Goal: Task Accomplishment & Management: Use online tool/utility

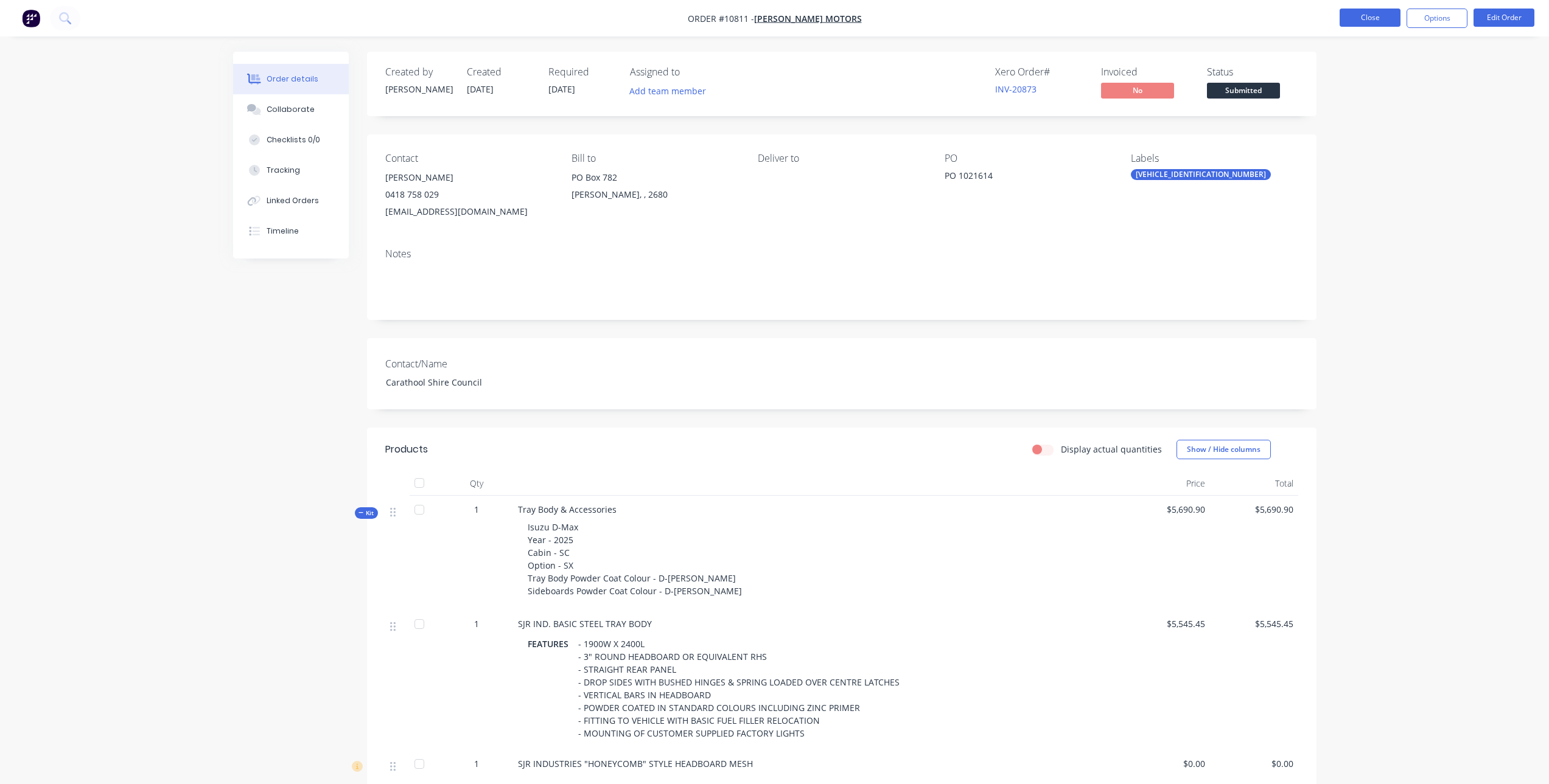
click at [1341, 11] on button "Close" at bounding box center [1369, 18] width 60 height 19
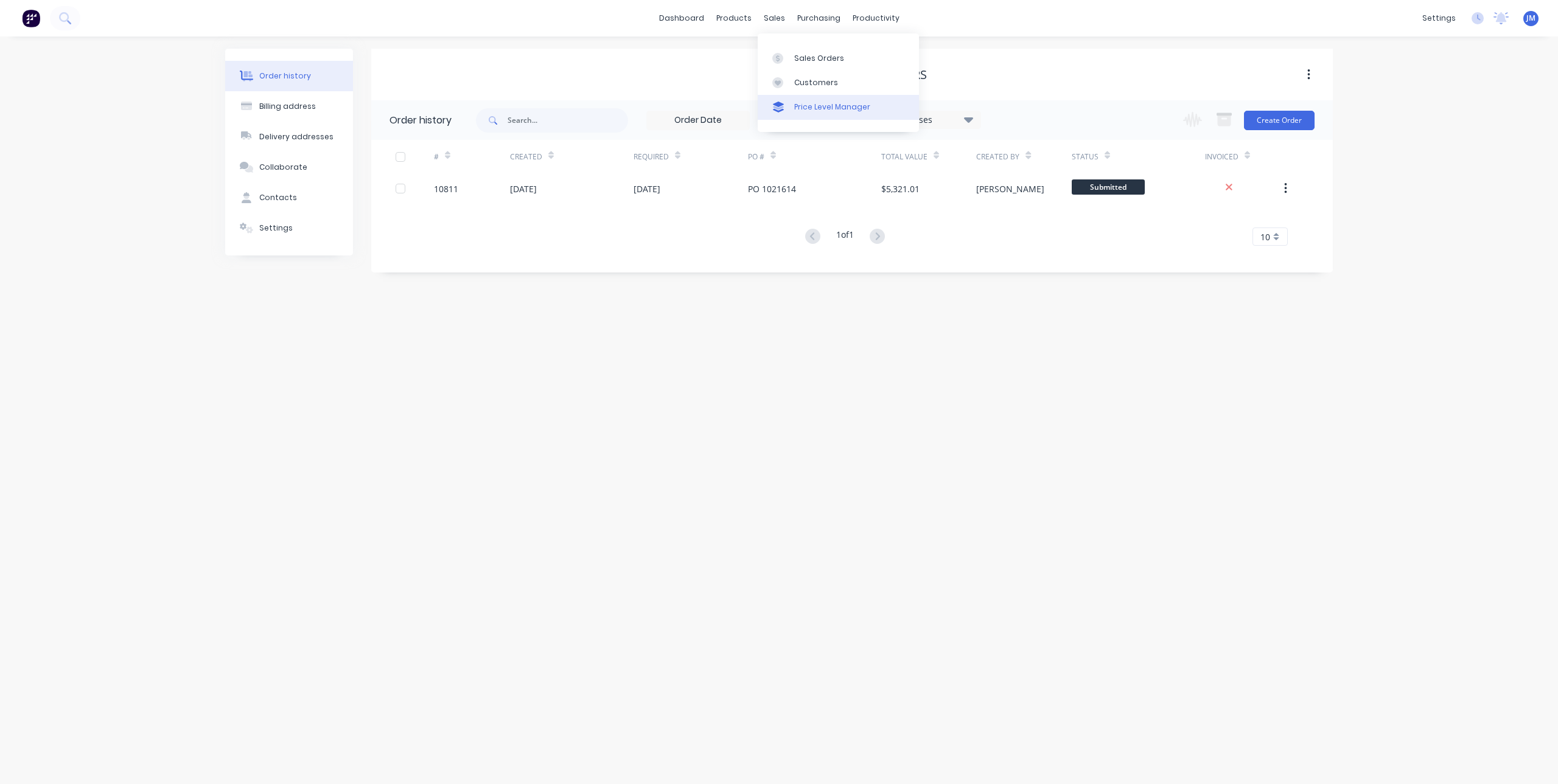
click at [796, 107] on div "Price Level Manager" at bounding box center [832, 107] width 76 height 11
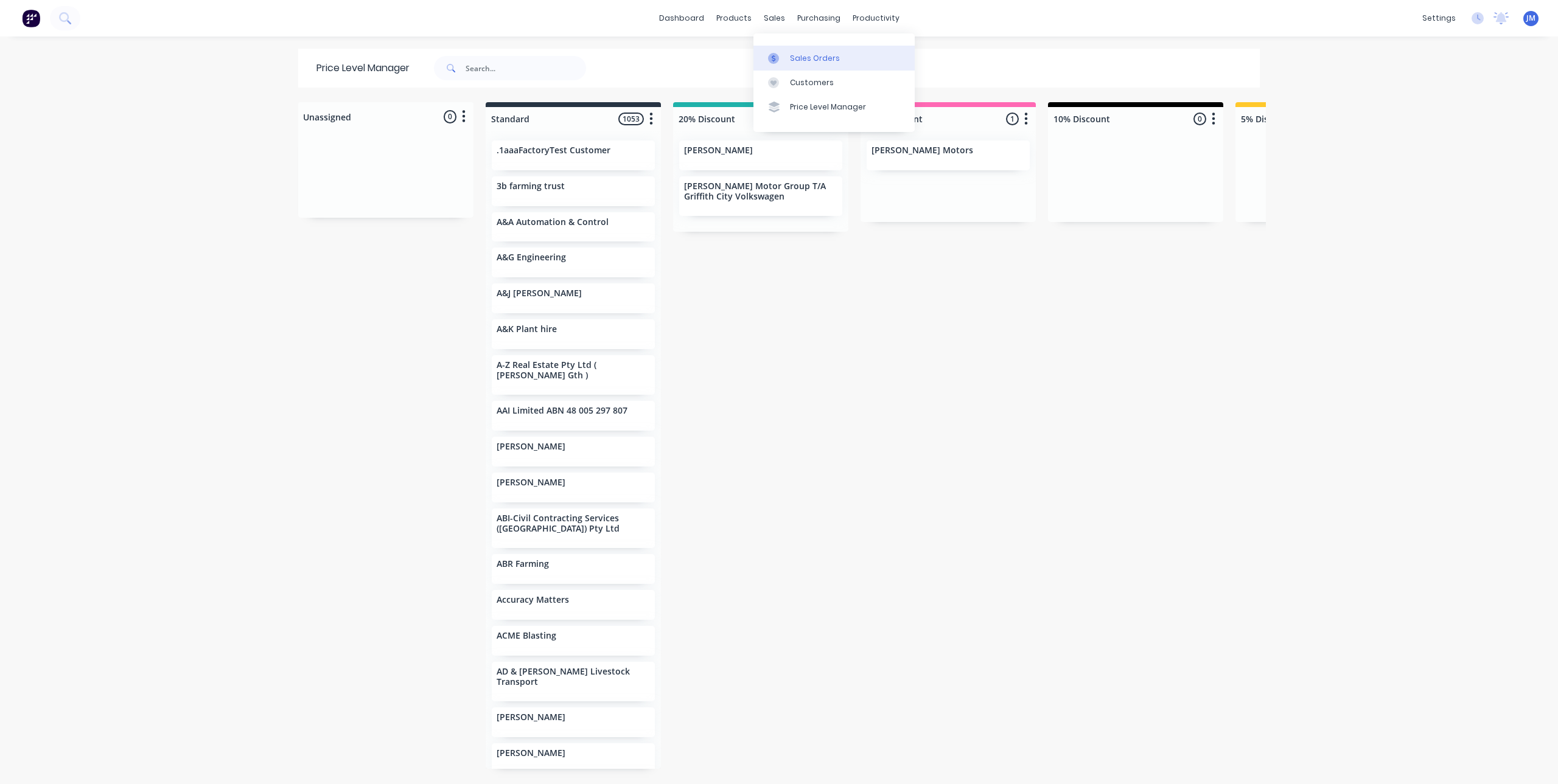
click at [781, 58] on div at bounding box center [778, 59] width 19 height 11
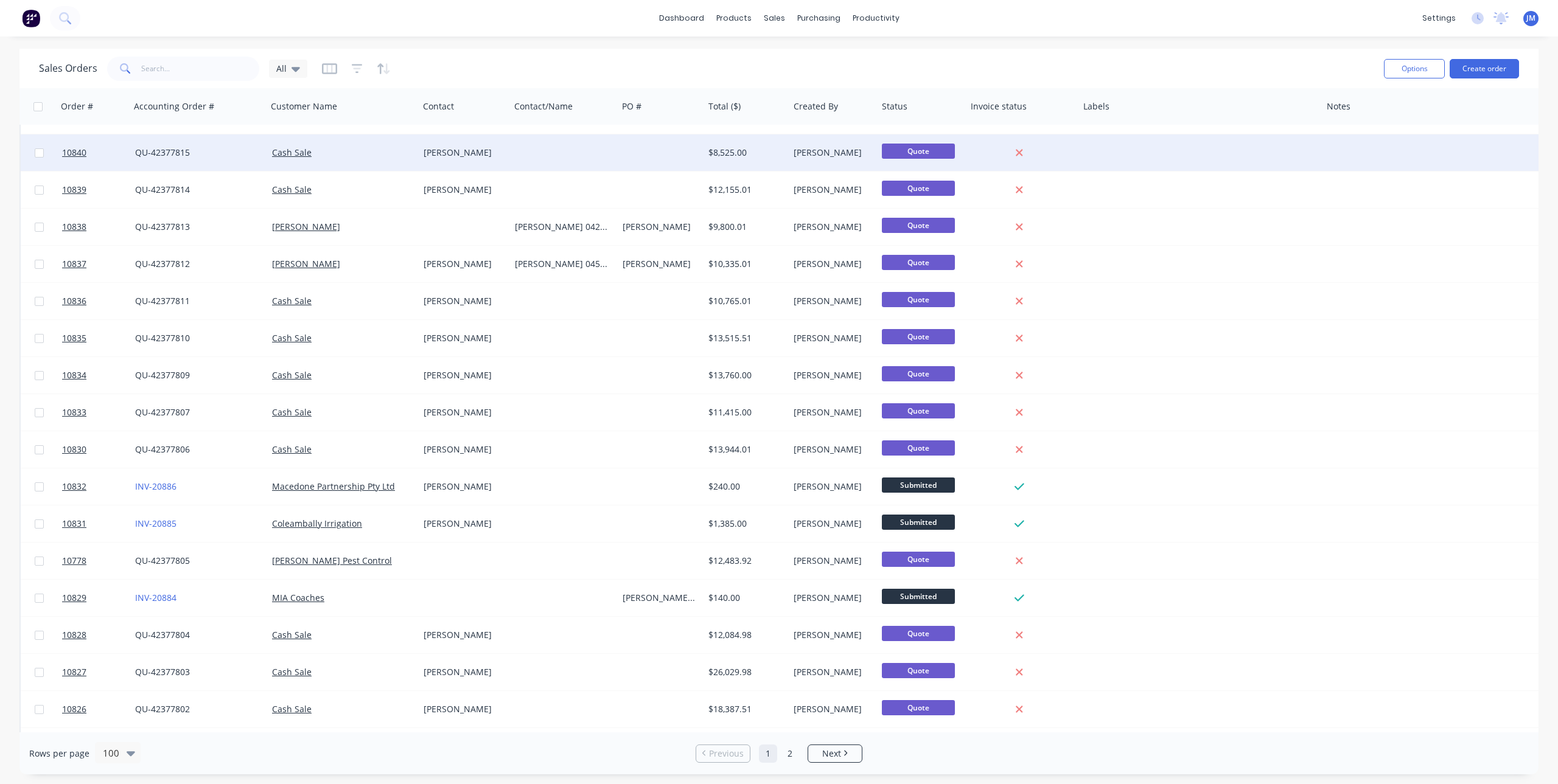
scroll to position [250, 0]
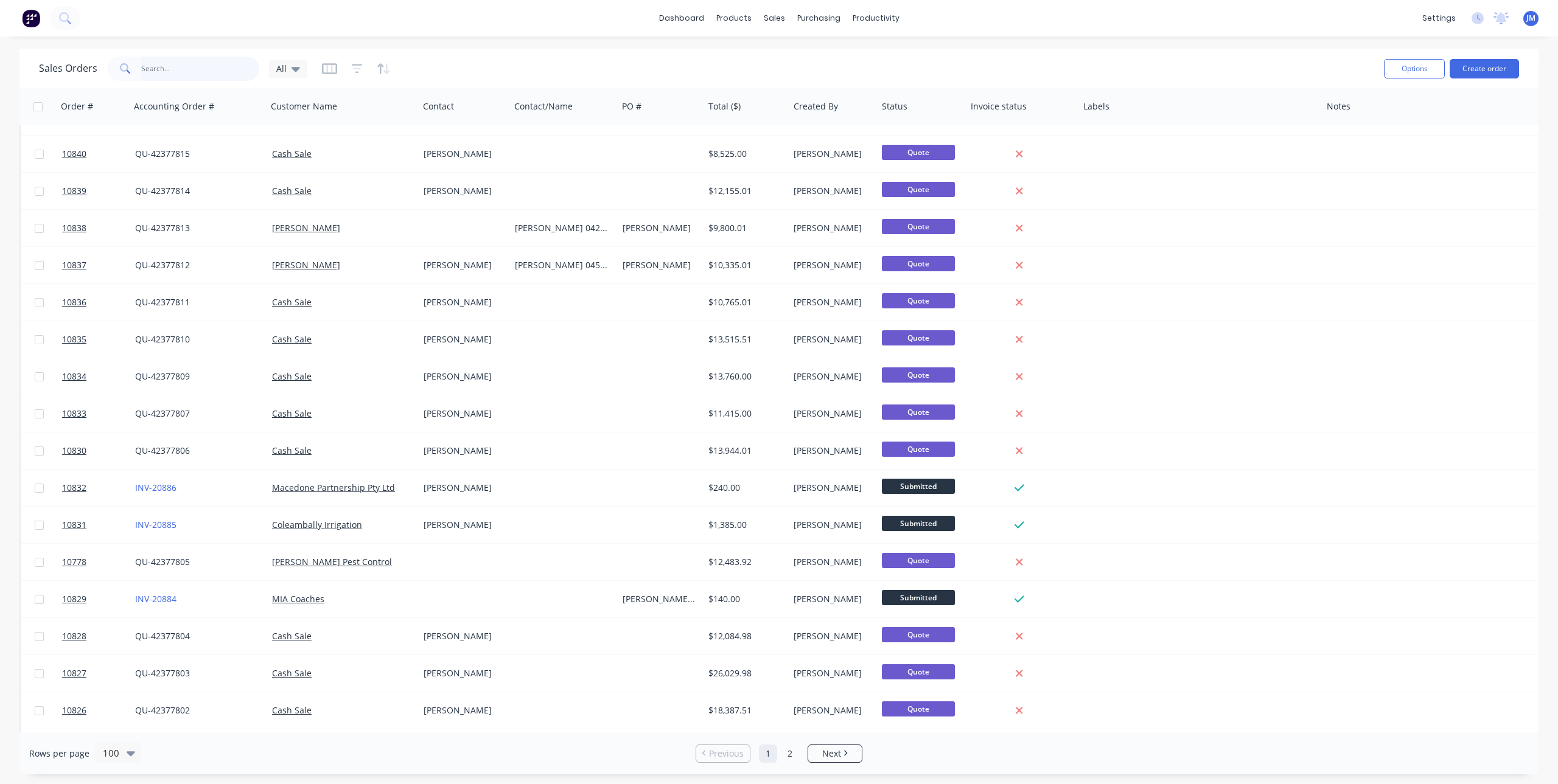
click at [184, 76] on input "text" at bounding box center [201, 69] width 119 height 24
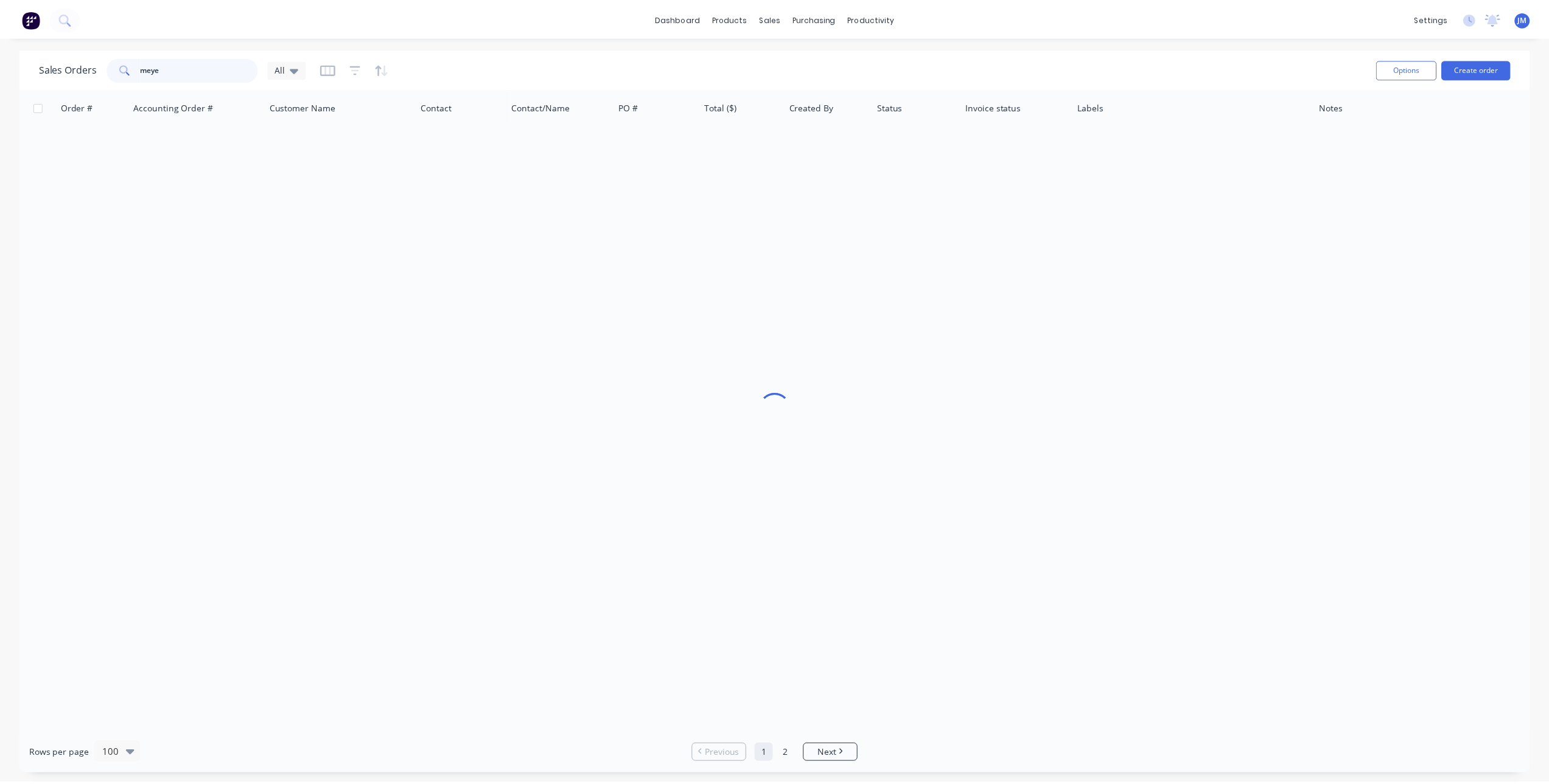
scroll to position [0, 0]
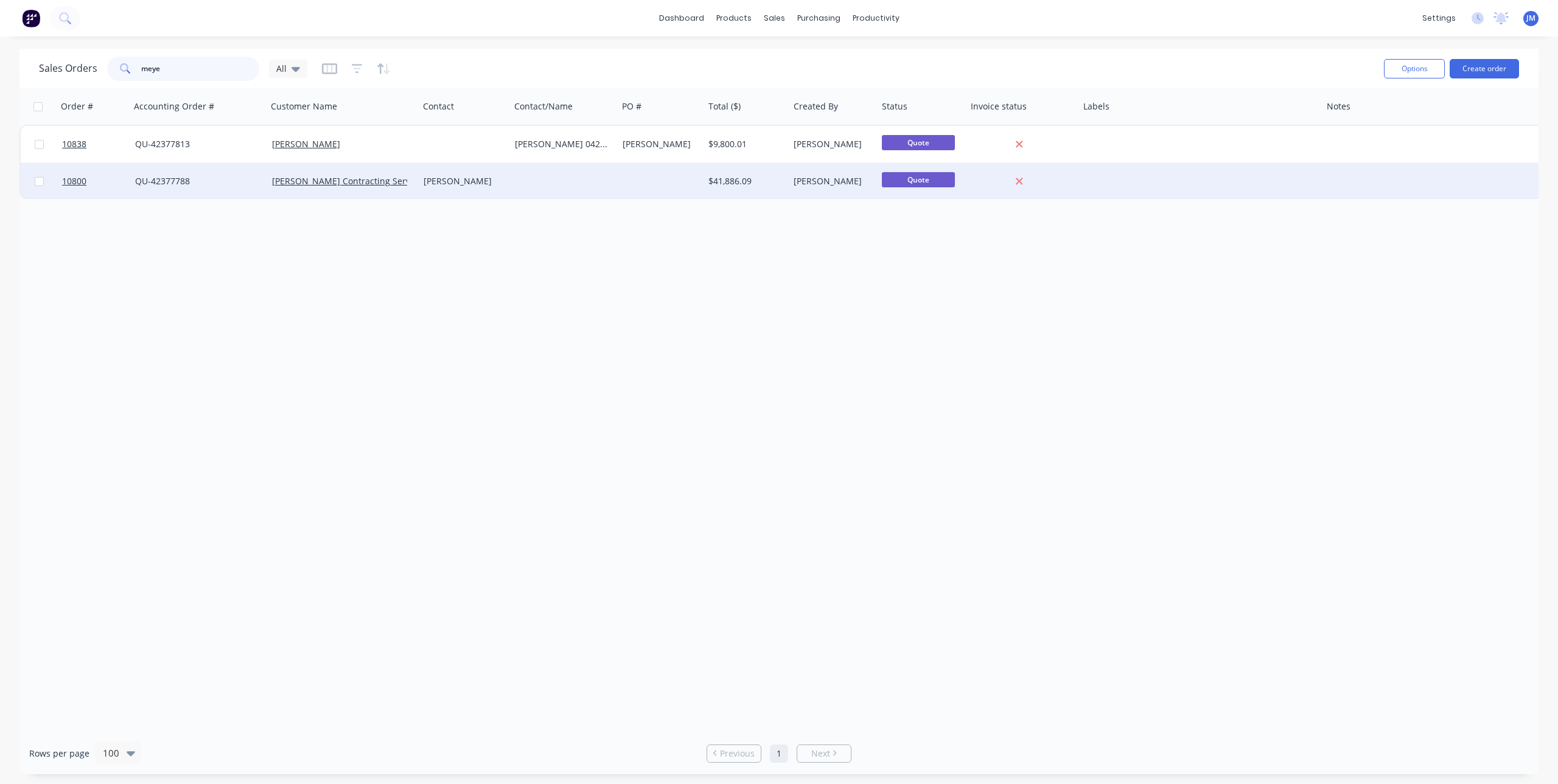
type input "meye"
click at [288, 175] on div "[PERSON_NAME] Contracting Services" at bounding box center [342, 180] width 152 height 36
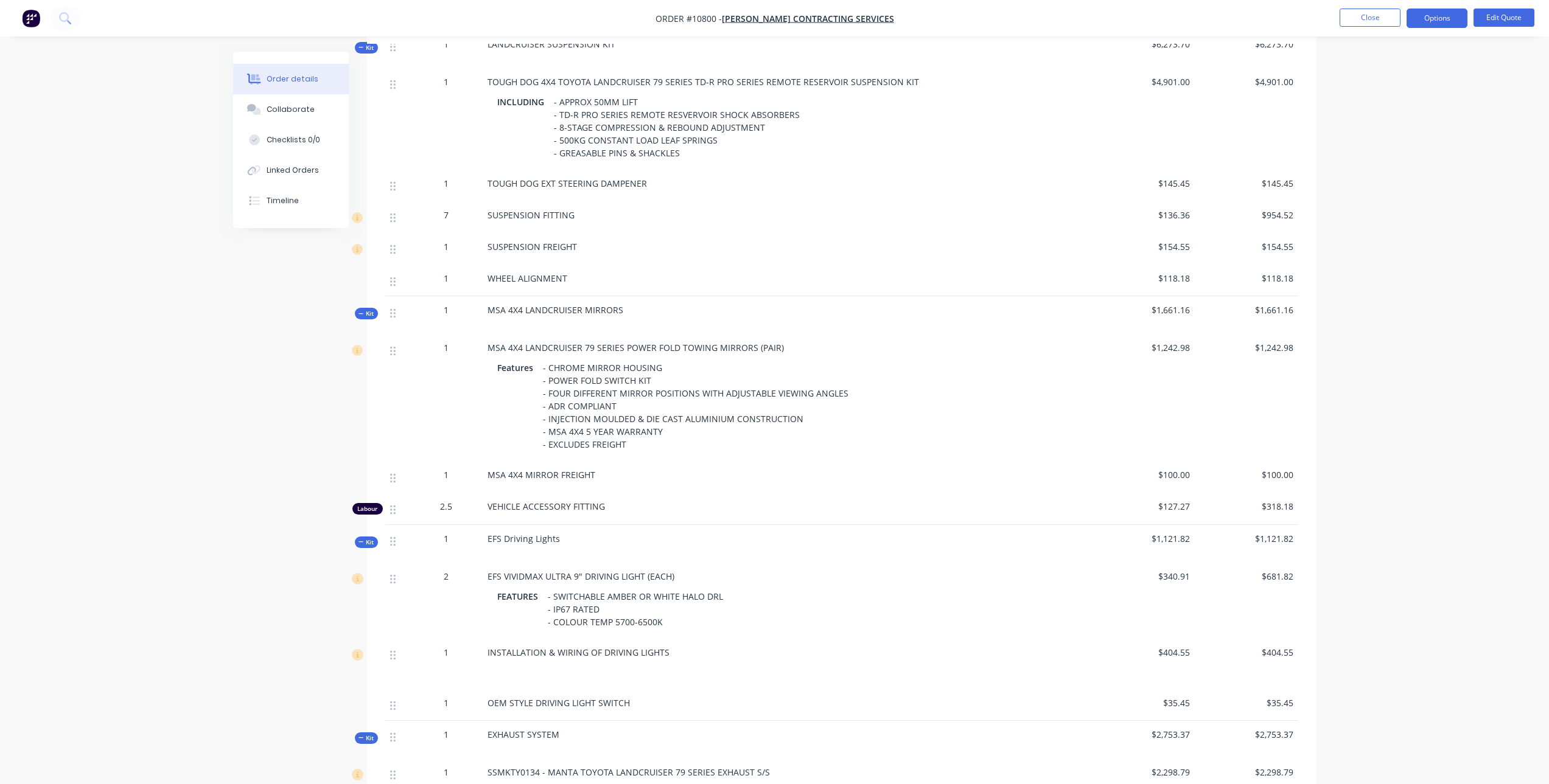
scroll to position [1947, 0]
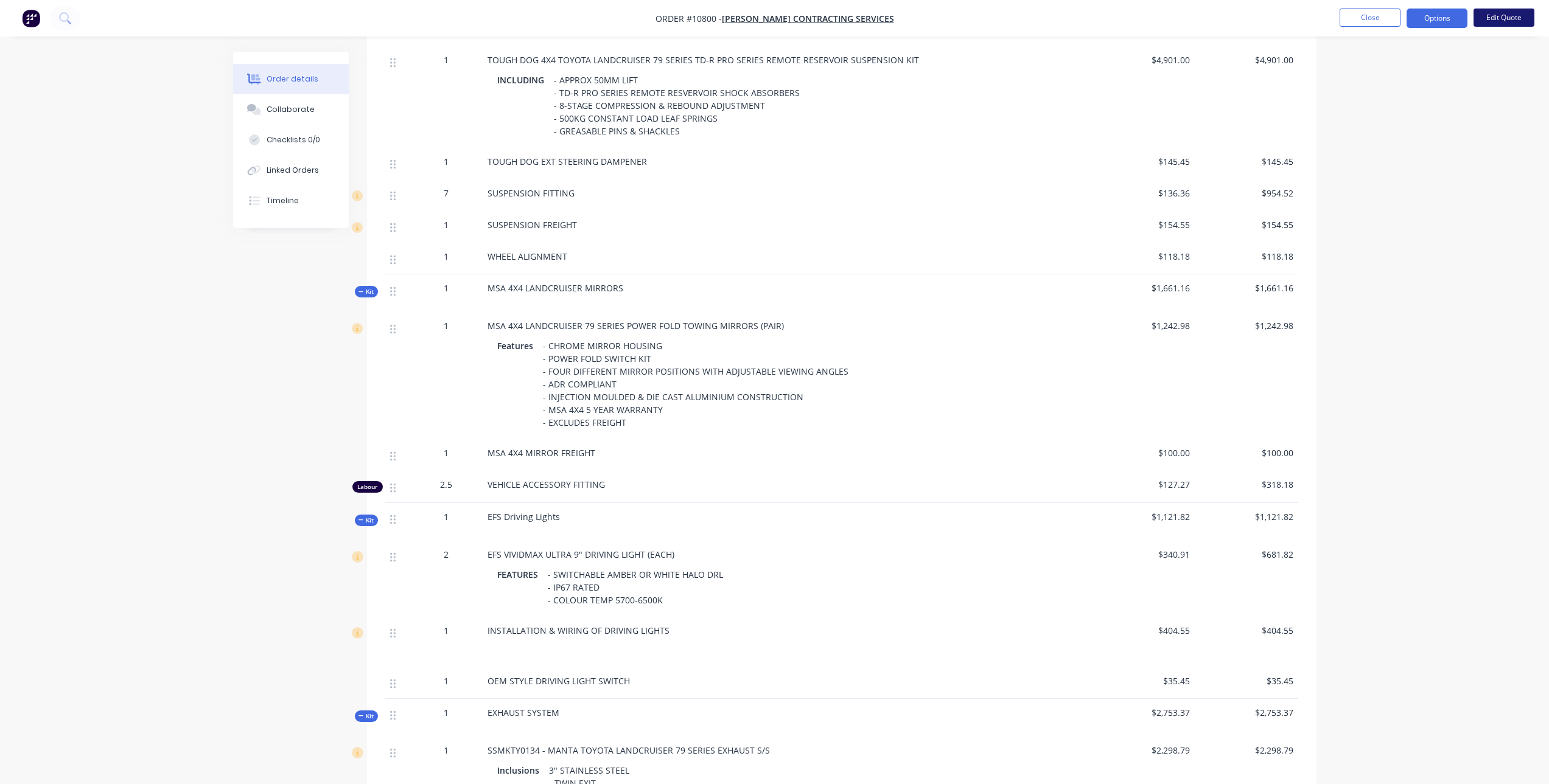
click at [1496, 12] on button "Edit Quote" at bounding box center [1503, 18] width 60 height 19
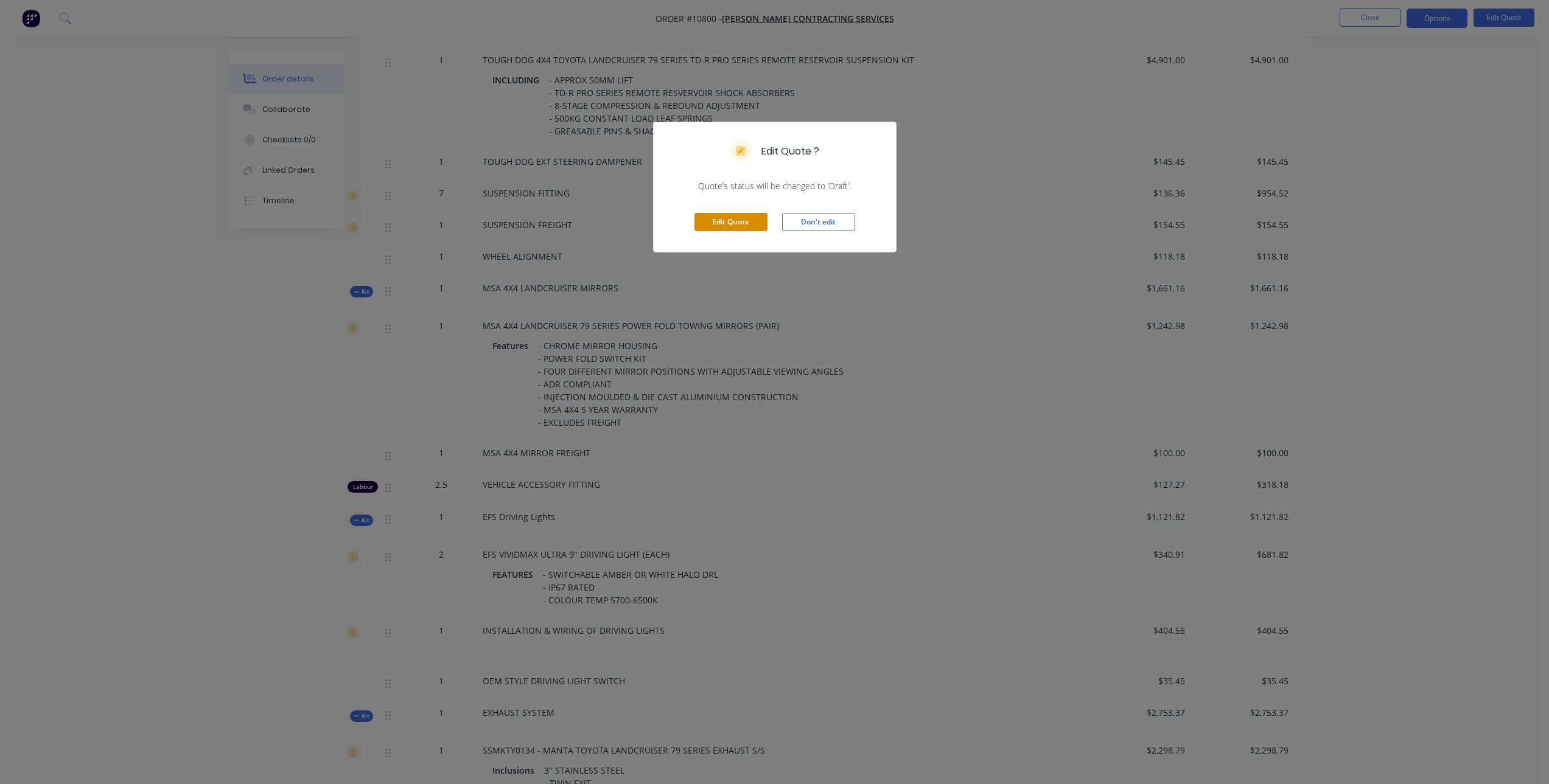
click at [715, 222] on button "Edit Quote" at bounding box center [731, 222] width 73 height 19
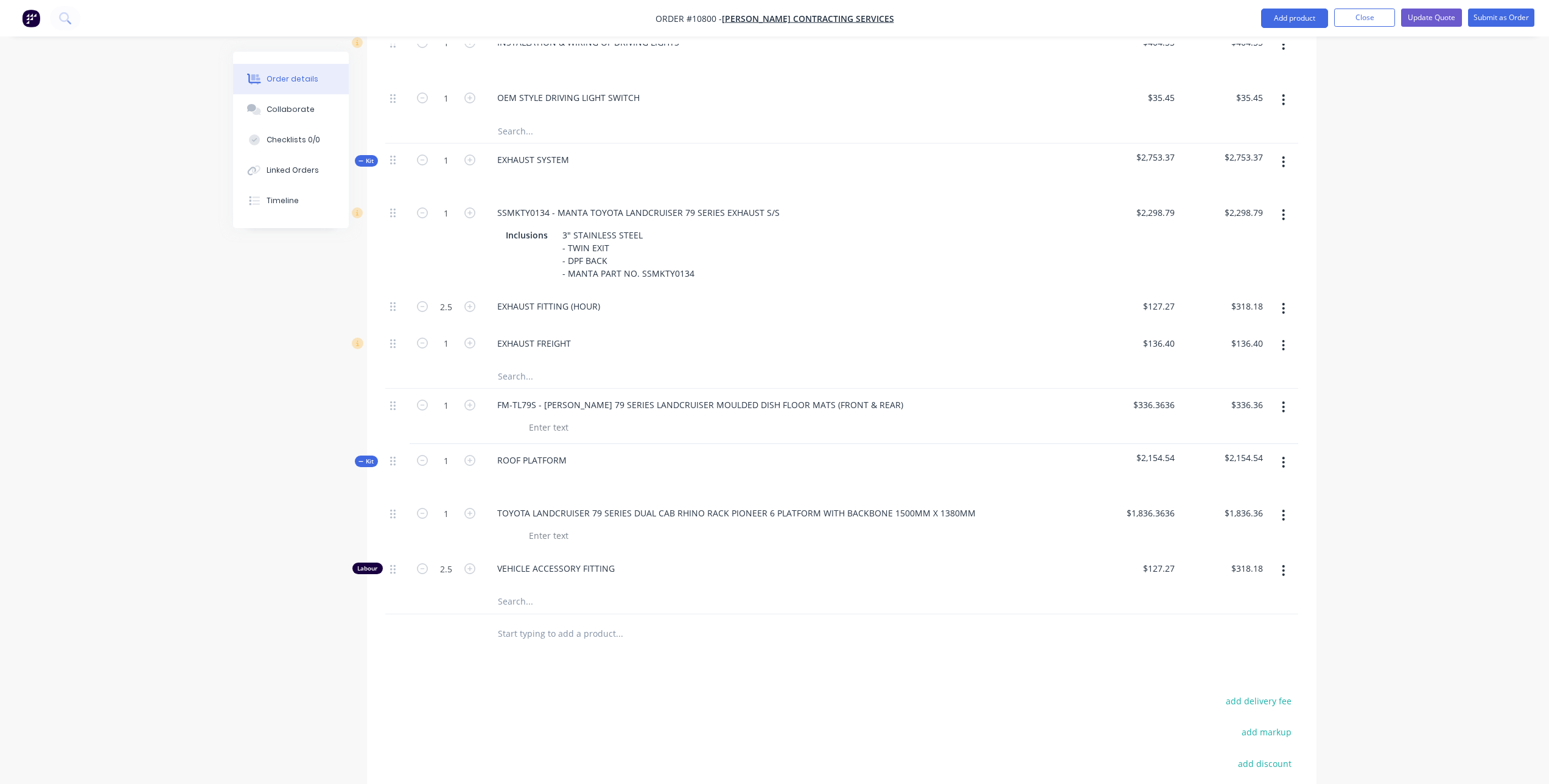
scroll to position [3057, 0]
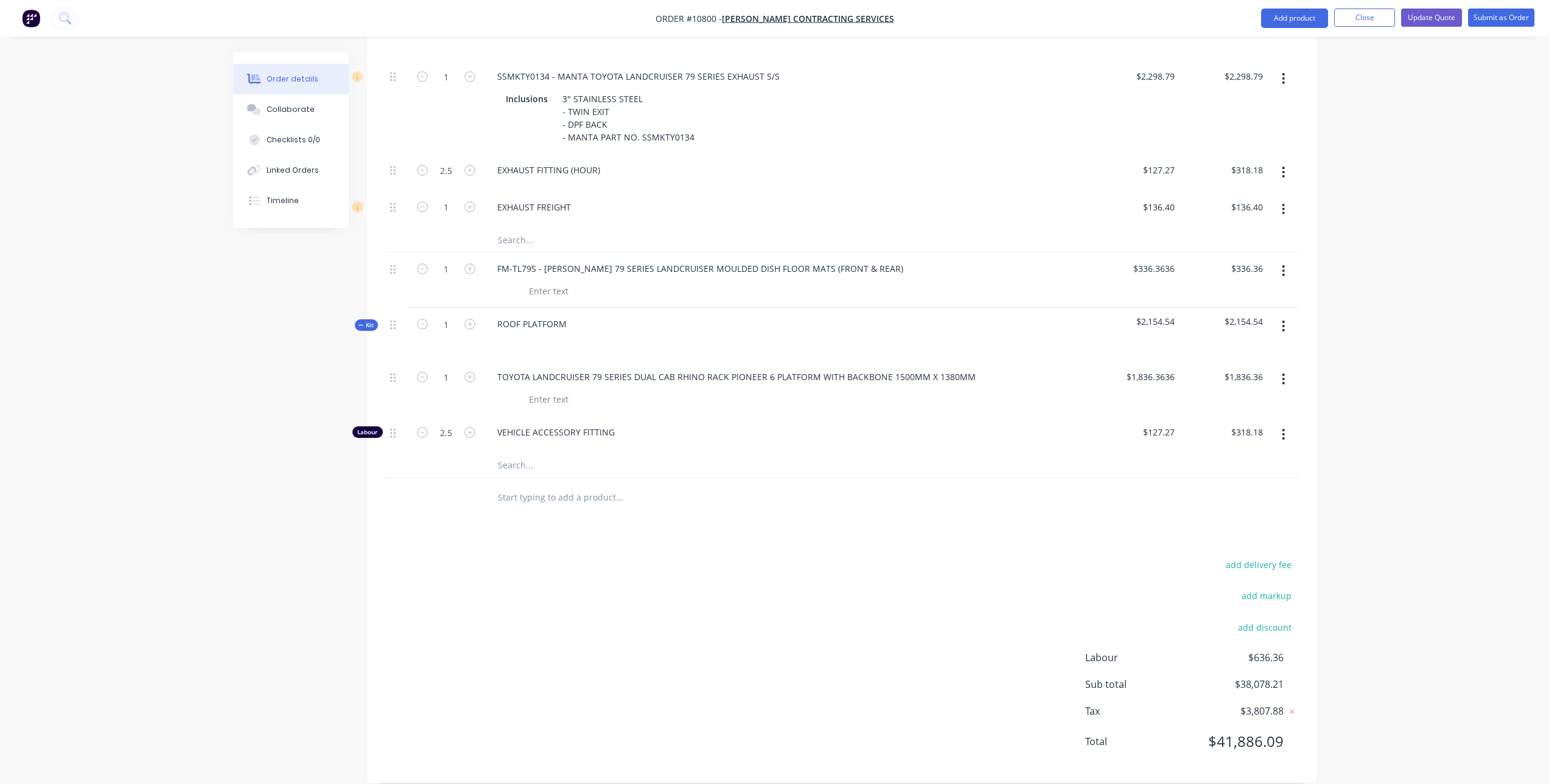
click at [527, 488] on input "text" at bounding box center [620, 498] width 244 height 24
type input "discount"
click at [618, 525] on button "Add discount to order" at bounding box center [685, 544] width 366 height 39
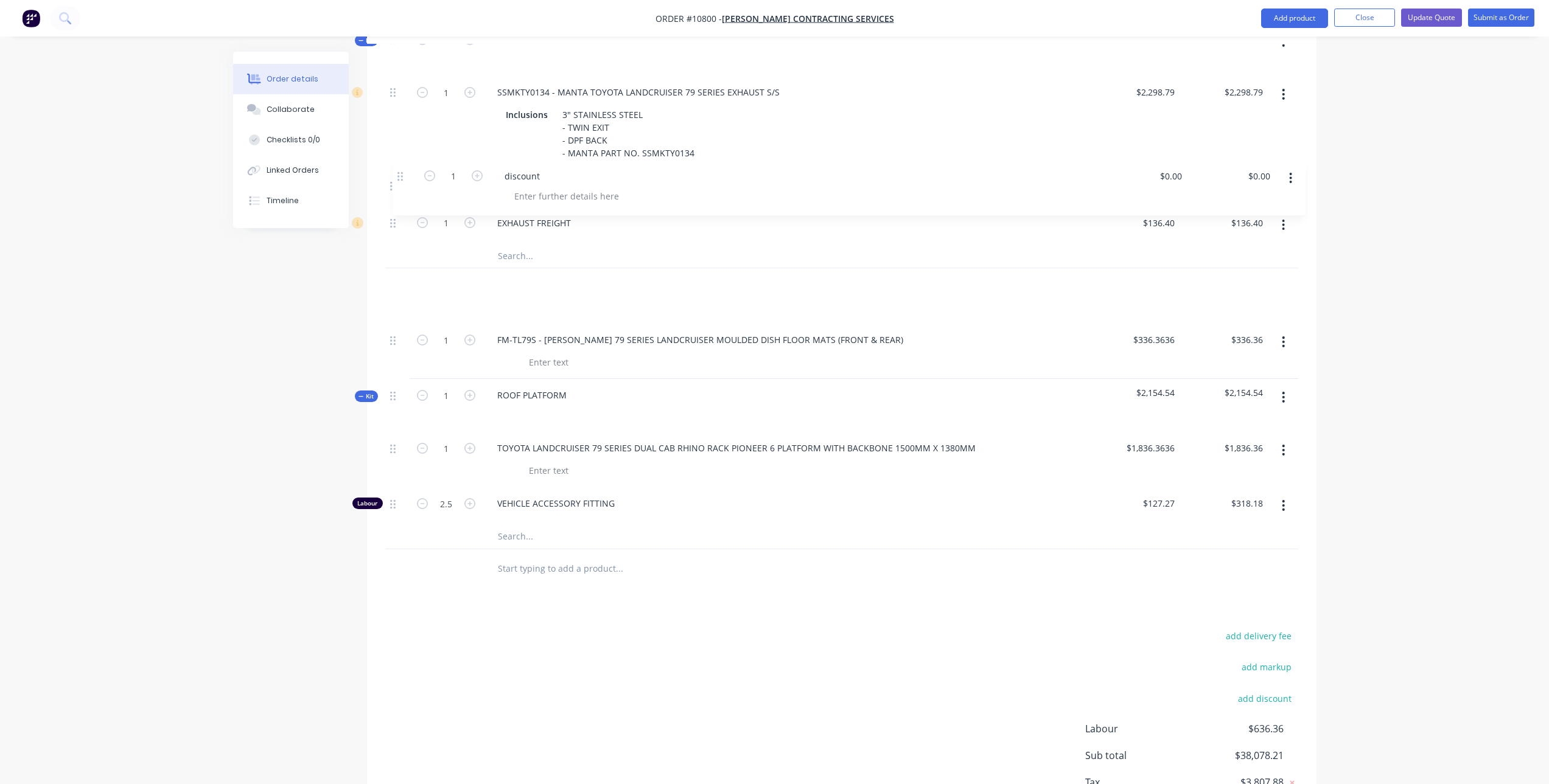
scroll to position [3039, 0]
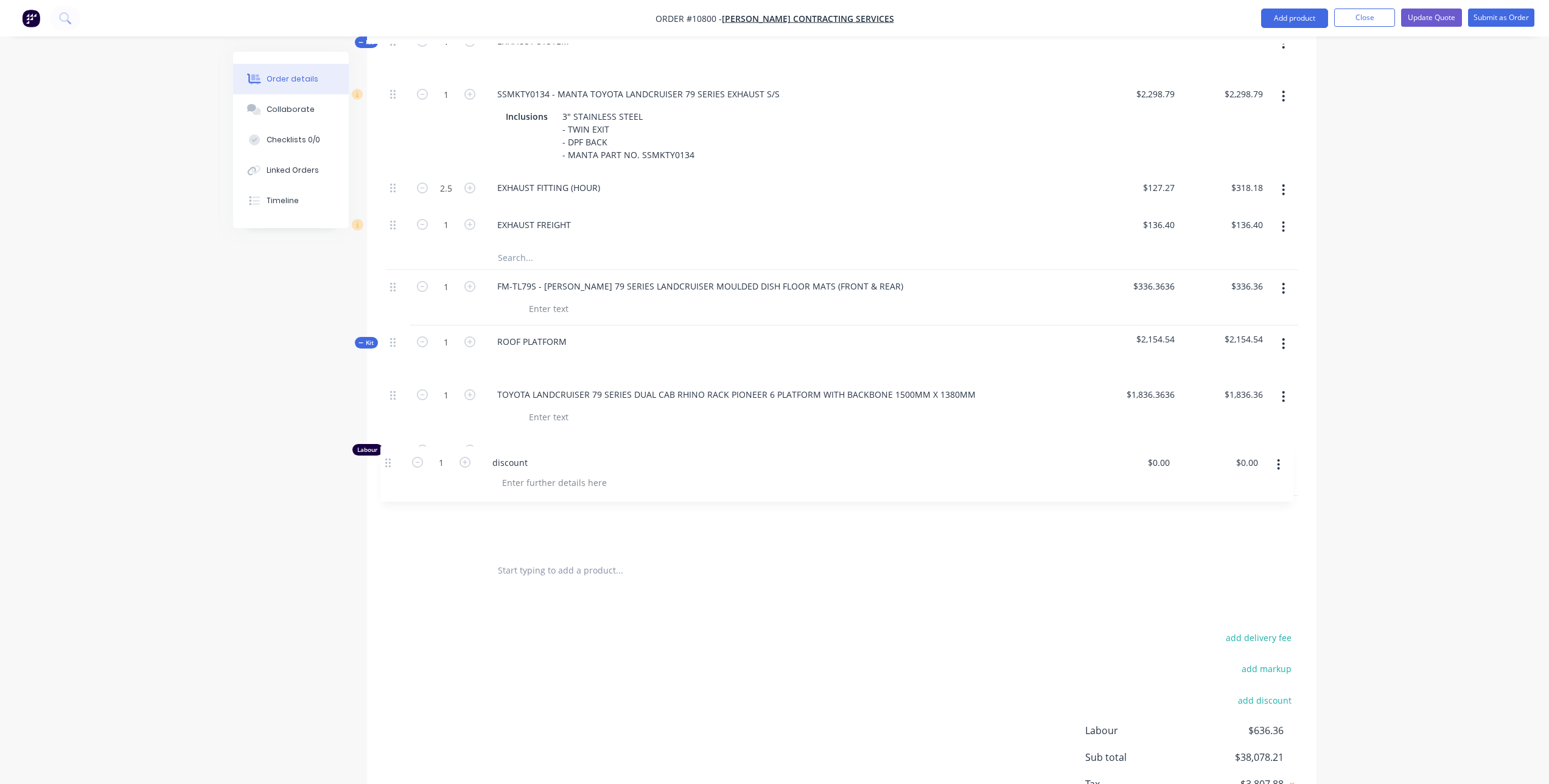
drag, startPoint x: 396, startPoint y: 480, endPoint x: 392, endPoint y: 460, distance: 20.4
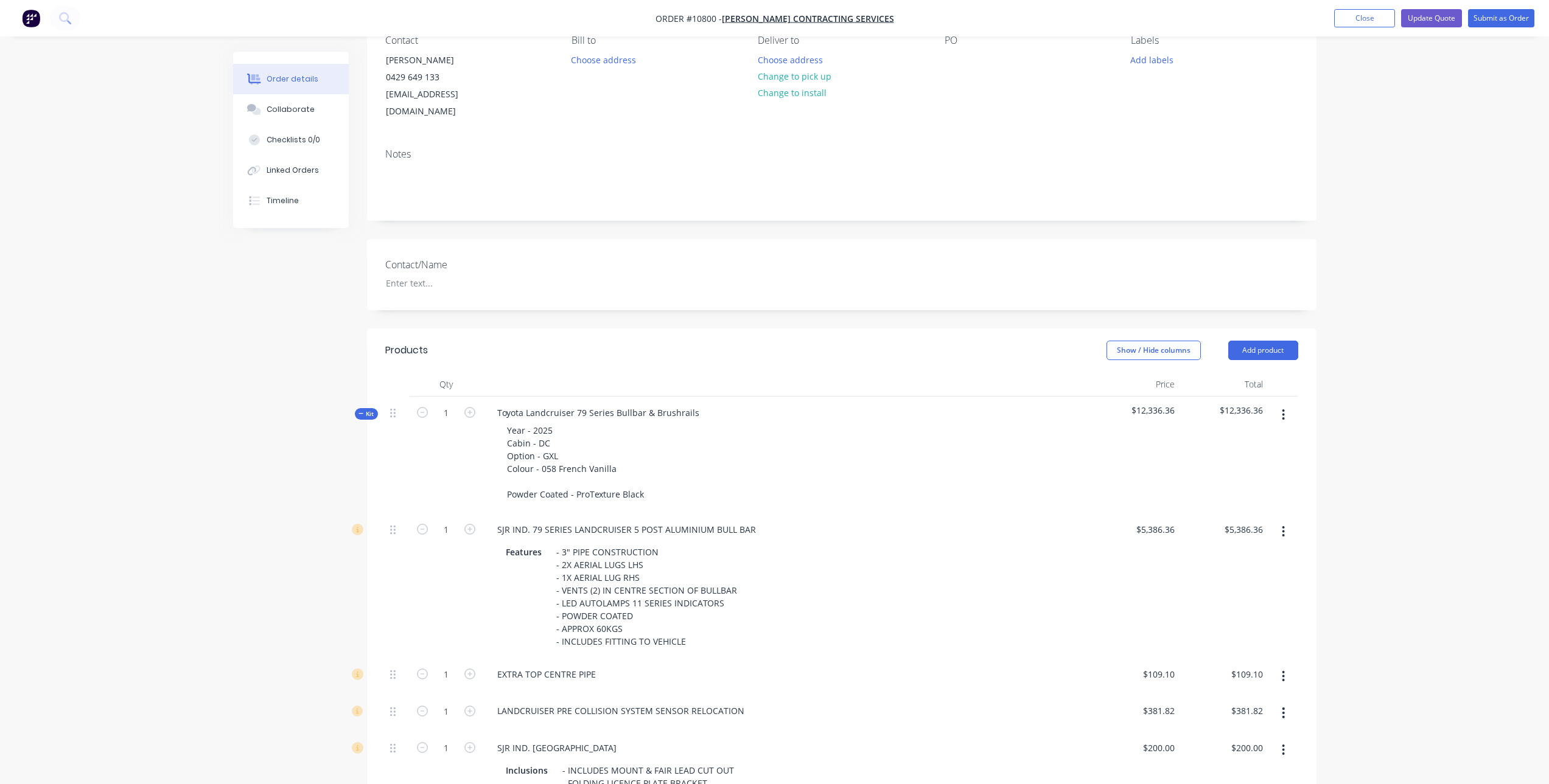
scroll to position [0, 0]
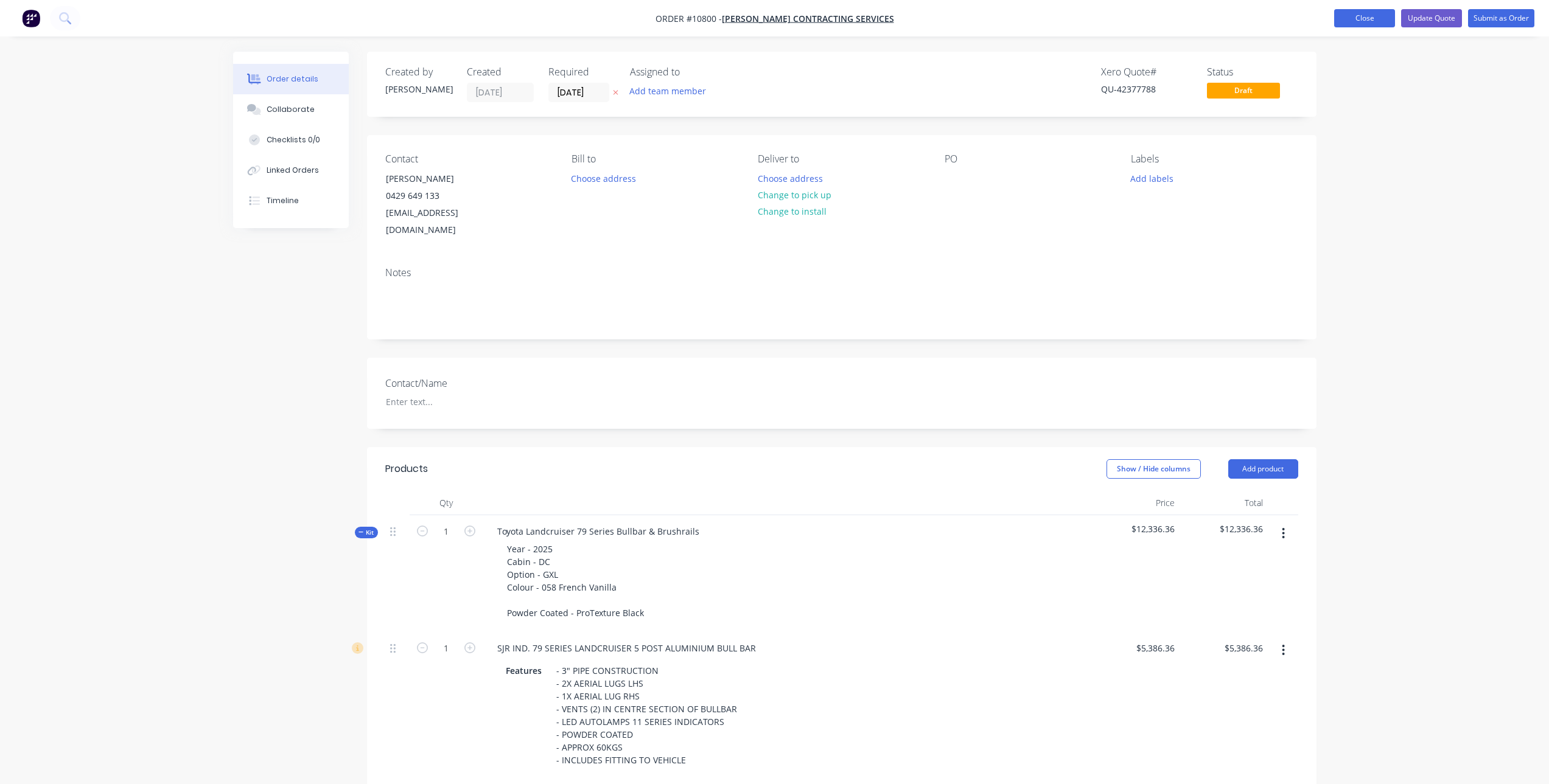
click at [1372, 20] on button "Close" at bounding box center [1364, 19] width 60 height 19
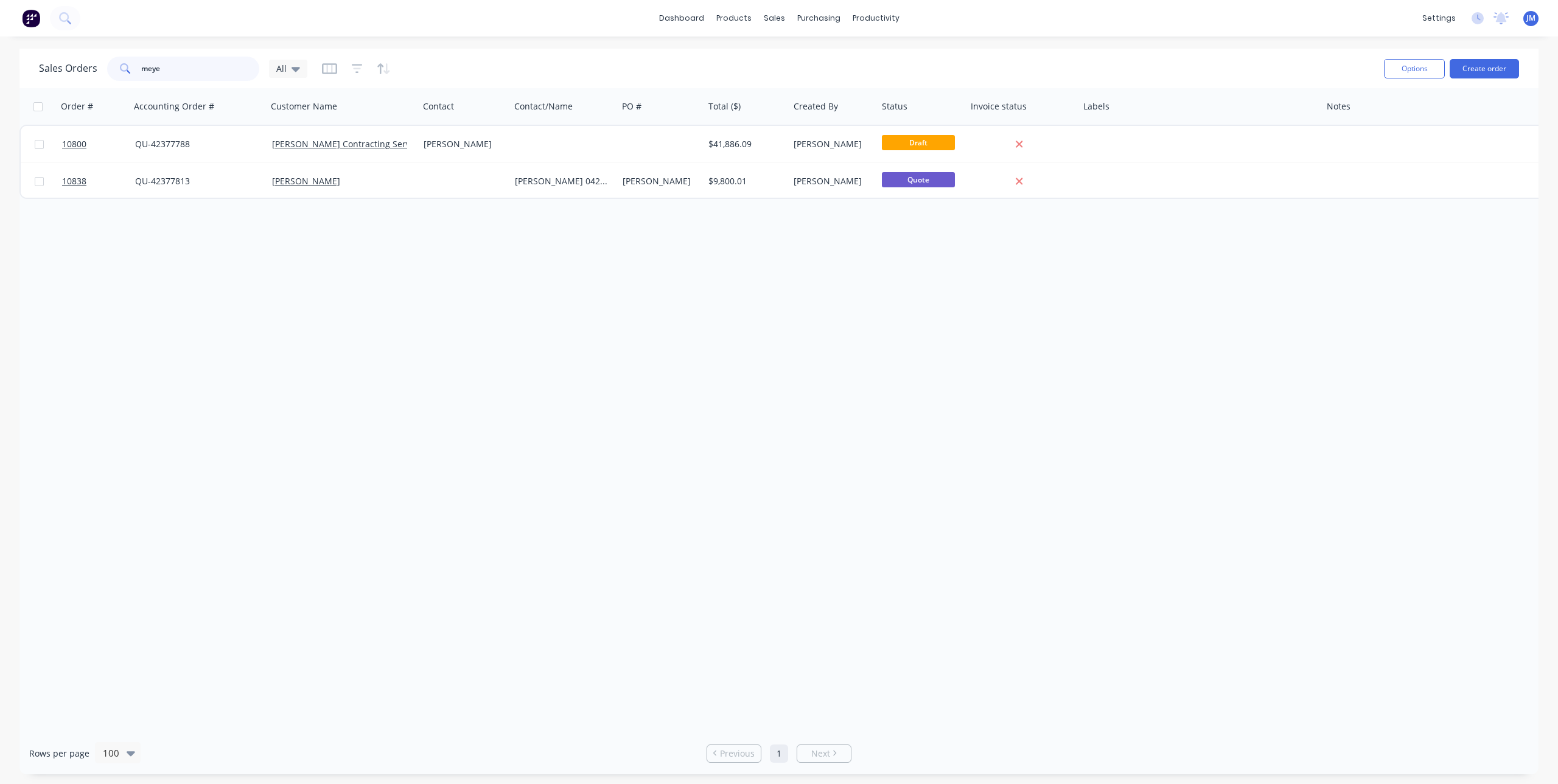
drag, startPoint x: 191, startPoint y: 70, endPoint x: 64, endPoint y: 84, distance: 127.8
click at [64, 84] on div "Sales Orders meye All Options Create order" at bounding box center [779, 68] width 1519 height 40
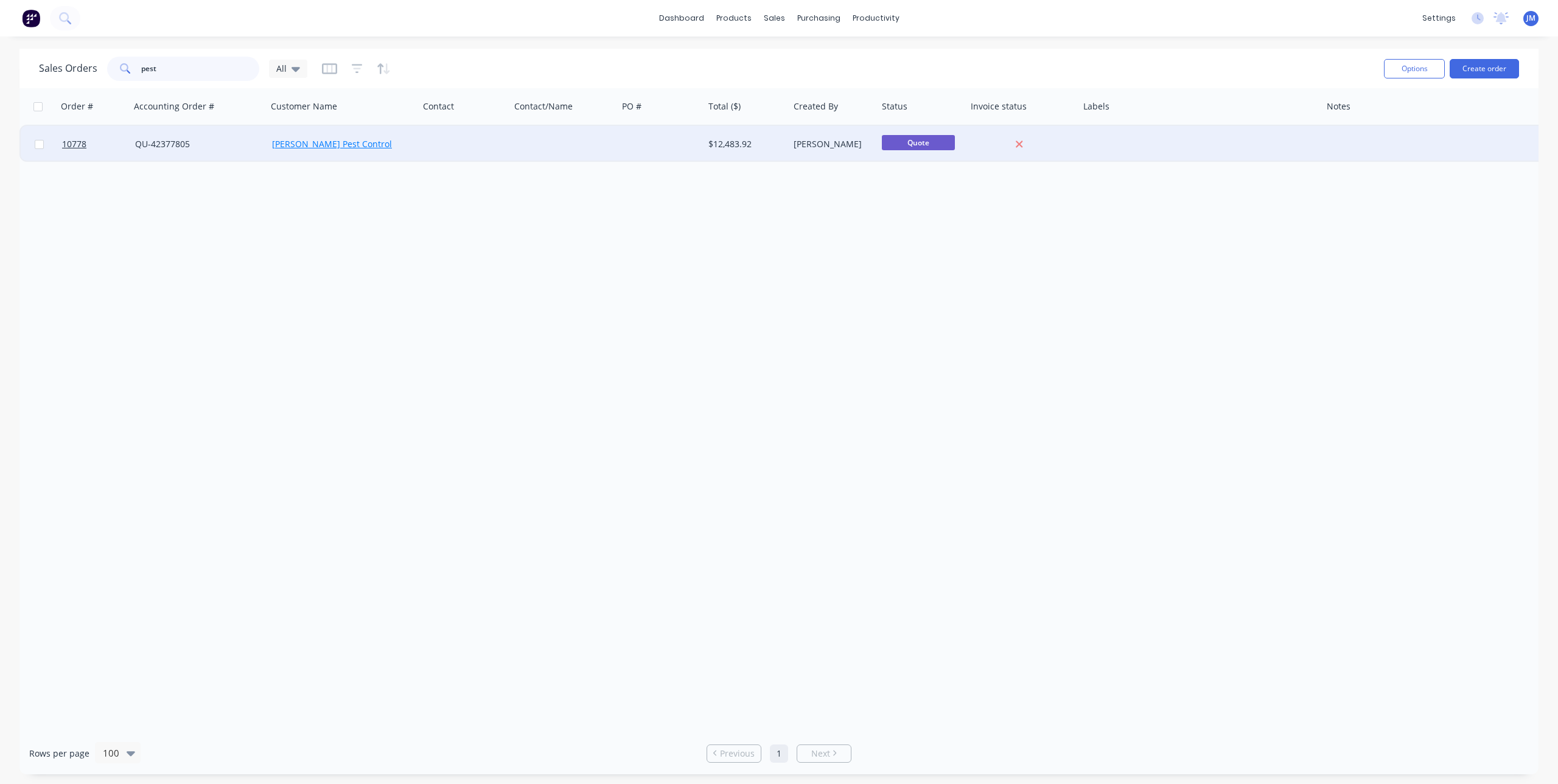
type input "pest"
click at [318, 143] on link "[PERSON_NAME] Pest Control" at bounding box center [331, 144] width 120 height 11
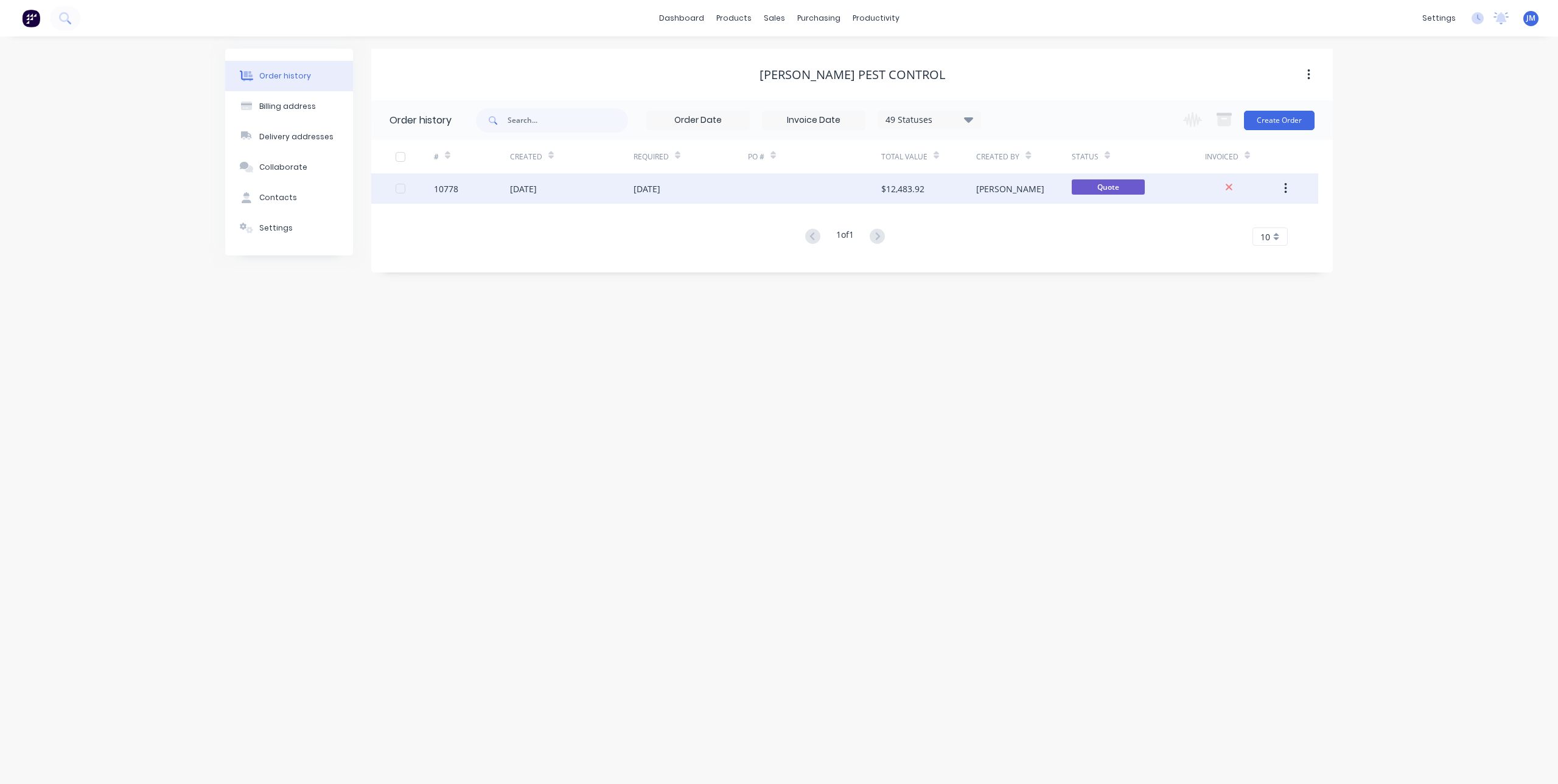
click at [772, 189] on div at bounding box center [814, 188] width 133 height 31
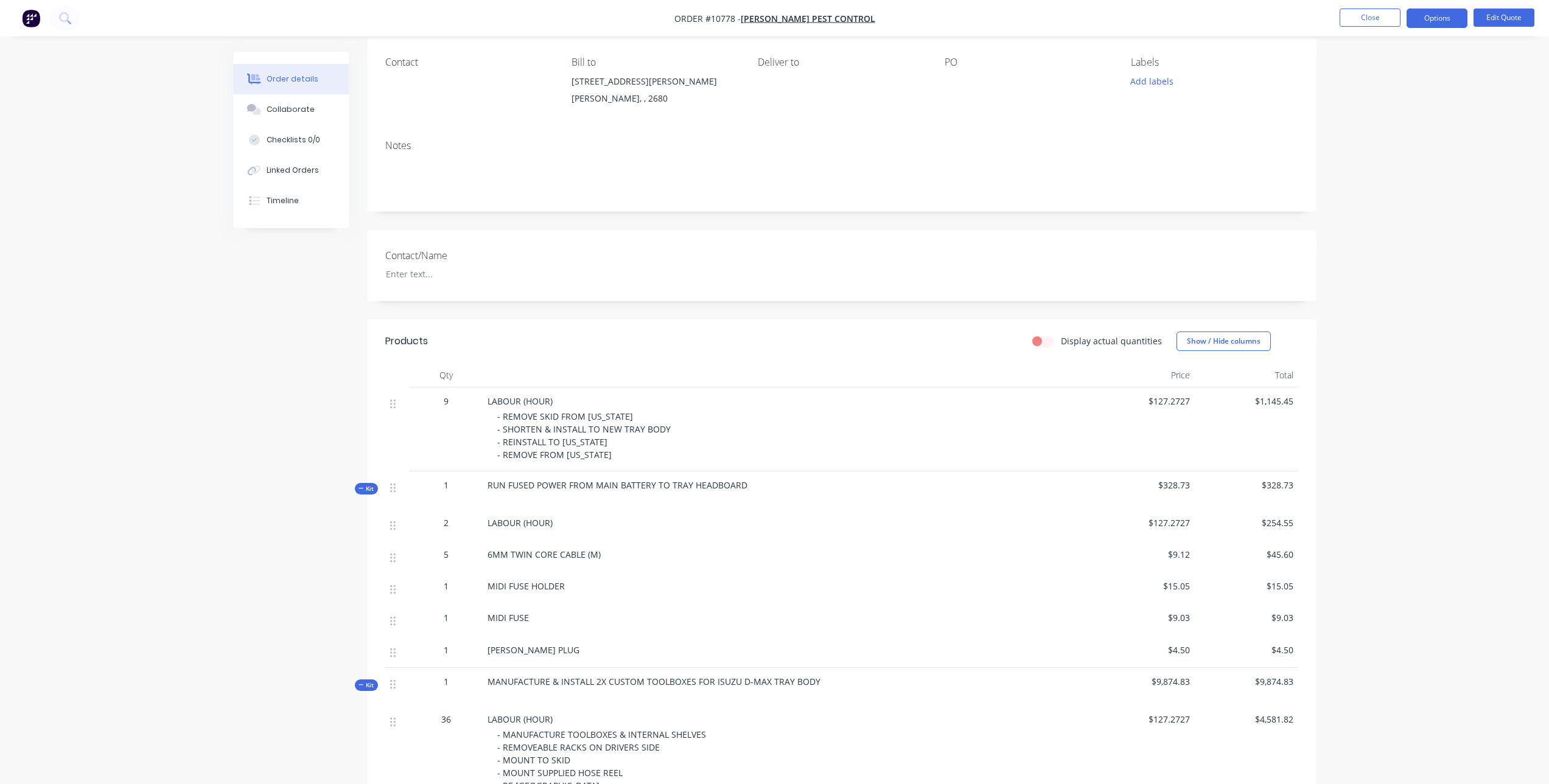
scroll to position [122, 0]
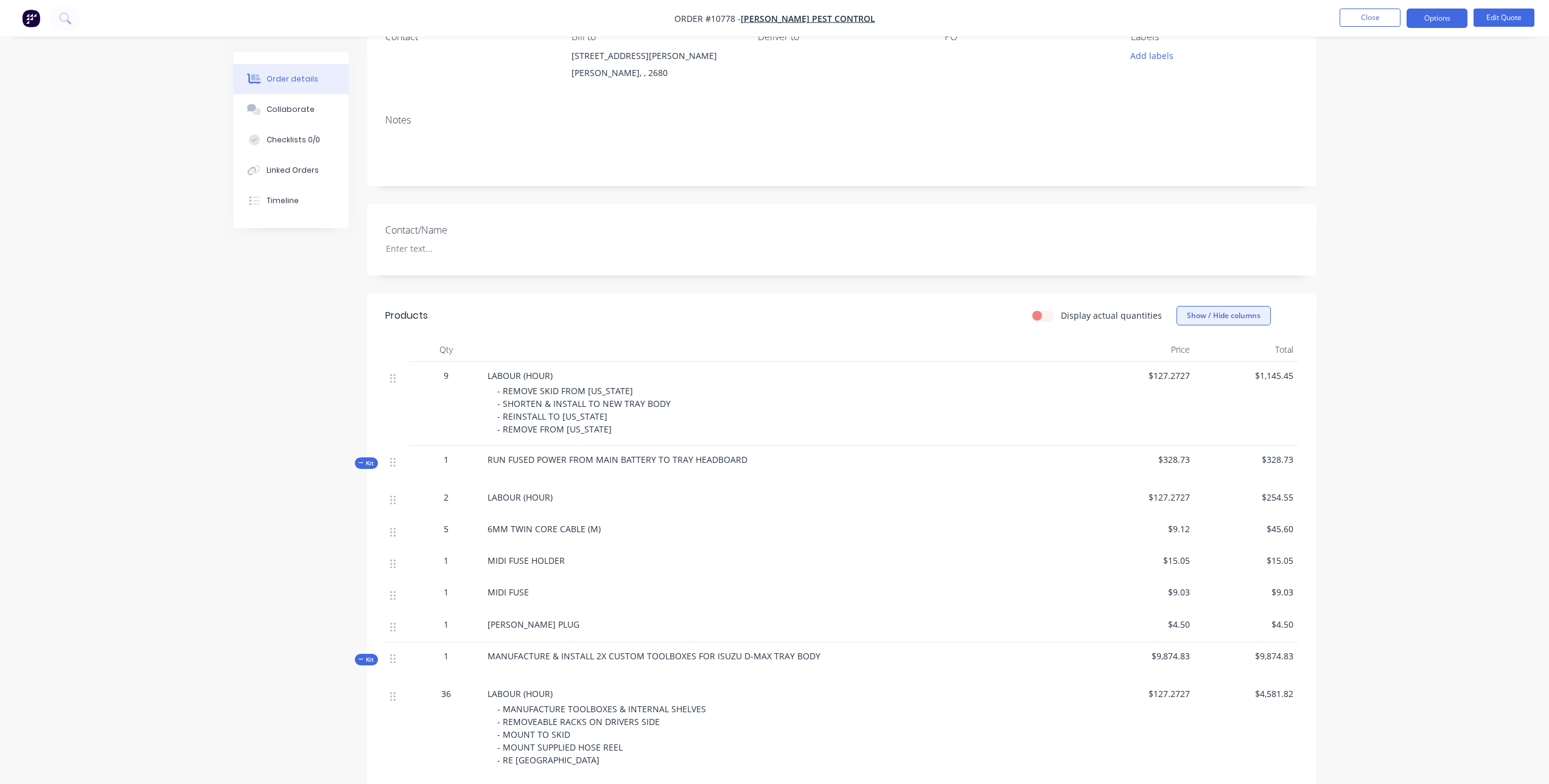
click at [1234, 309] on button "Show / Hide columns" at bounding box center [1223, 315] width 94 height 20
click at [1188, 390] on span at bounding box center [1186, 388] width 10 height 10
click at [1182, 383] on input "Discount" at bounding box center [1182, 383] width 0 height 0
click at [1156, 252] on div "Contact/Name" at bounding box center [842, 240] width 950 height 72
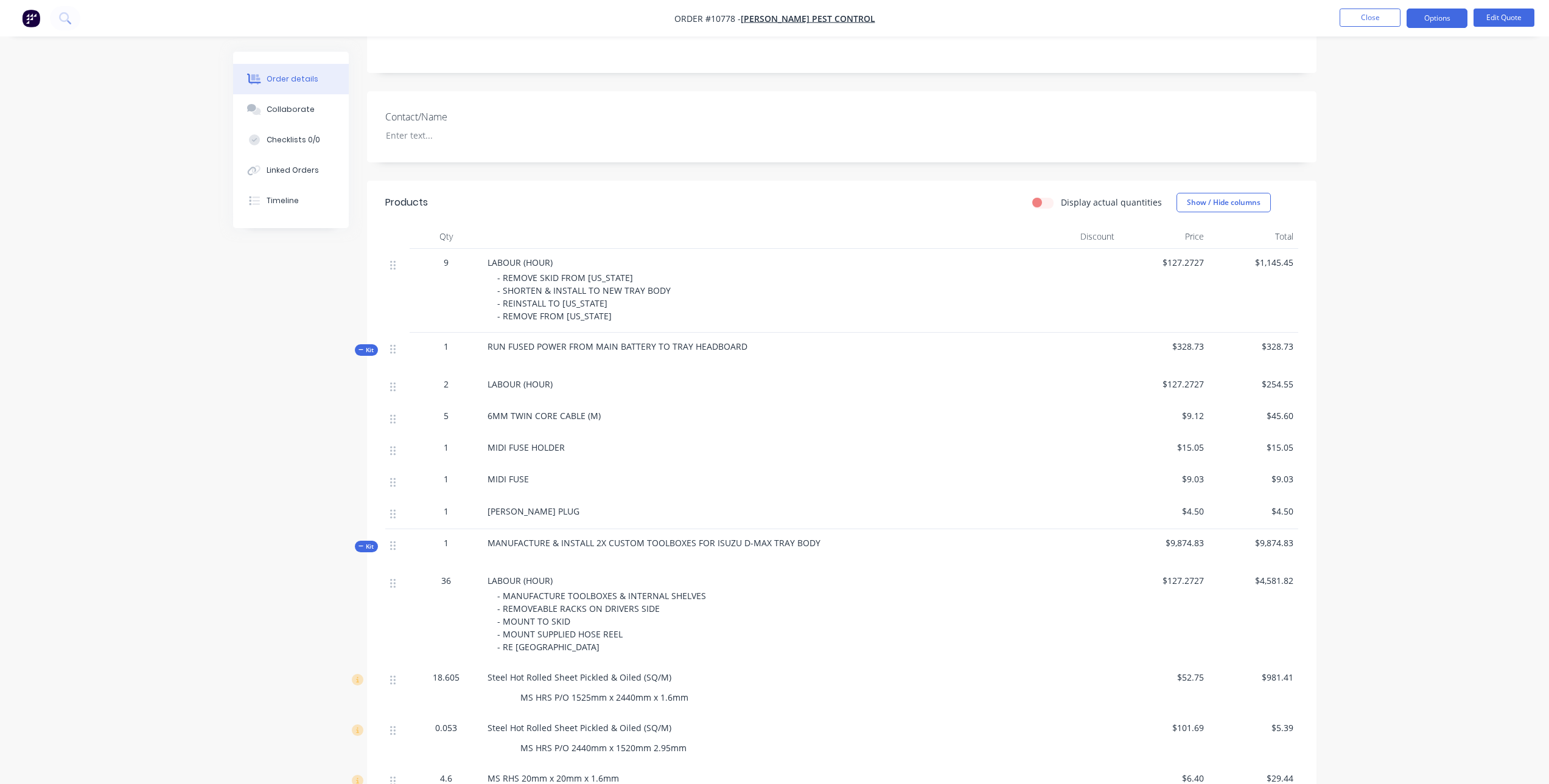
scroll to position [244, 0]
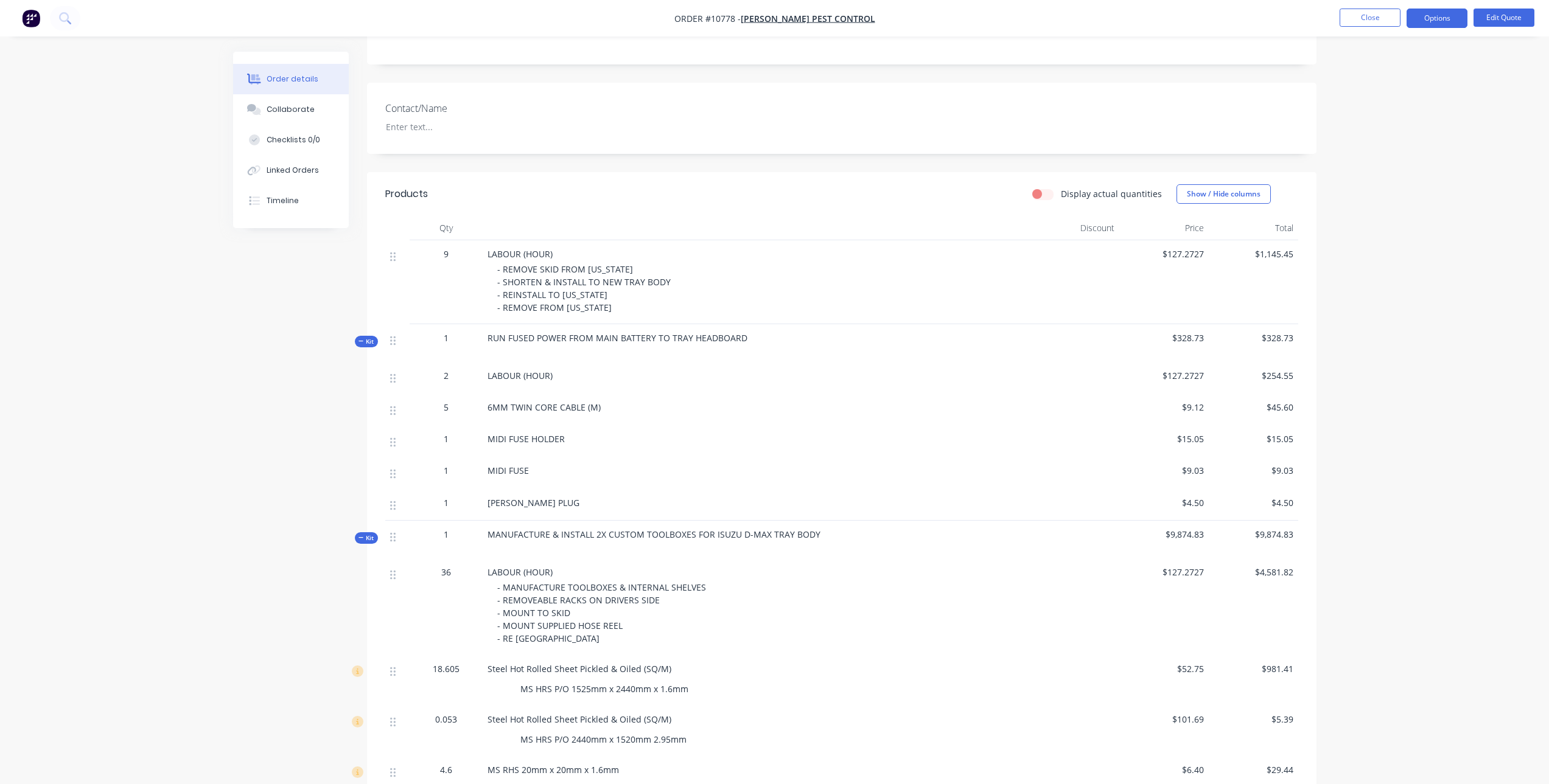
click at [1100, 264] on div at bounding box center [1075, 282] width 89 height 84
click at [1102, 246] on div at bounding box center [1075, 282] width 89 height 84
click at [1097, 337] on div at bounding box center [1075, 343] width 89 height 38
click at [1518, 19] on button "Edit Quote" at bounding box center [1503, 18] width 60 height 19
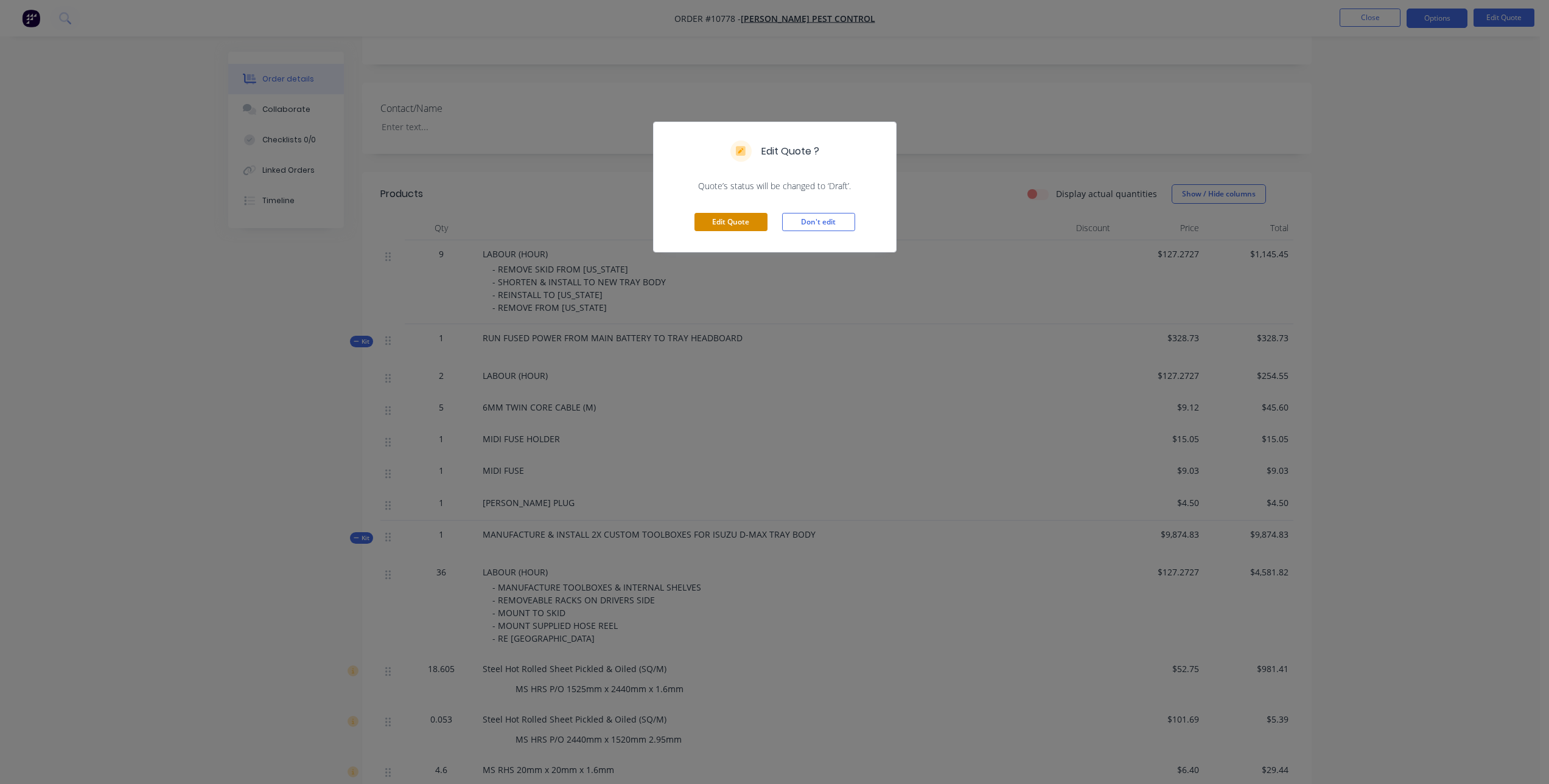
click at [742, 222] on button "Edit Quote" at bounding box center [731, 222] width 73 height 19
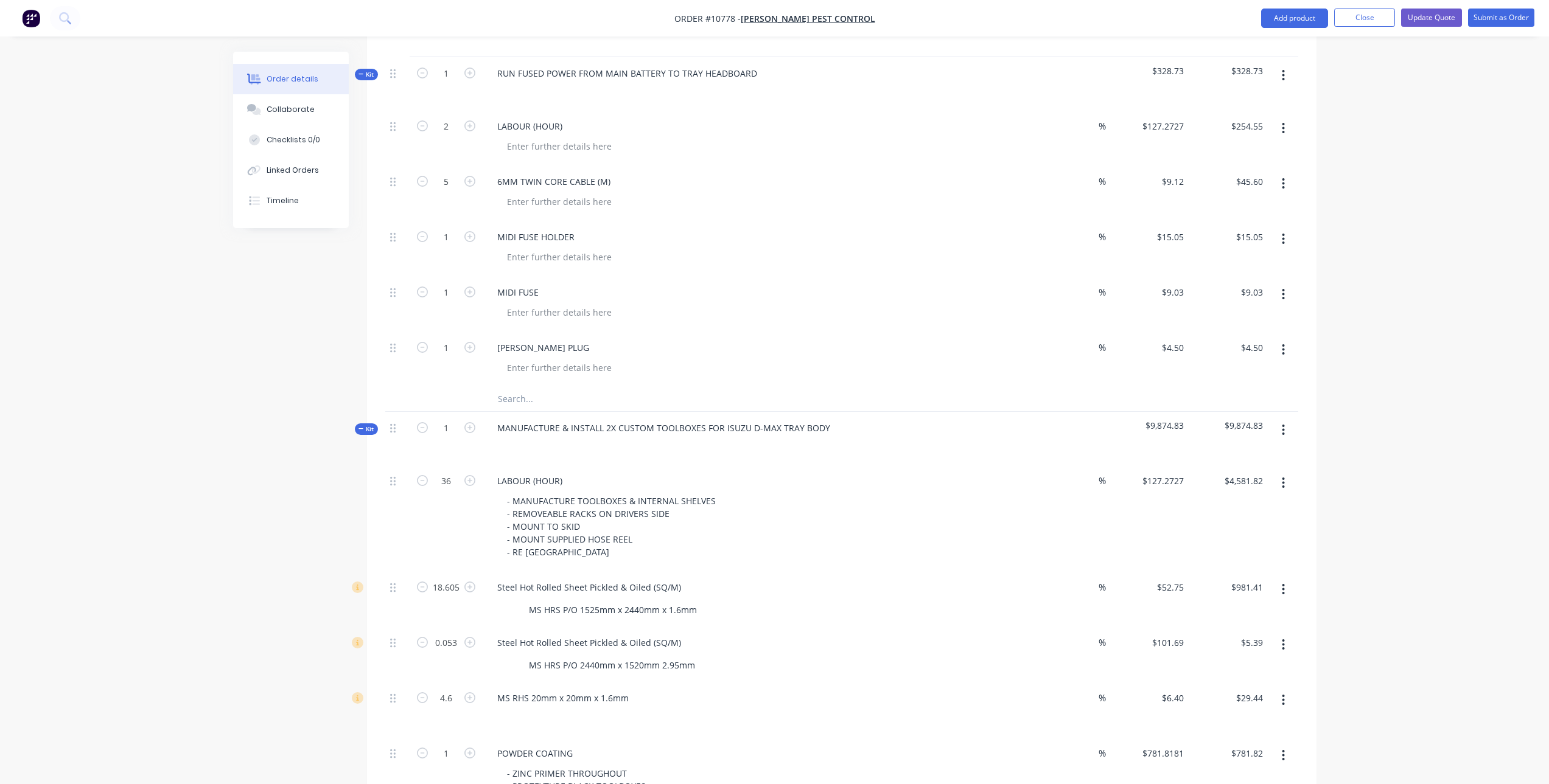
scroll to position [548, 0]
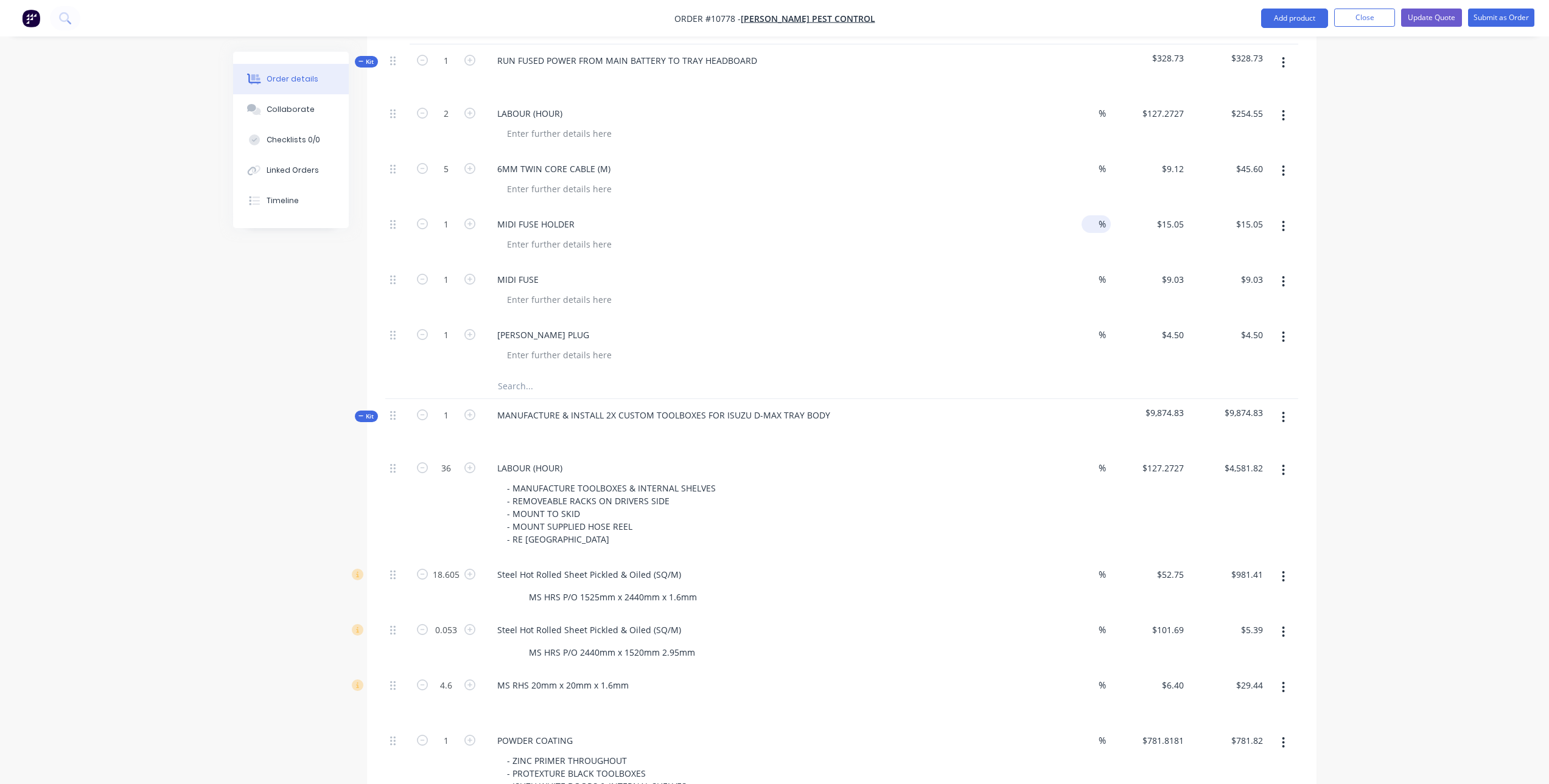
click at [1094, 216] on input at bounding box center [1090, 224] width 17 height 18
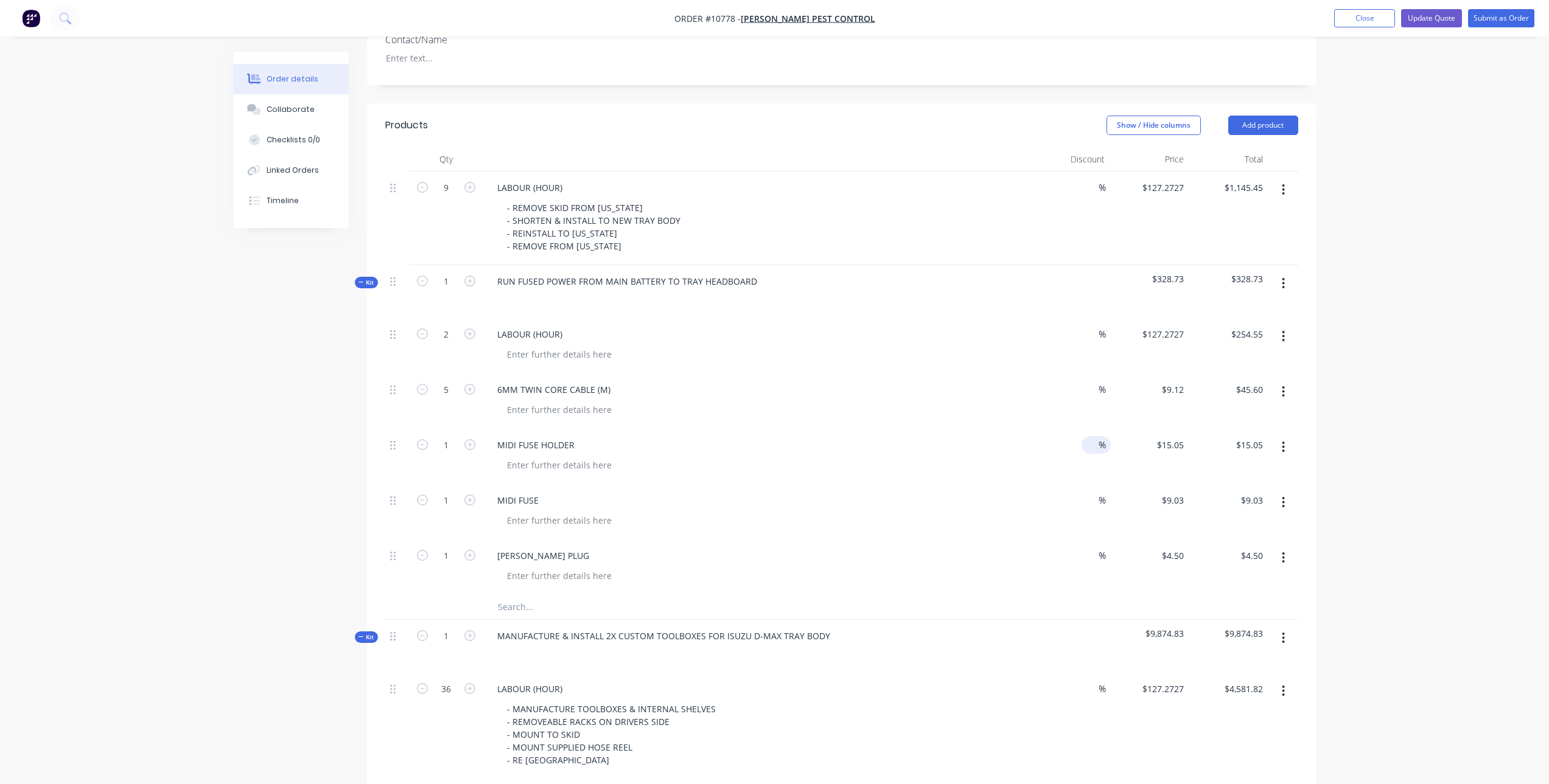
scroll to position [332, 0]
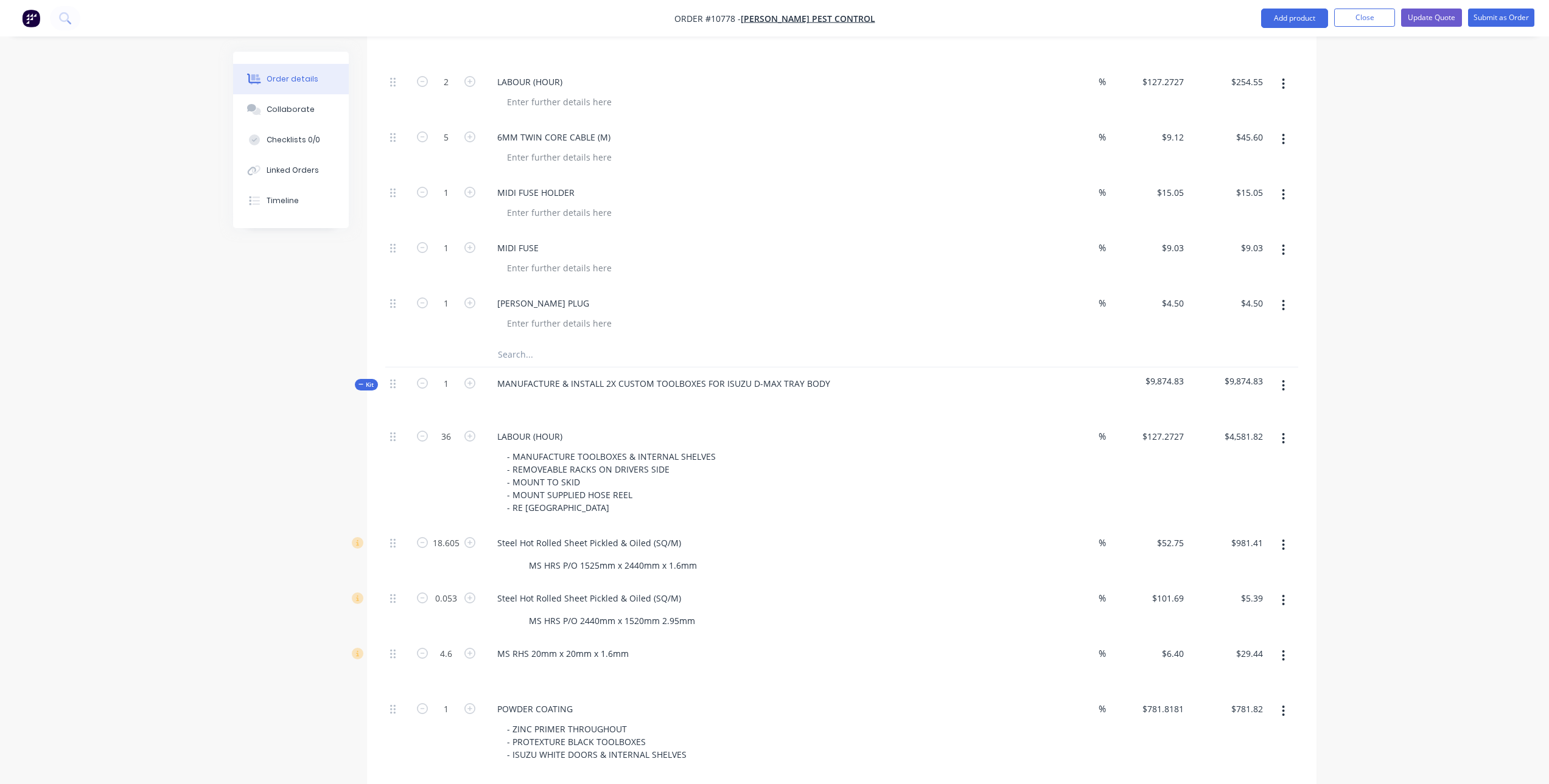
scroll to position [698, 0]
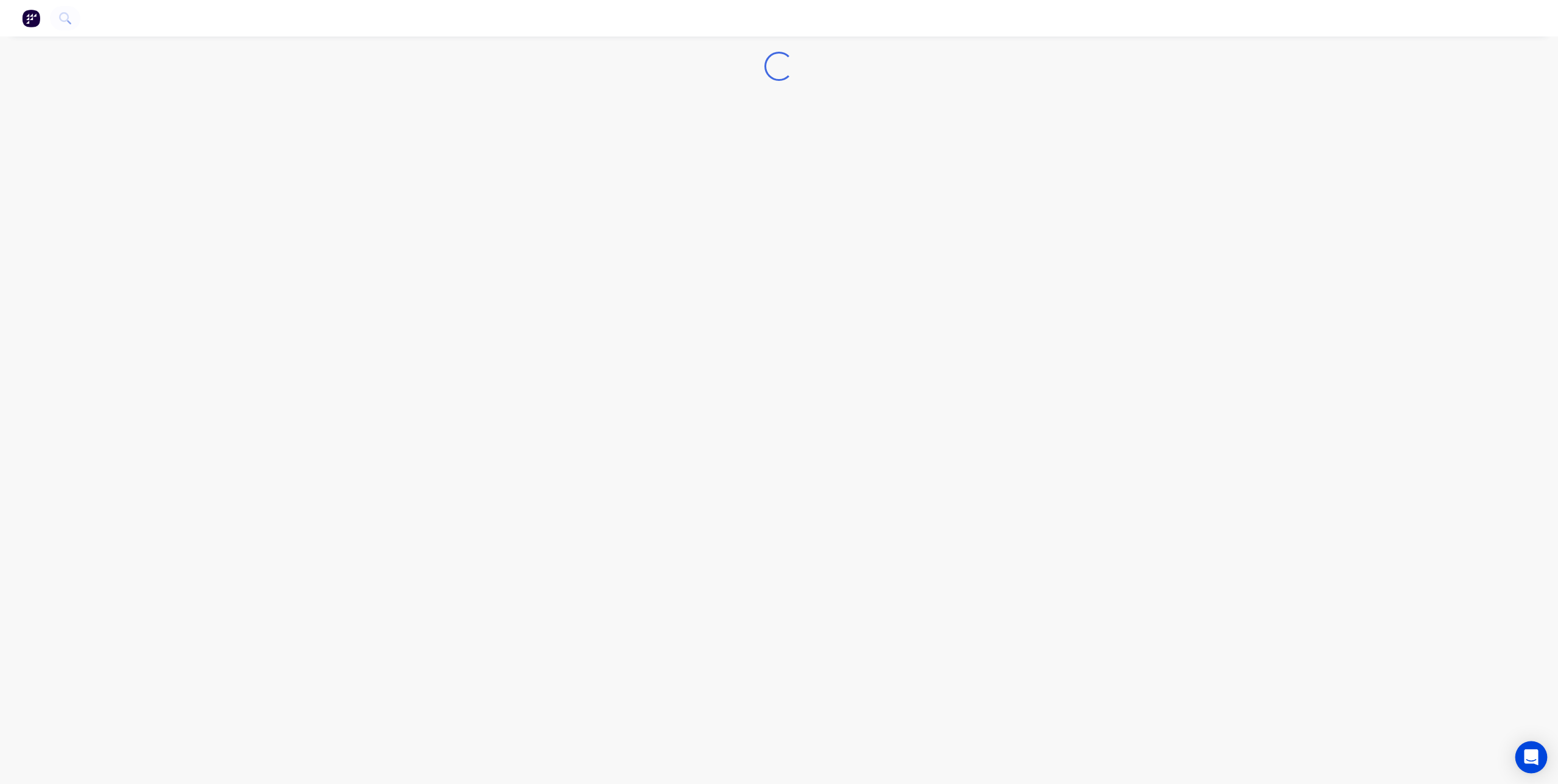
click at [1524, 752] on div "Open Intercom Messenger" at bounding box center [1531, 758] width 33 height 33
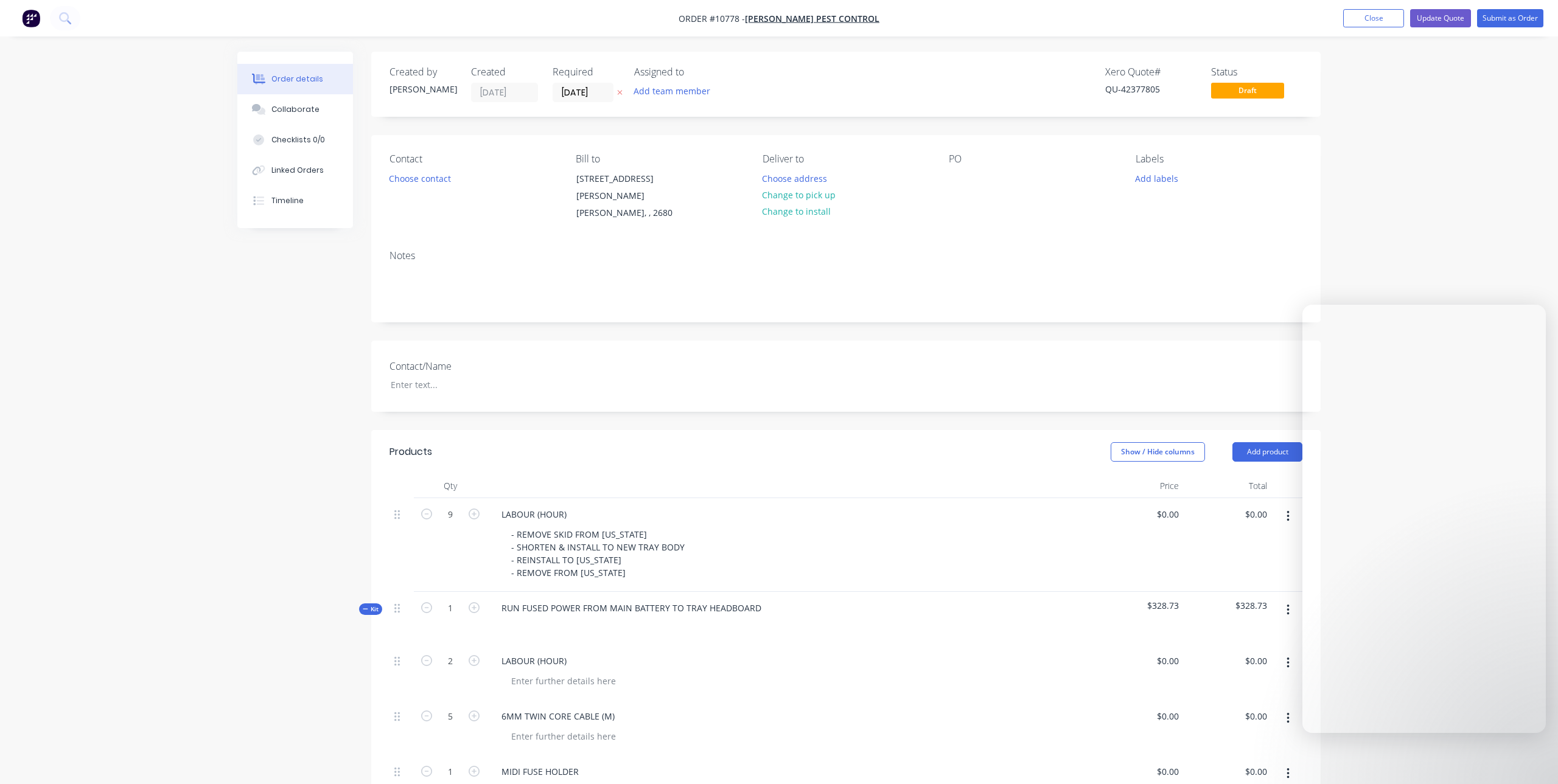
type input "$127.2727"
type input "$1,145.45"
type input "$127.2727"
type input "$254.55"
type input "$9.12"
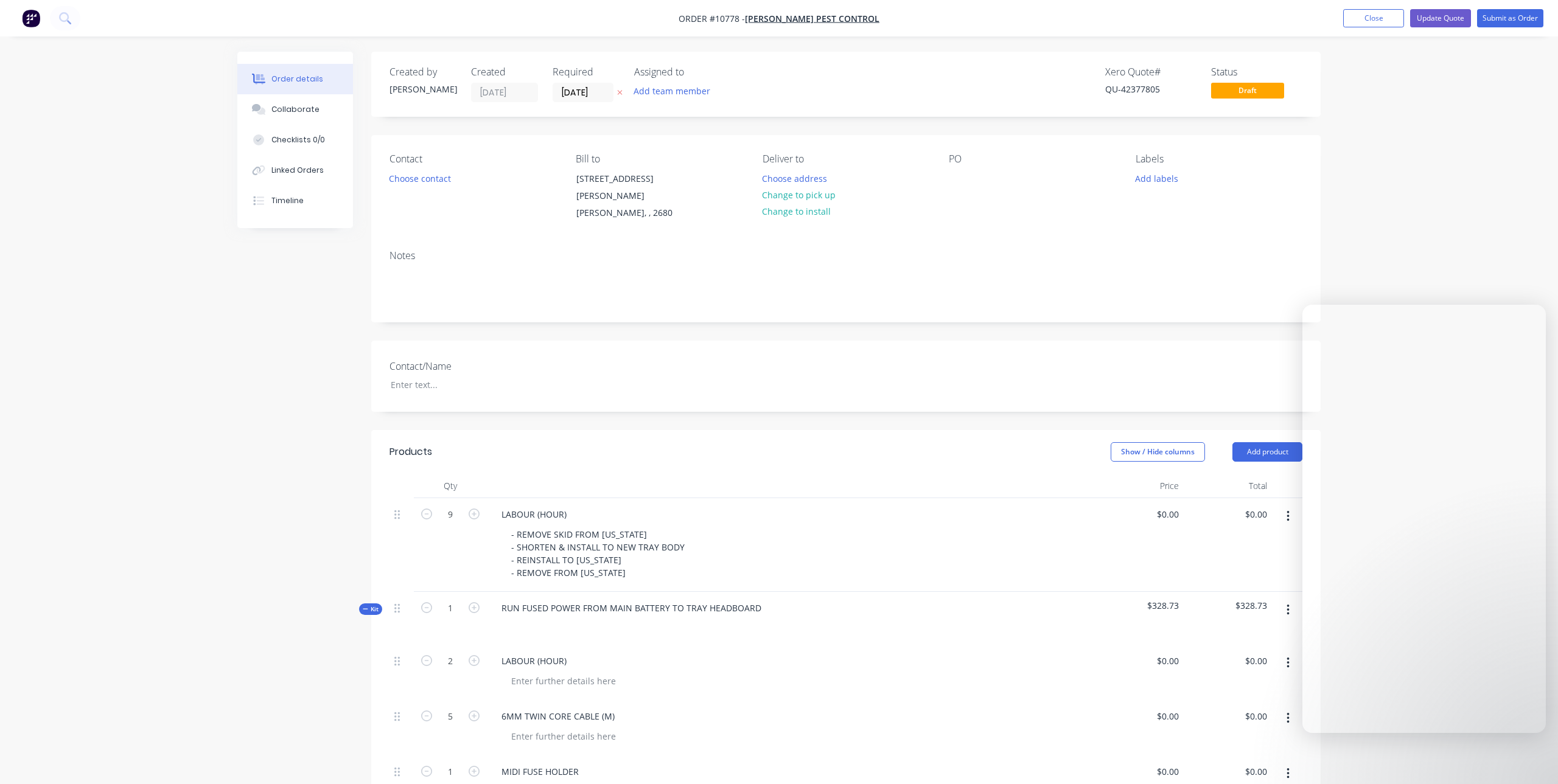
type input "$45.60"
type input "$15.05"
type input "$9.03"
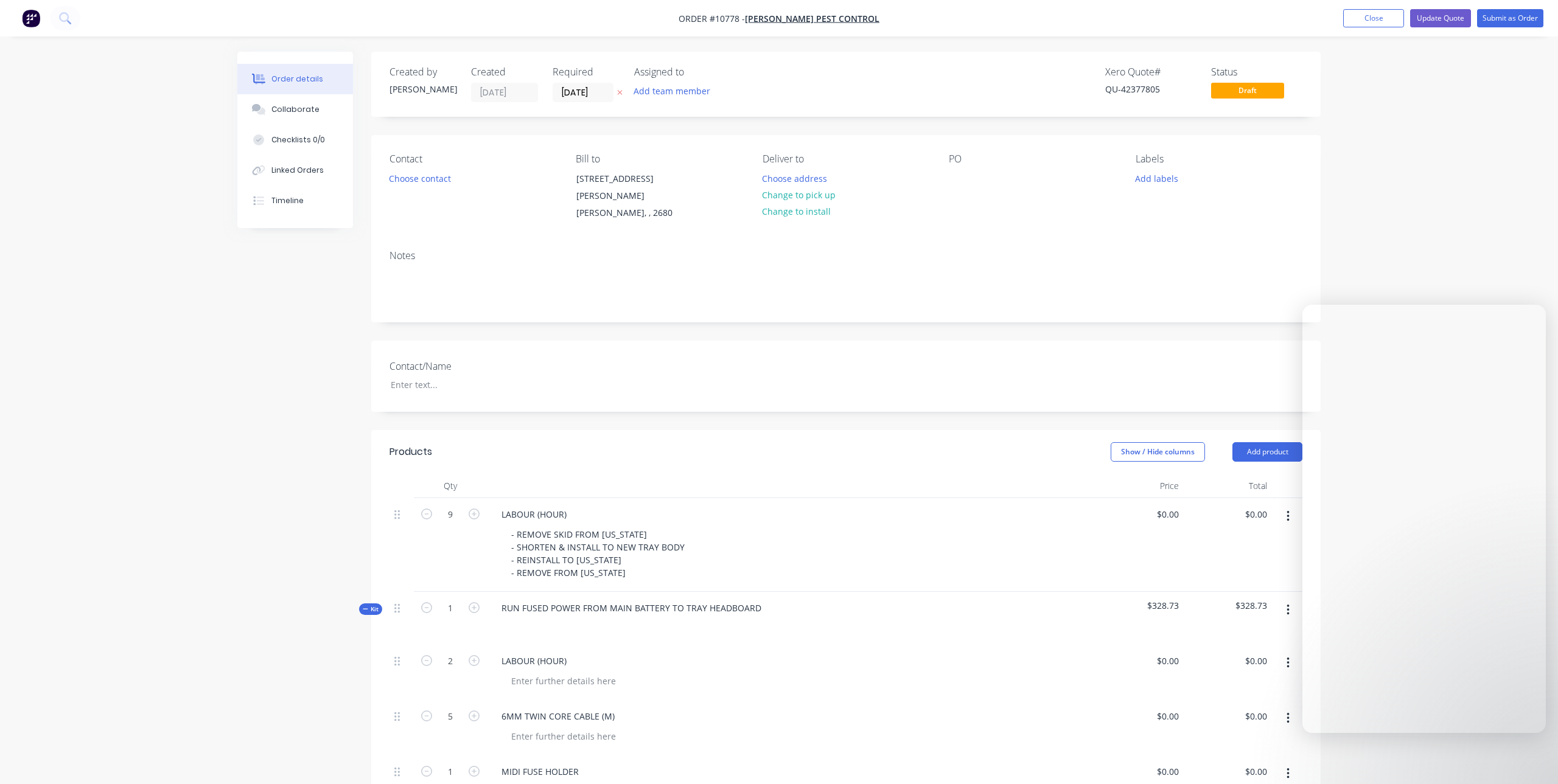
type input "$4.50"
type input "$127.2727"
type input "$4,581.82"
type input "$52.75"
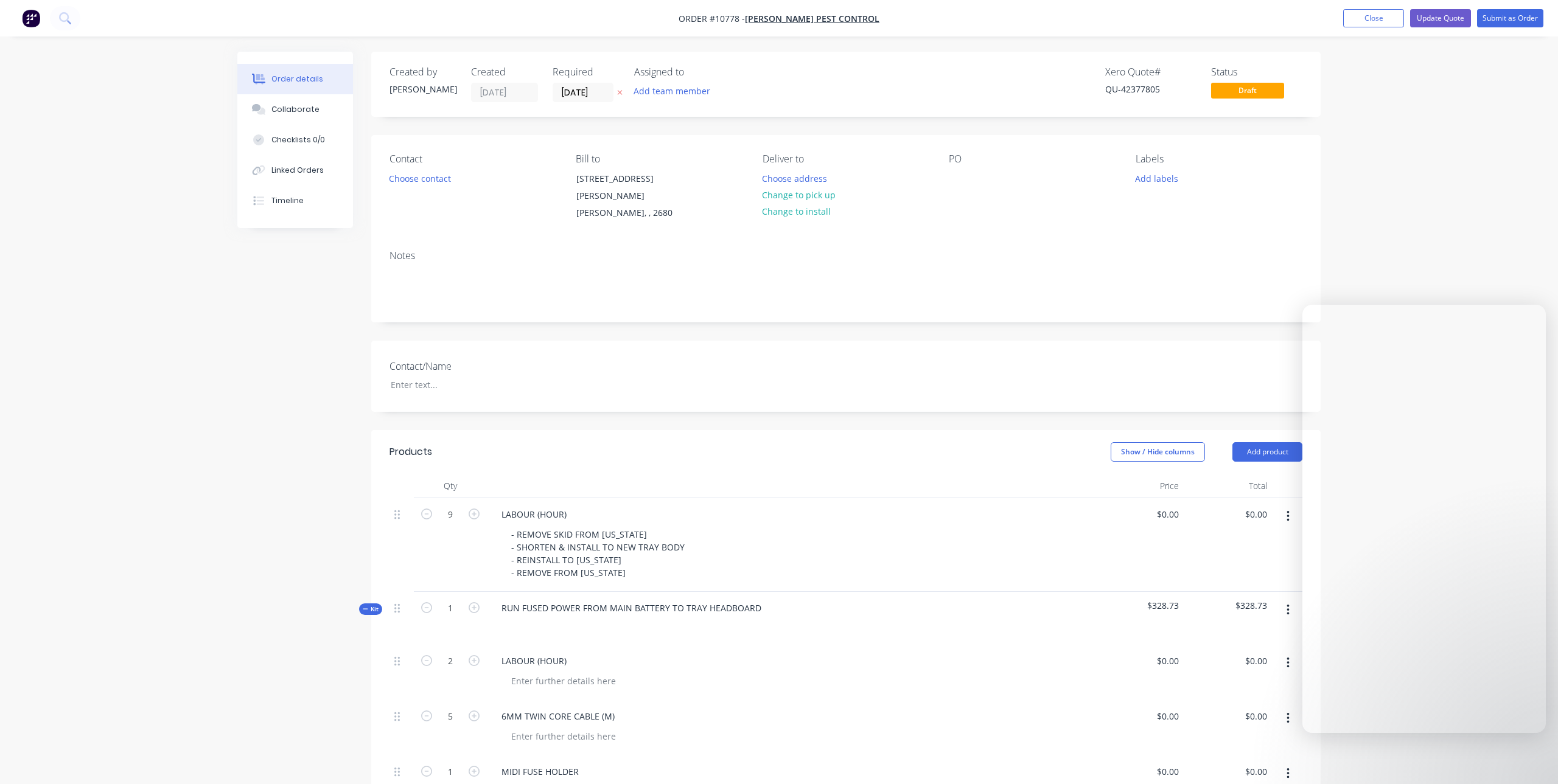
type input "$981.41"
type input "$101.69"
type input "$5.39"
type input "$6.40"
type input "$29.44"
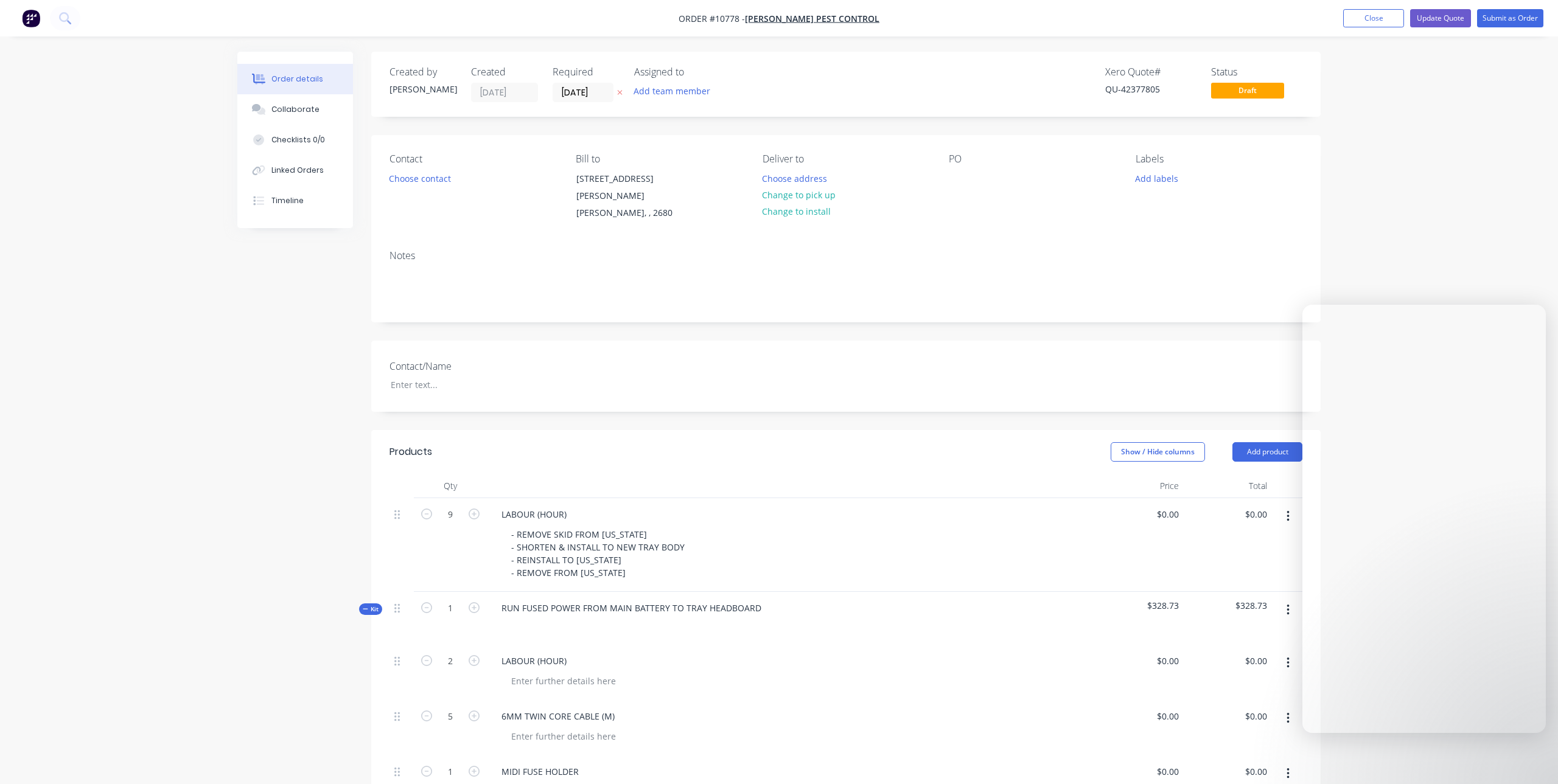
type input "$781.8181"
type input "$781.82"
type input "$90.00"
type input "$360.00"
type input "$0.70"
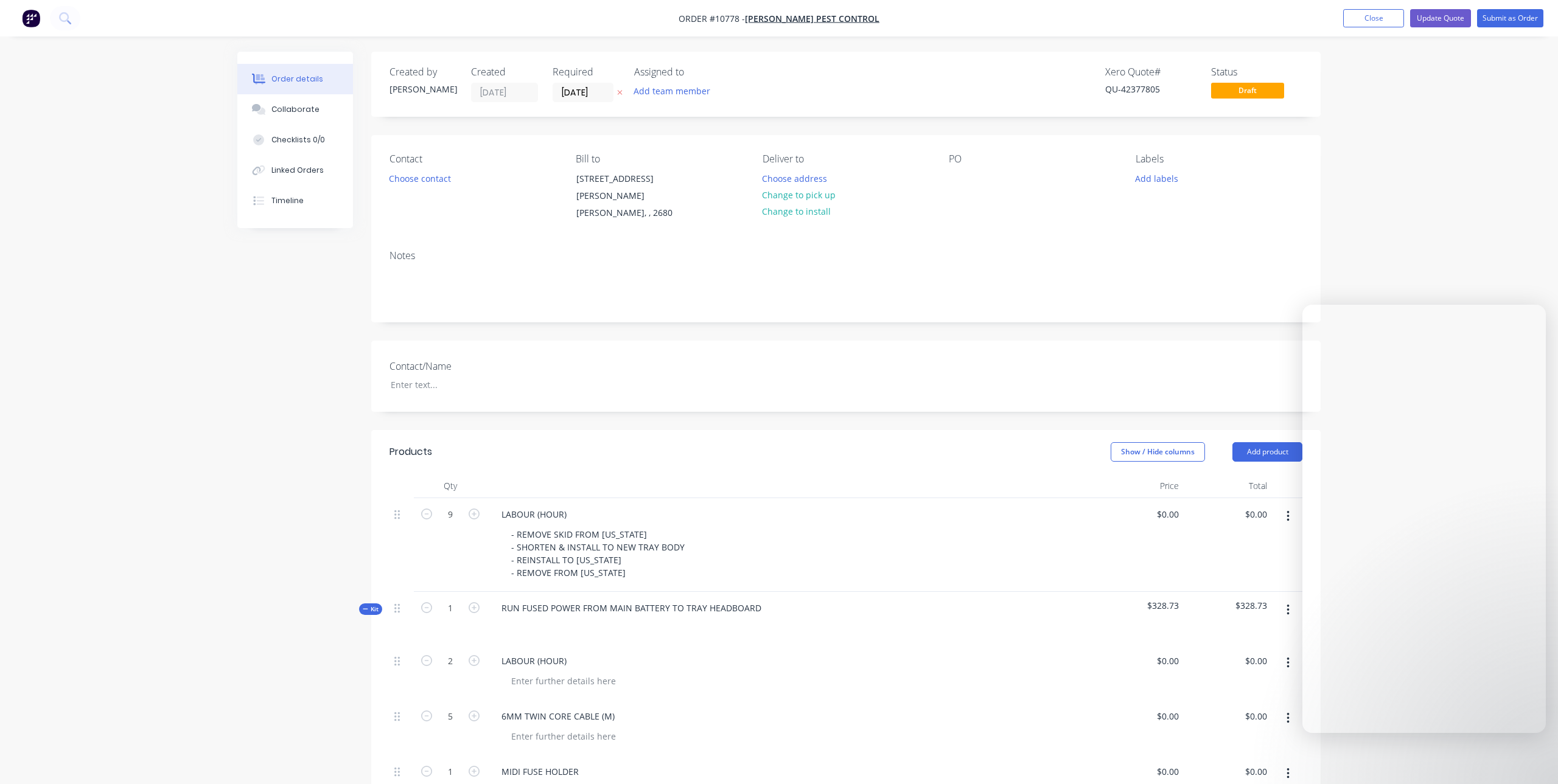
type input "$30.80"
type input "$15.00"
type input "$8.18"
type input "$73.62"
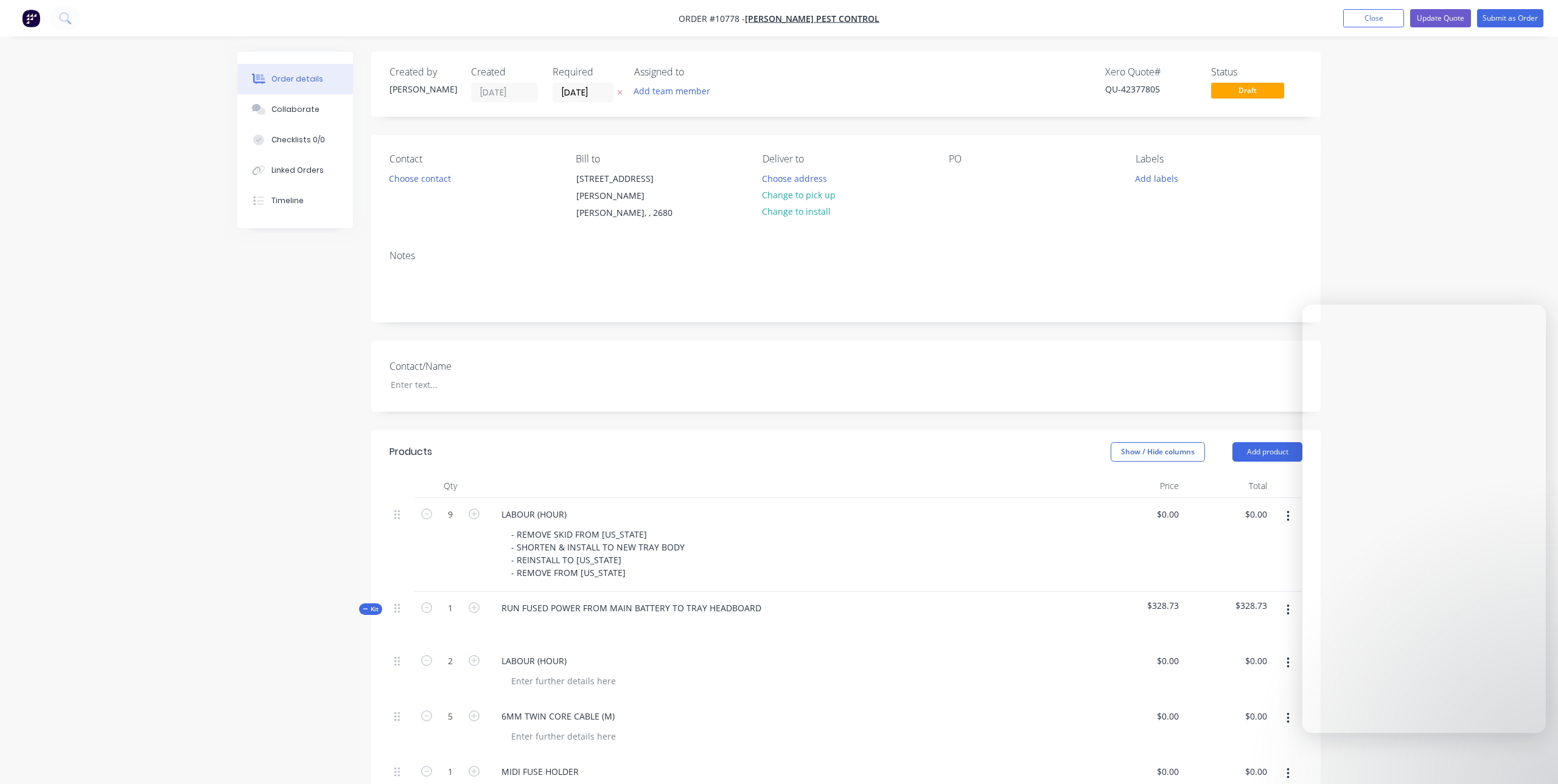
type input "$11.00"
type input "$44.00"
type input "$85.00"
type input "$50.00"
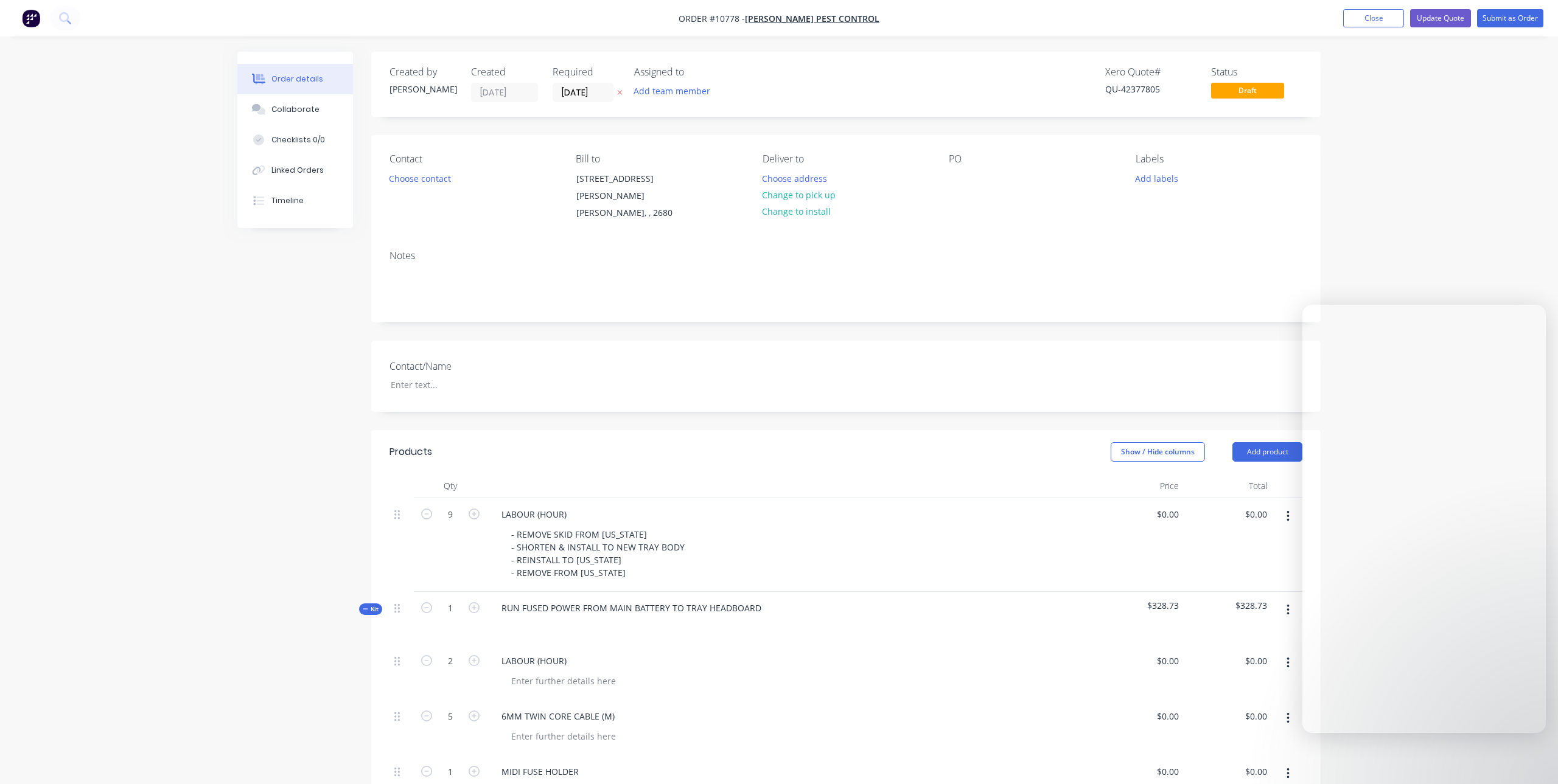
type input "$50.00"
type input "$127.2727"
type input "$2,672.73"
type input "$14.54"
type input "$10.18"
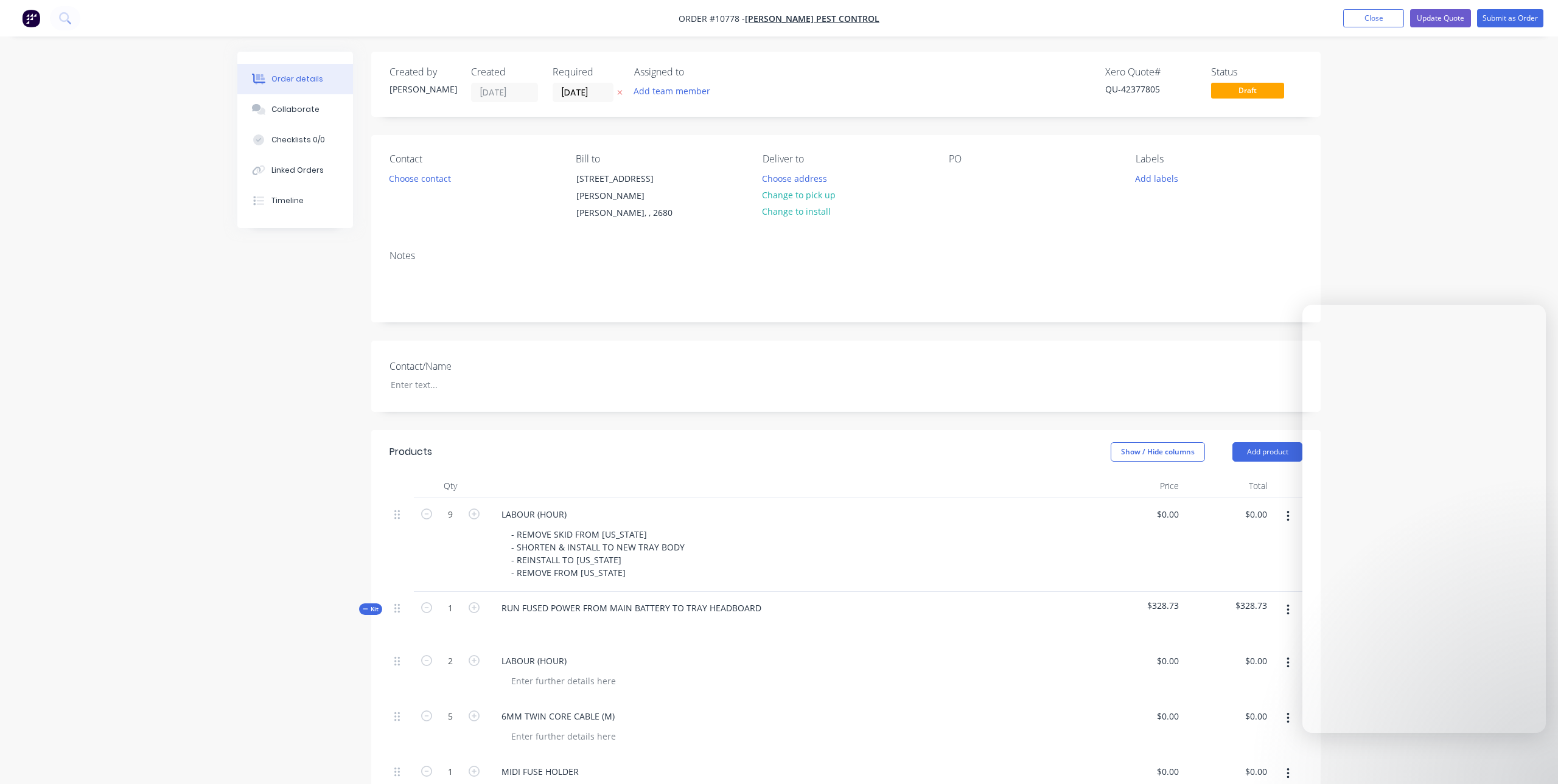
type input "$8.97"
type input "$11.66"
type input "$9.10"
type input "$141.96"
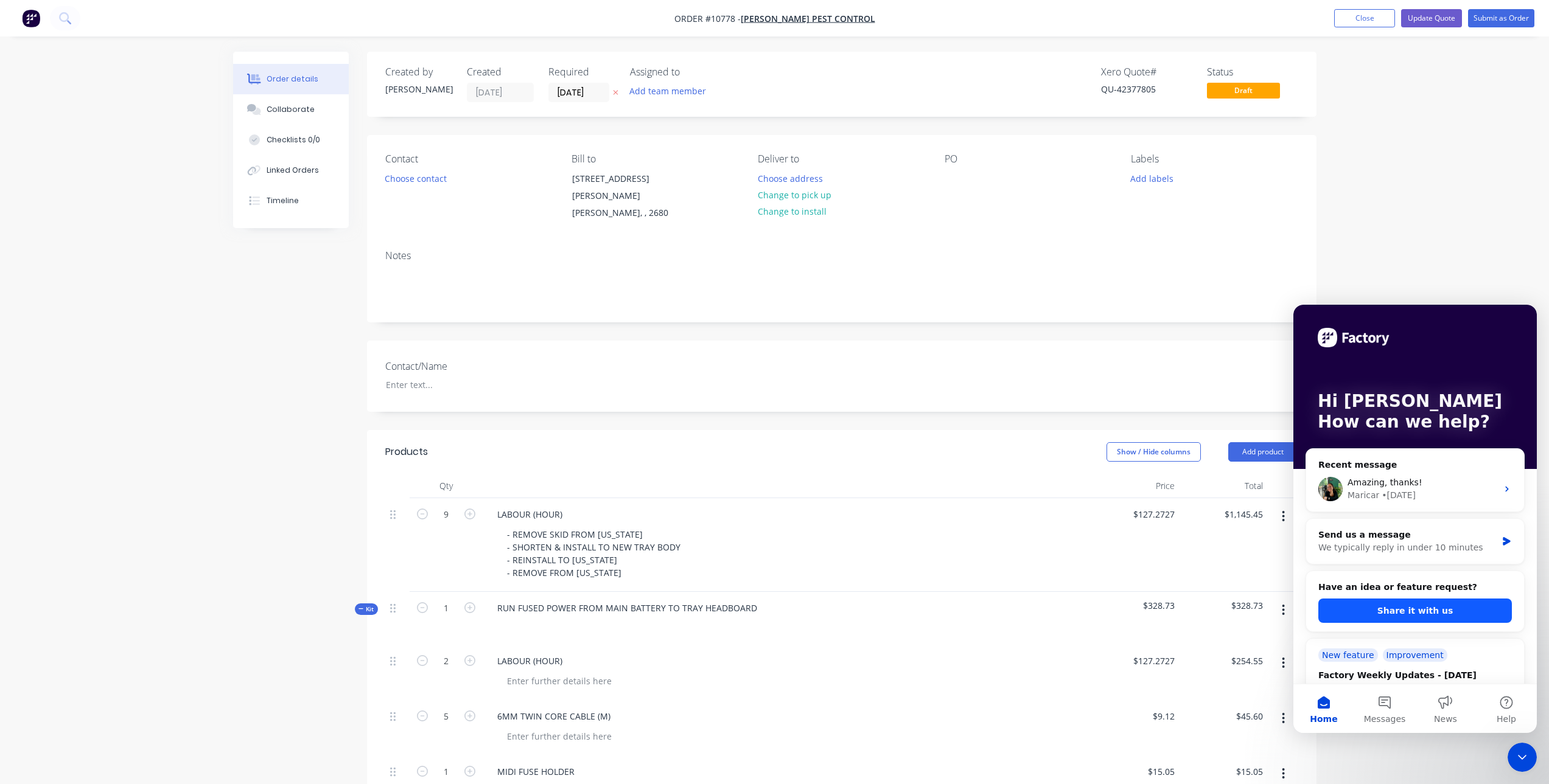
click at [1420, 618] on button "Share it with us" at bounding box center [1415, 611] width 194 height 24
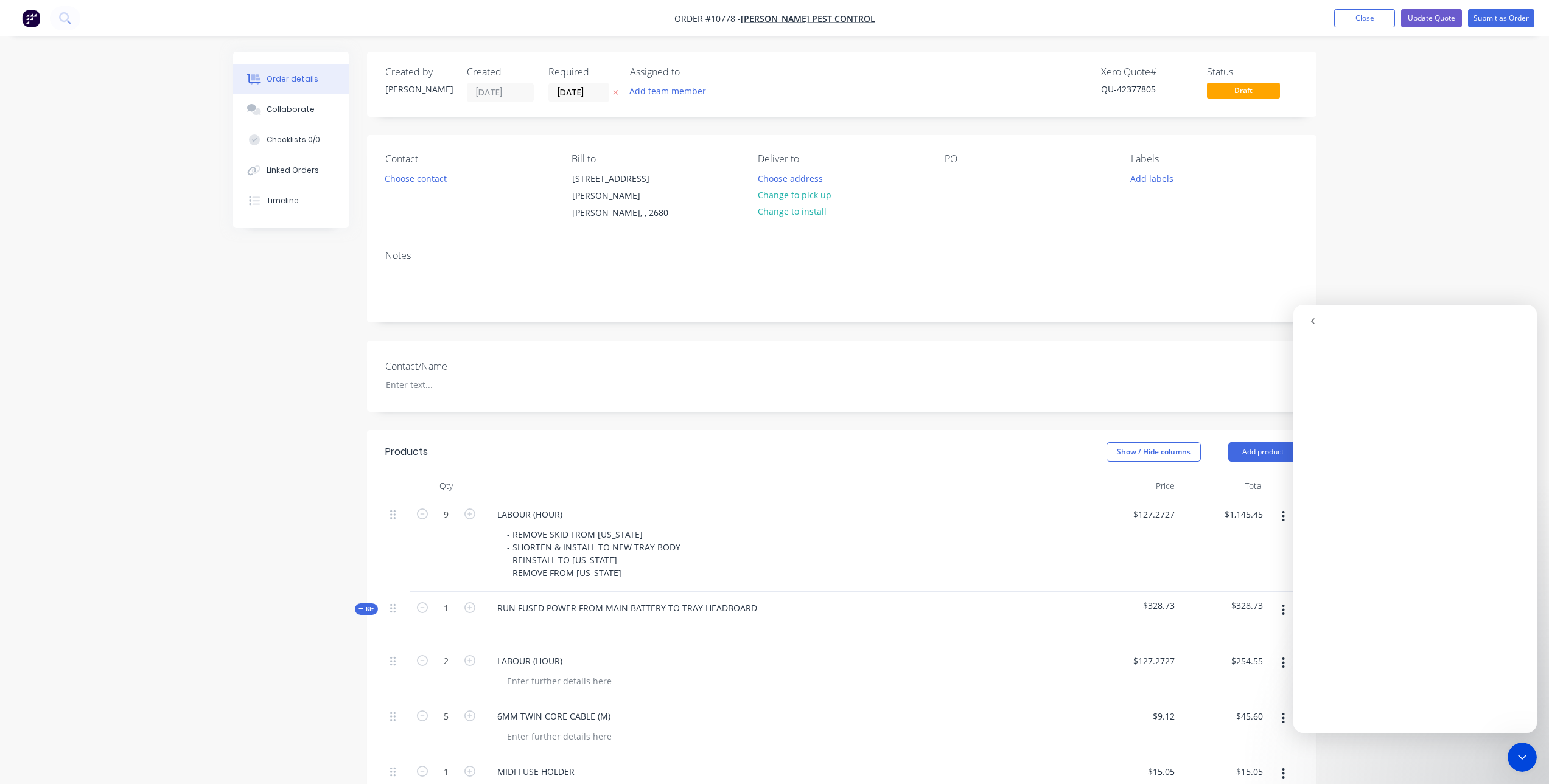
click at [1313, 329] on button "go back" at bounding box center [1313, 321] width 23 height 23
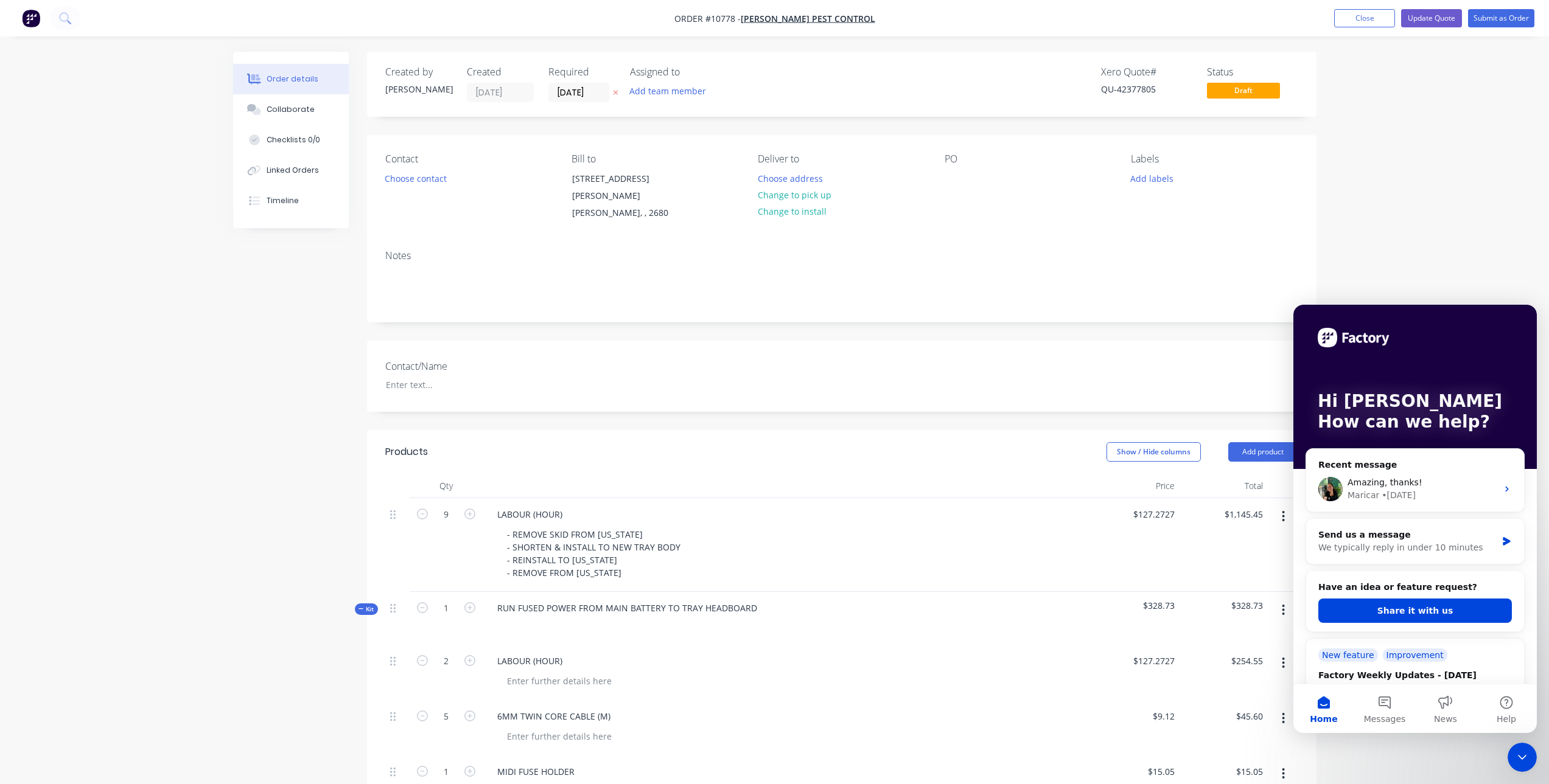
click at [1520, 756] on icon "Close Intercom Messenger" at bounding box center [1522, 757] width 8 height 5
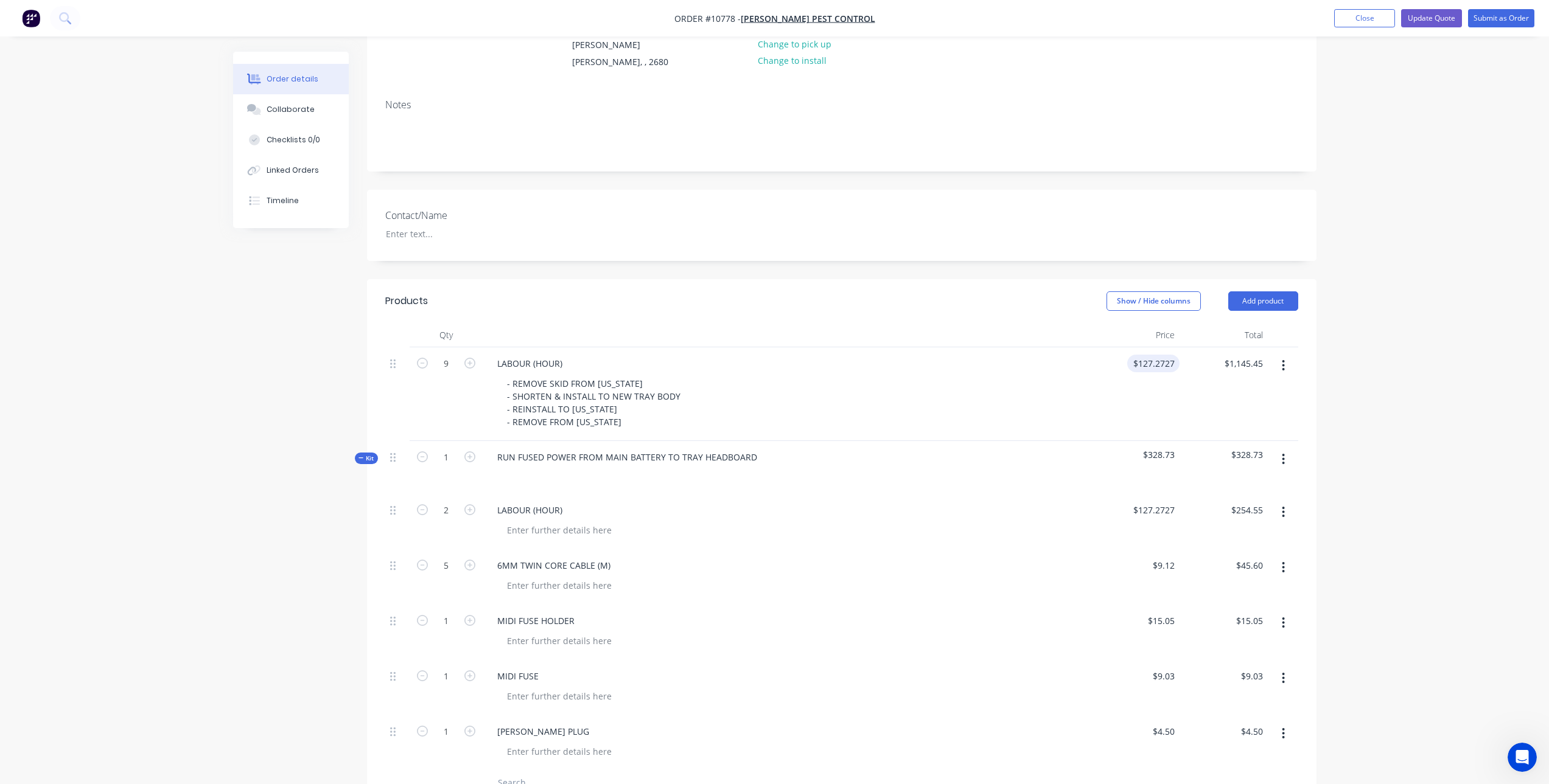
scroll to position [182, 0]
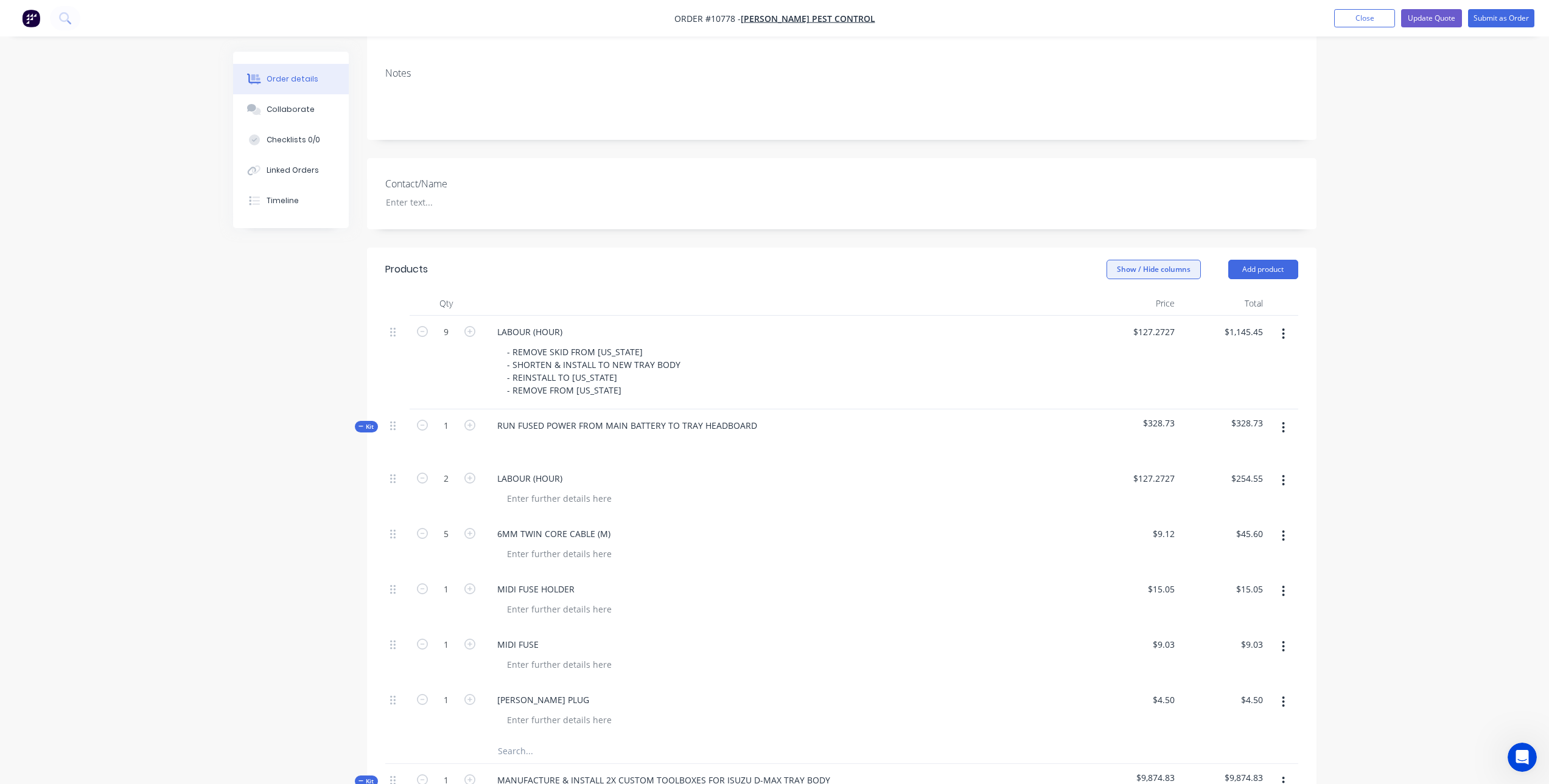
click at [1156, 259] on button "Show / Hide columns" at bounding box center [1154, 269] width 94 height 20
click at [1120, 325] on span at bounding box center [1116, 328] width 10 height 10
click at [1112, 324] on input "Discount" at bounding box center [1112, 324] width 0 height 0
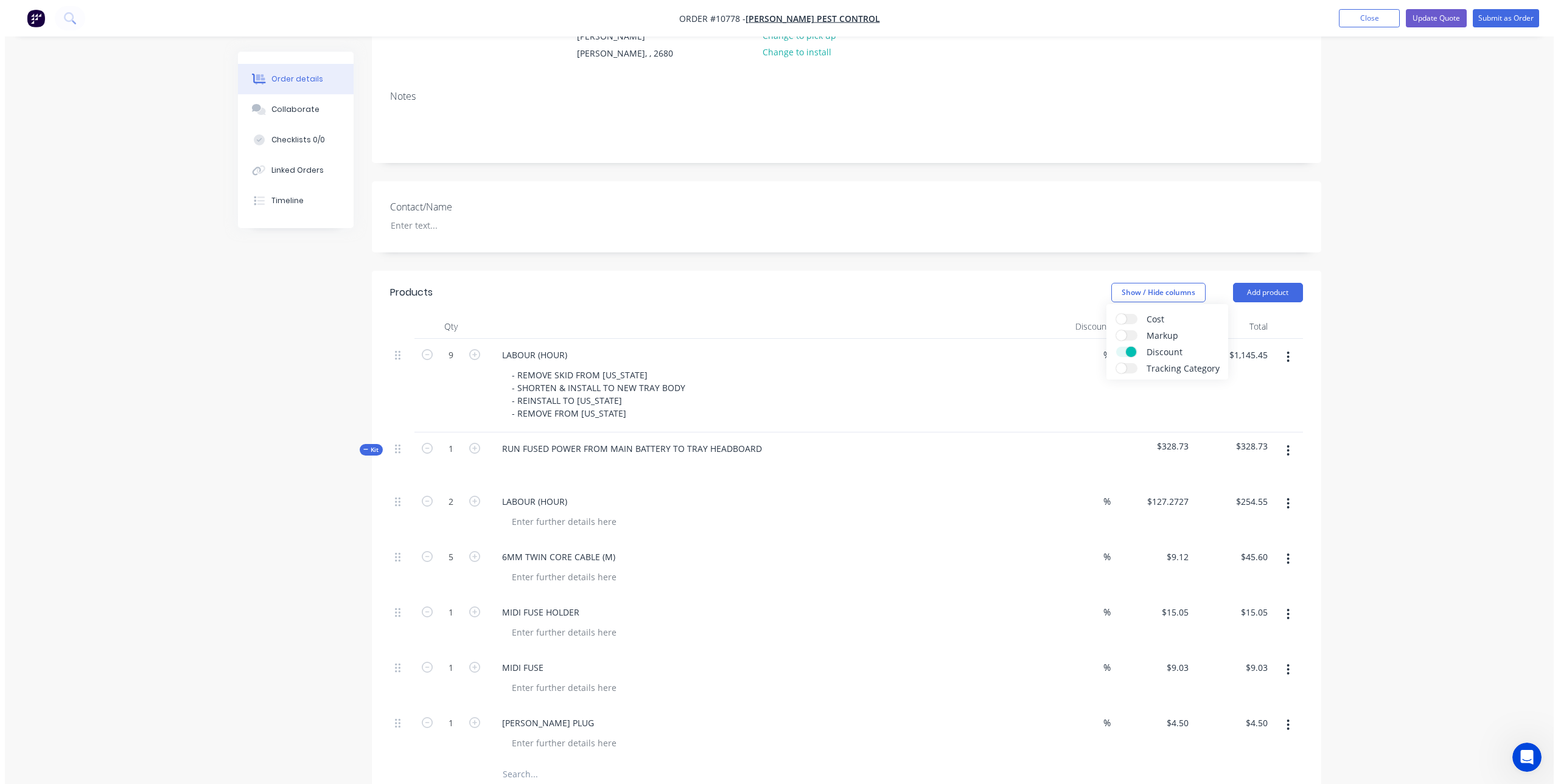
scroll to position [0, 0]
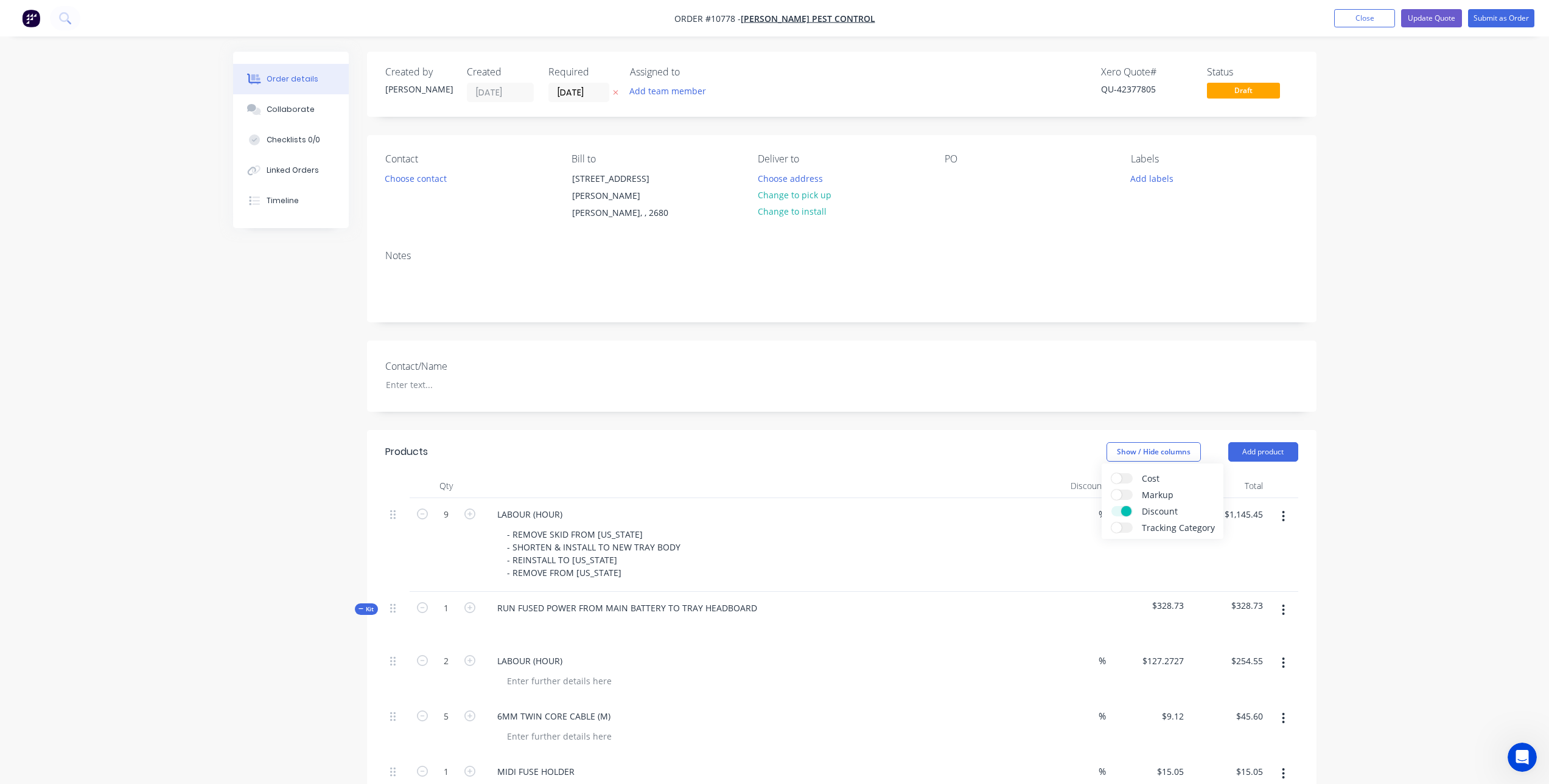
click at [1045, 240] on div "Notes" at bounding box center [842, 281] width 950 height 82
click at [1349, 15] on button "Close" at bounding box center [1364, 19] width 60 height 19
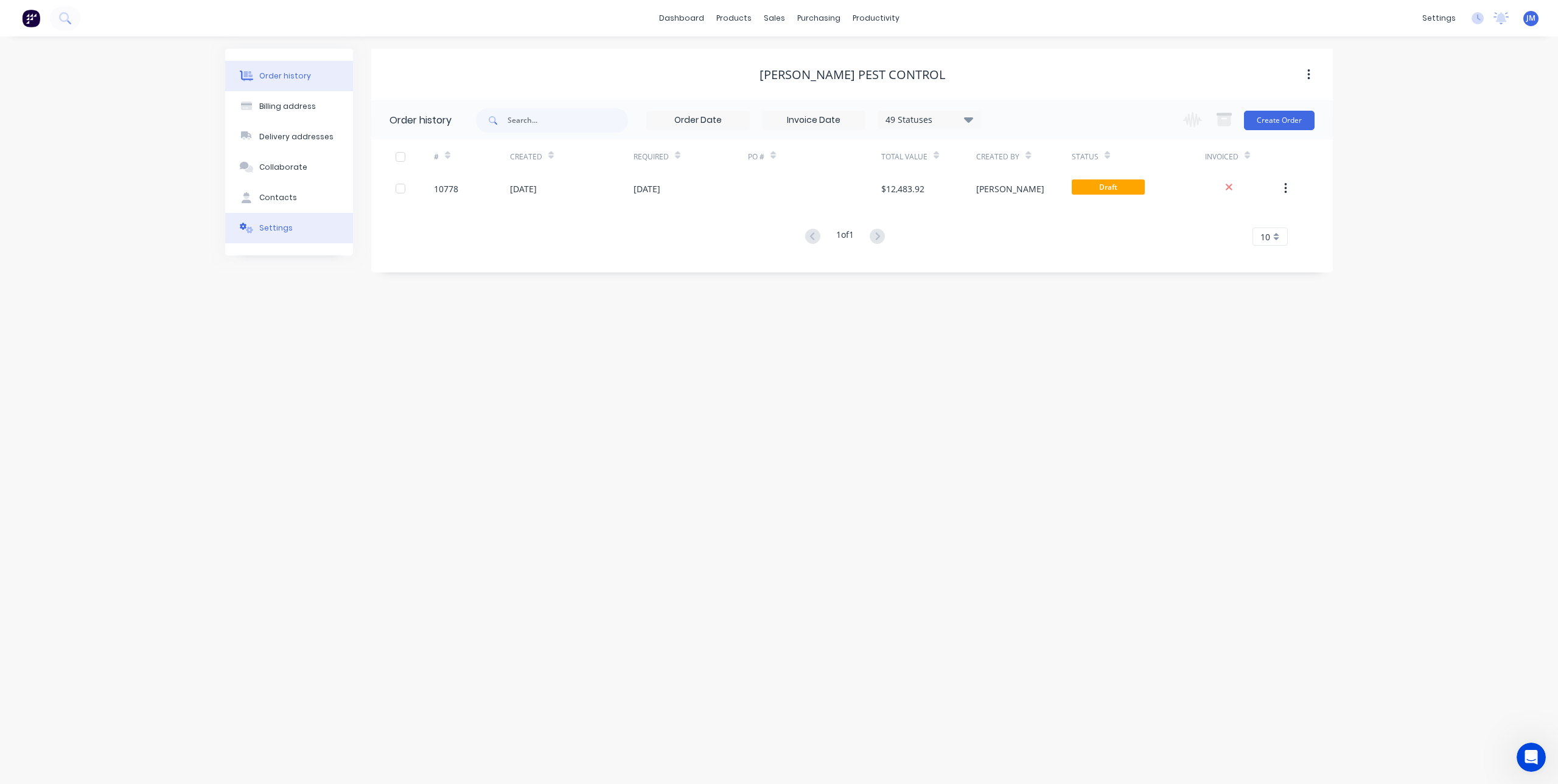
click at [272, 228] on div "Settings" at bounding box center [276, 228] width 33 height 11
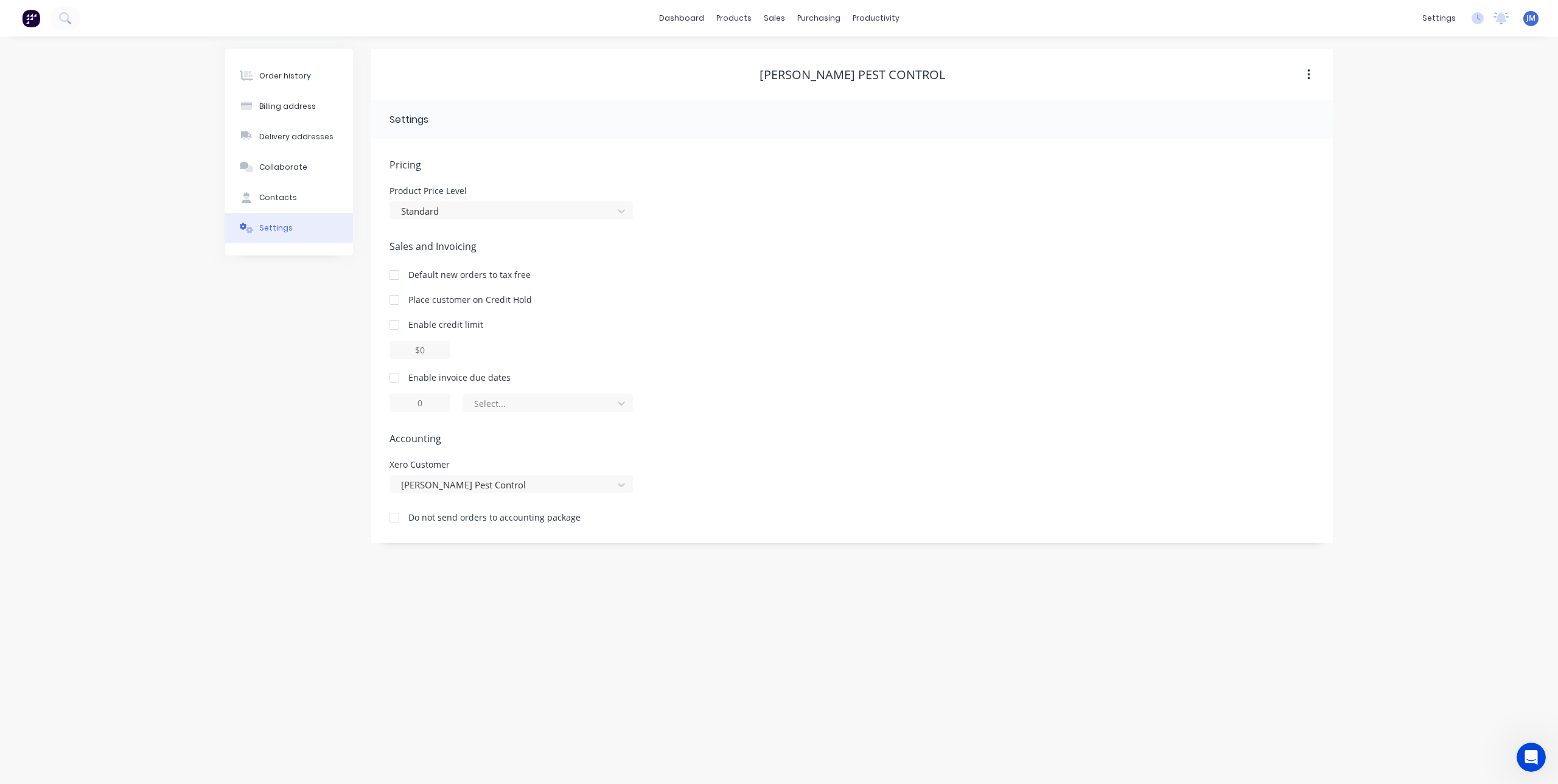
click at [393, 379] on div at bounding box center [394, 378] width 24 height 24
type input "1"
click at [769, 58] on div "Product Catalogue" at bounding box center [787, 59] width 75 height 11
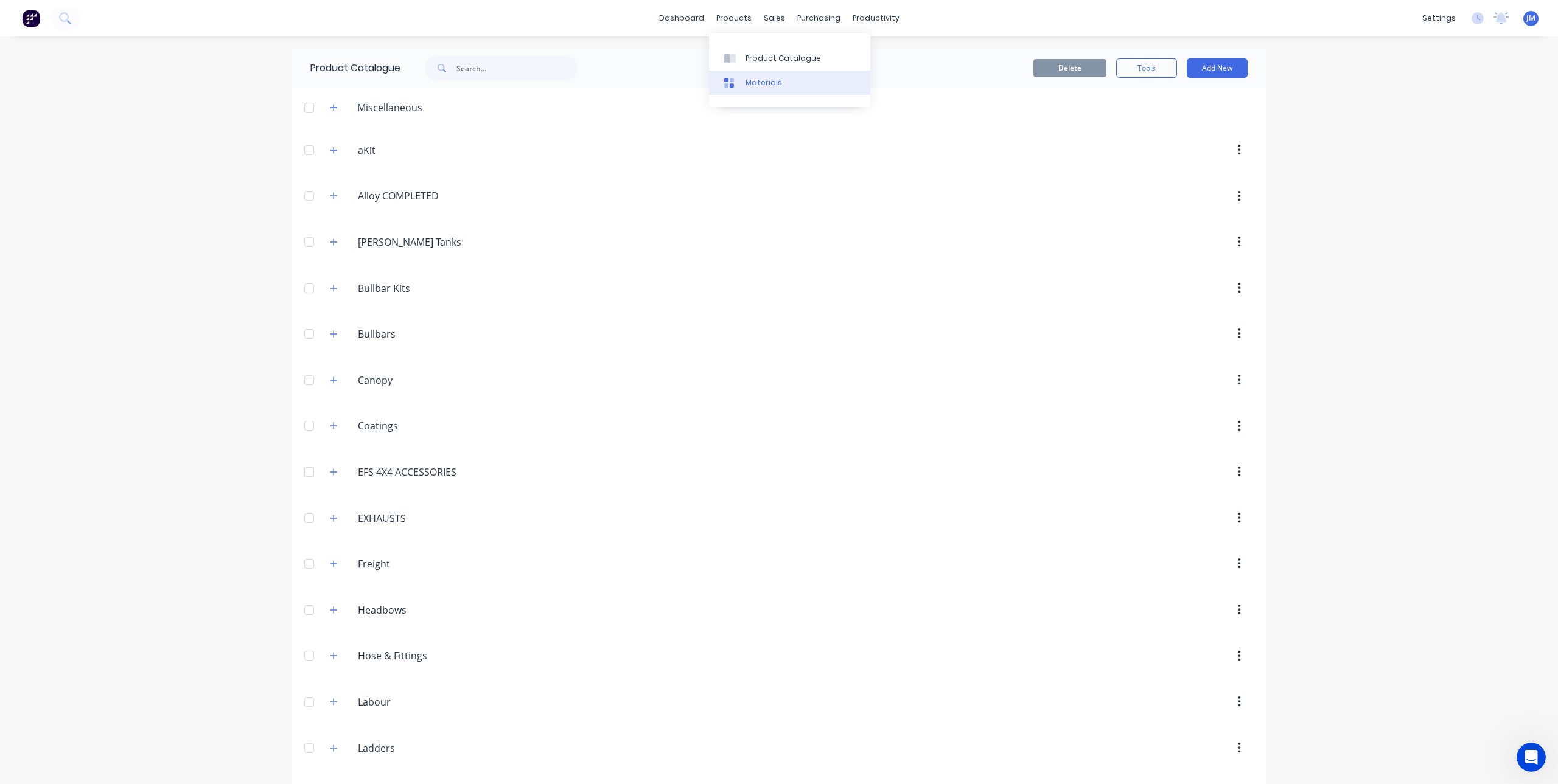
click at [751, 82] on div "Materials" at bounding box center [764, 83] width 36 height 11
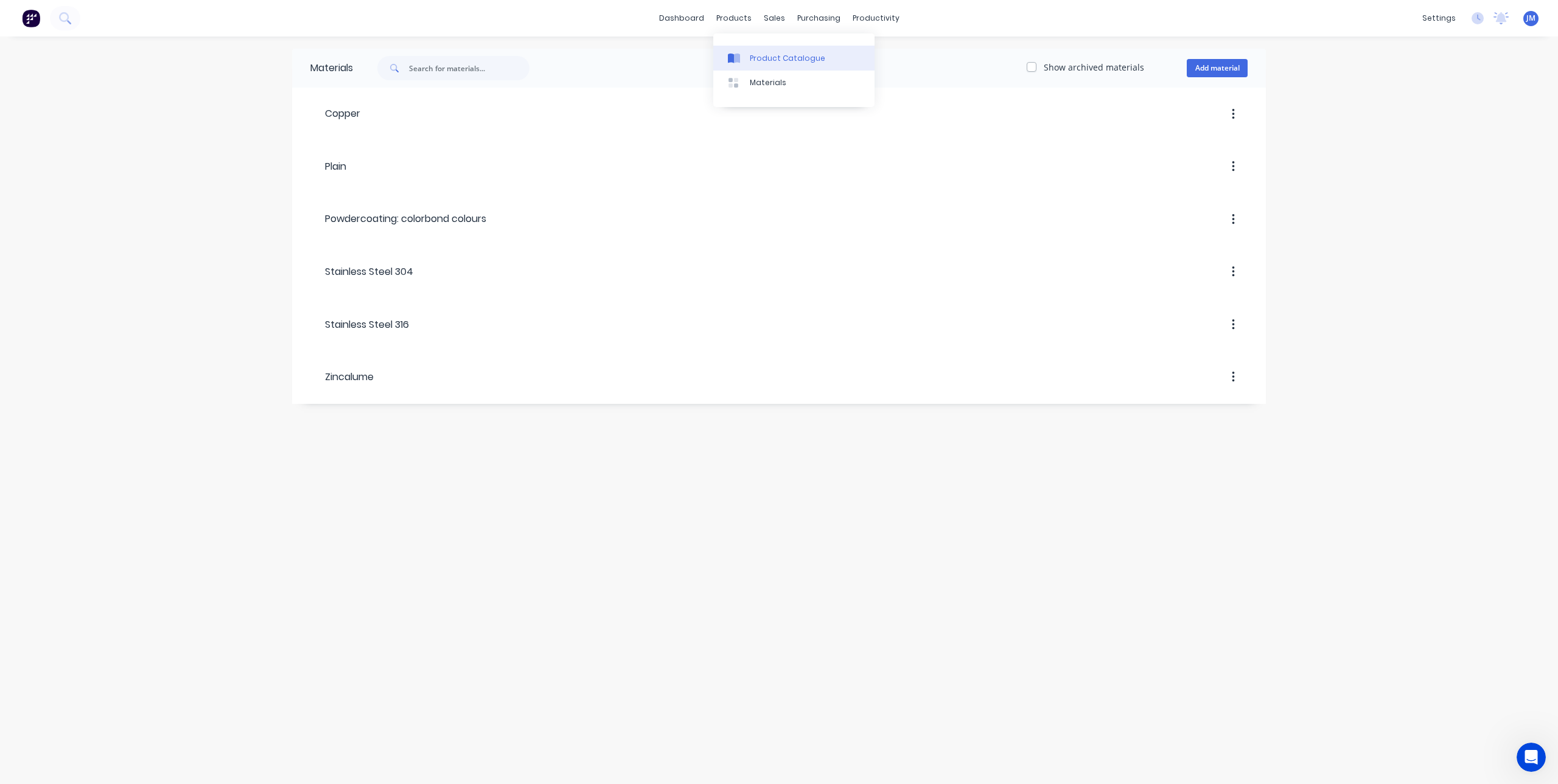
click at [750, 59] on div "Product Catalogue" at bounding box center [787, 59] width 75 height 11
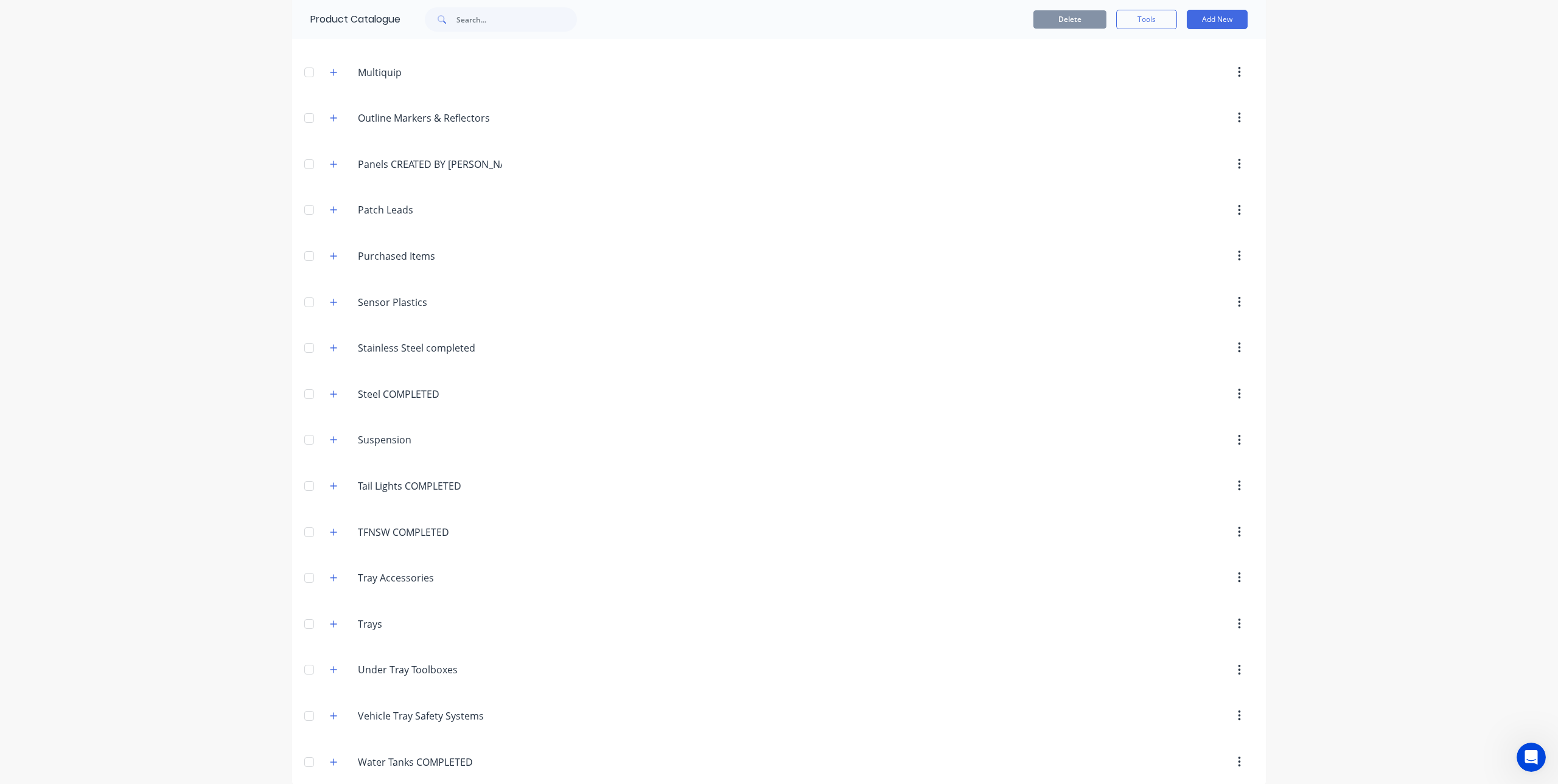
scroll to position [1011, 0]
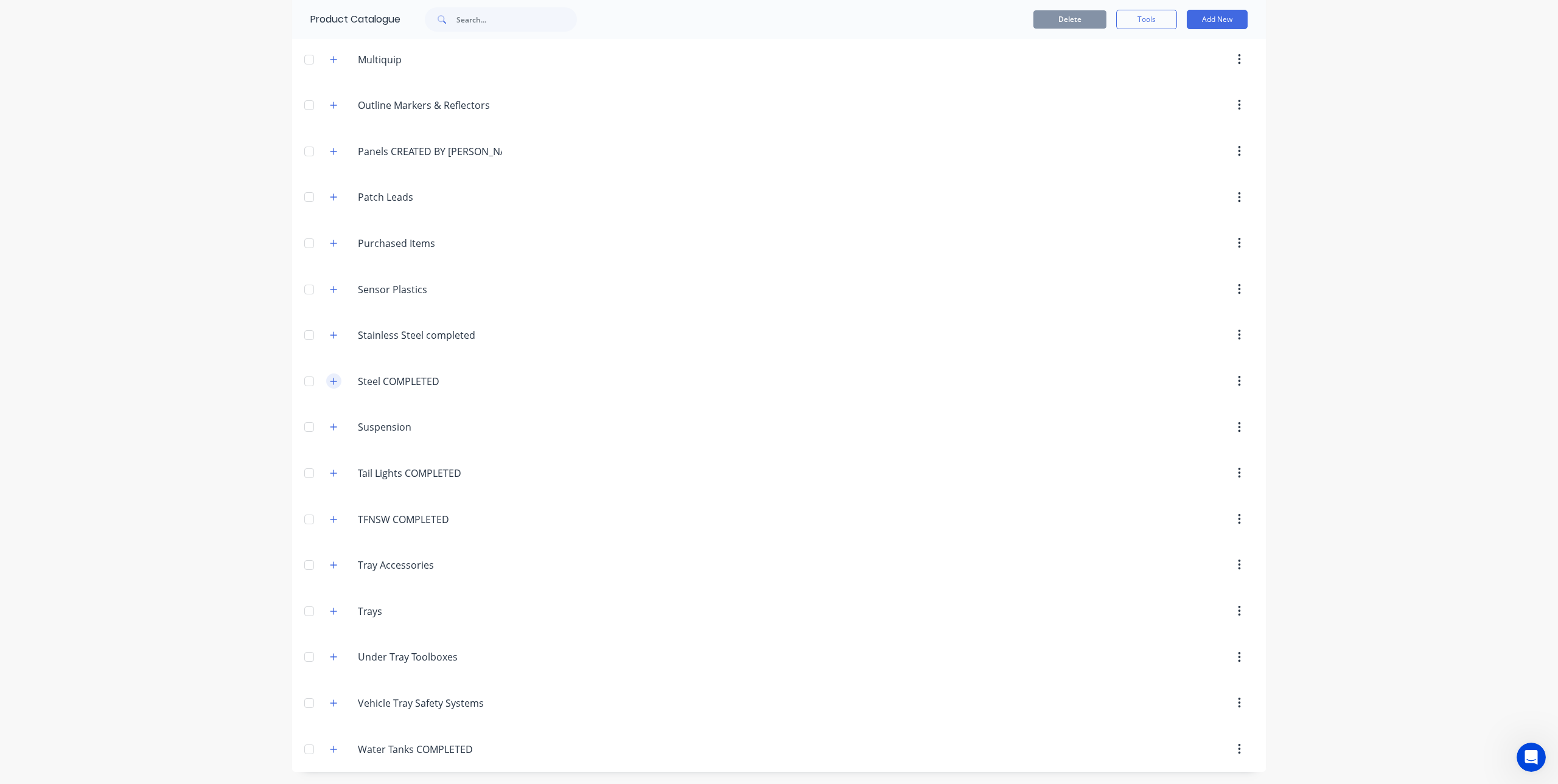
click at [336, 380] on button "button" at bounding box center [334, 381] width 15 height 15
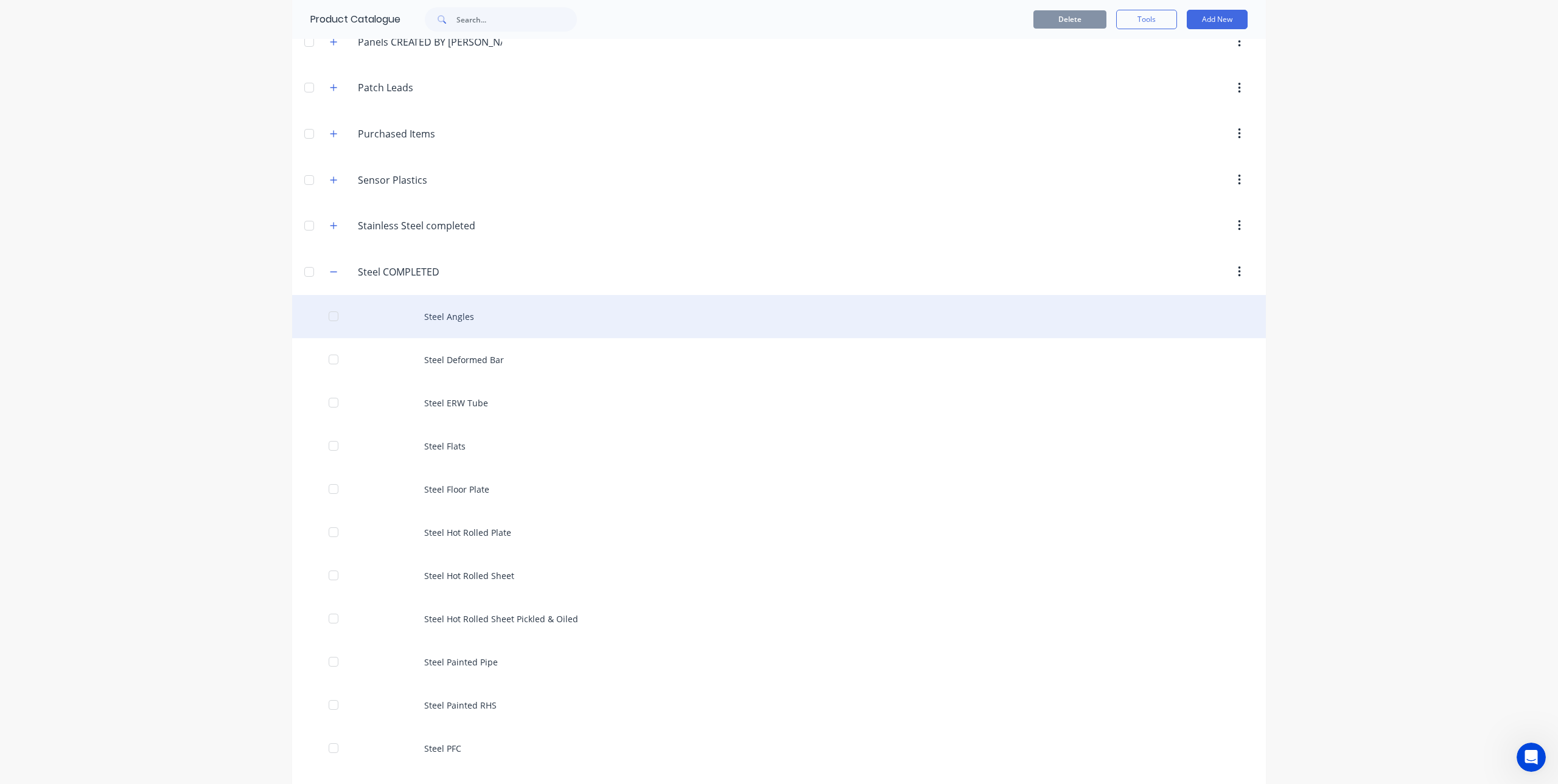
scroll to position [1133, 0]
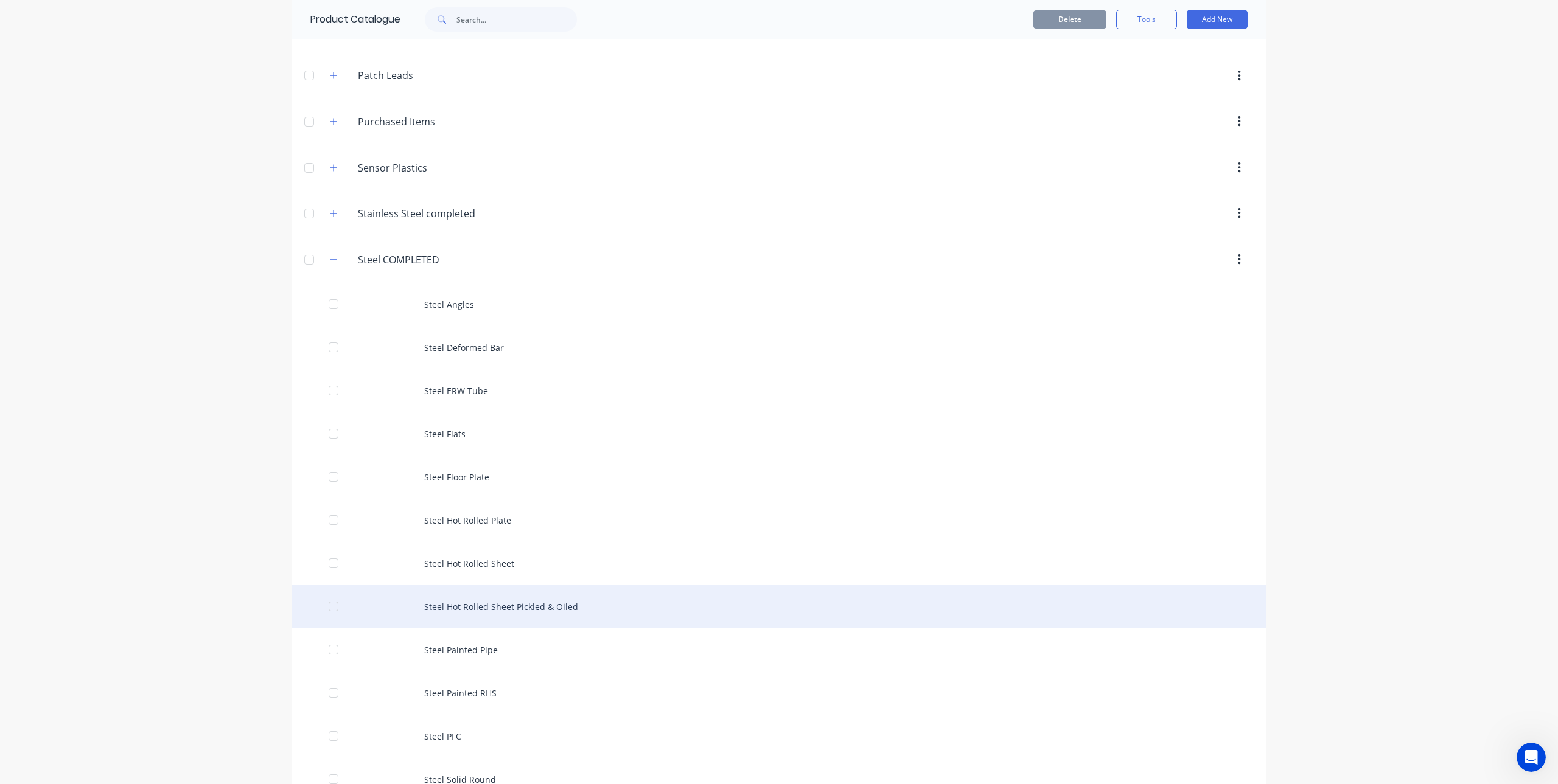
click at [469, 607] on div "Steel Hot Rolled Sheet Pickled & Oiled" at bounding box center [779, 606] width 974 height 43
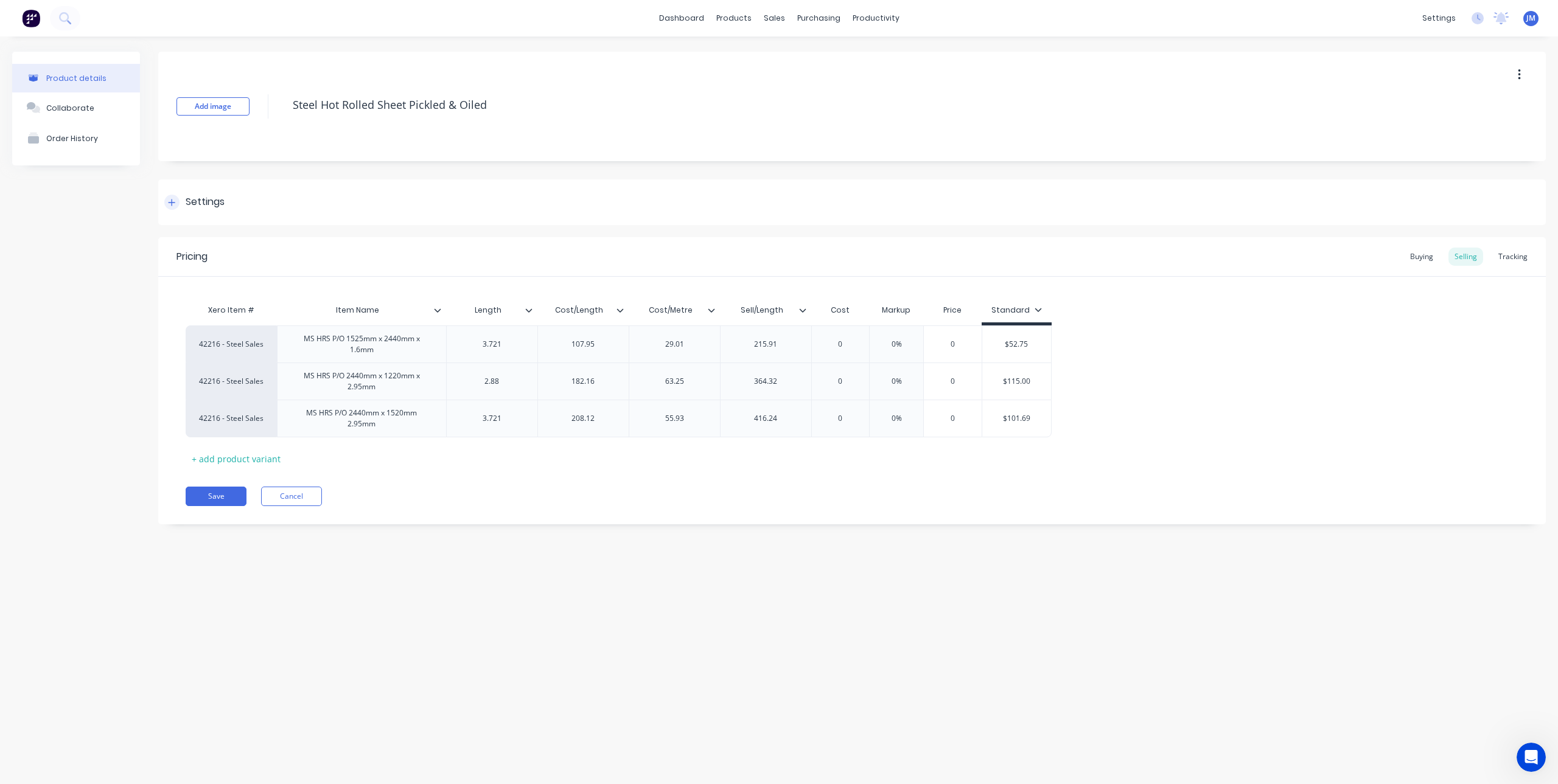
click at [172, 196] on div at bounding box center [172, 202] width 15 height 15
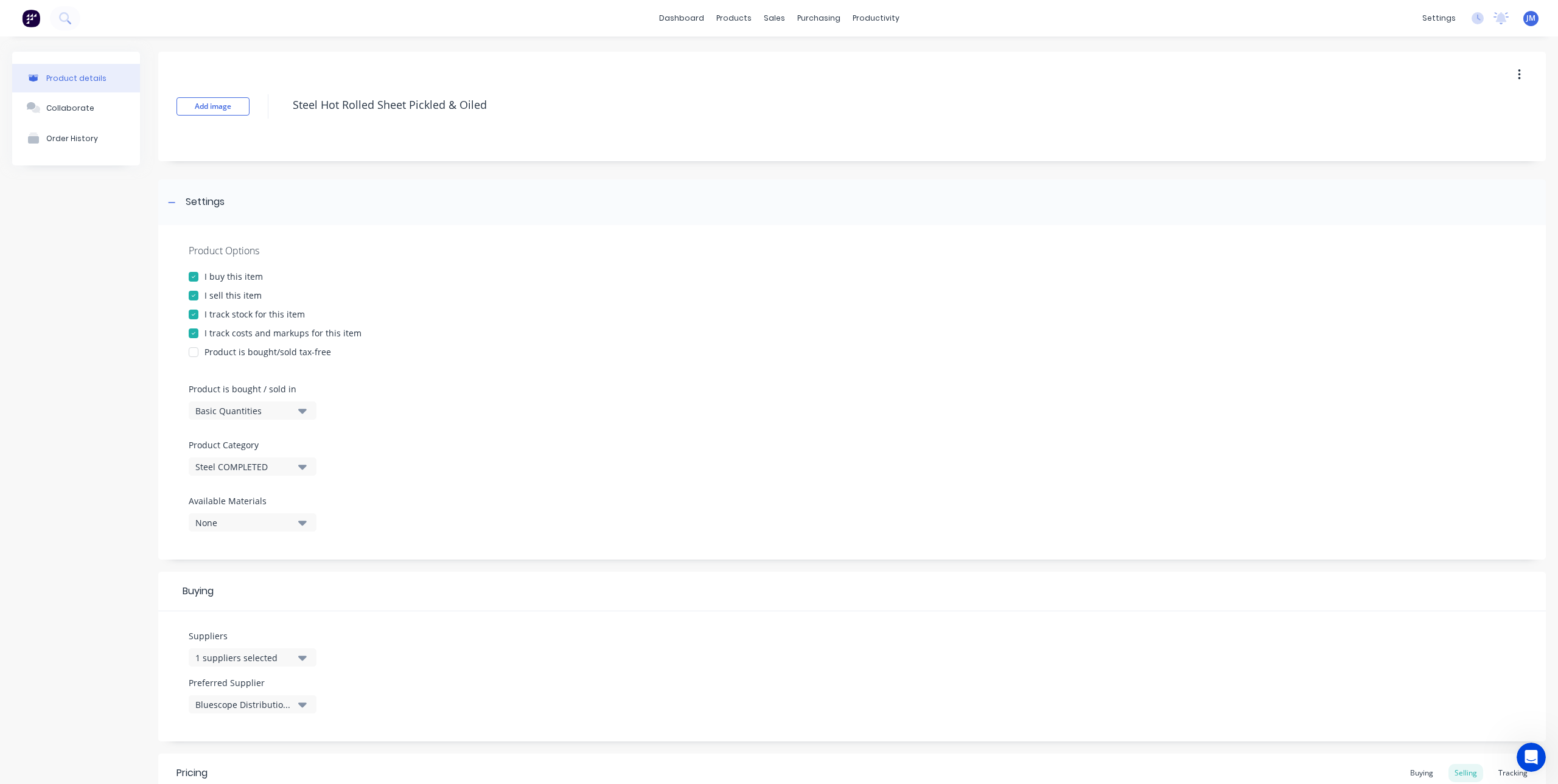
click at [305, 525] on icon "button" at bounding box center [302, 523] width 8 height 13
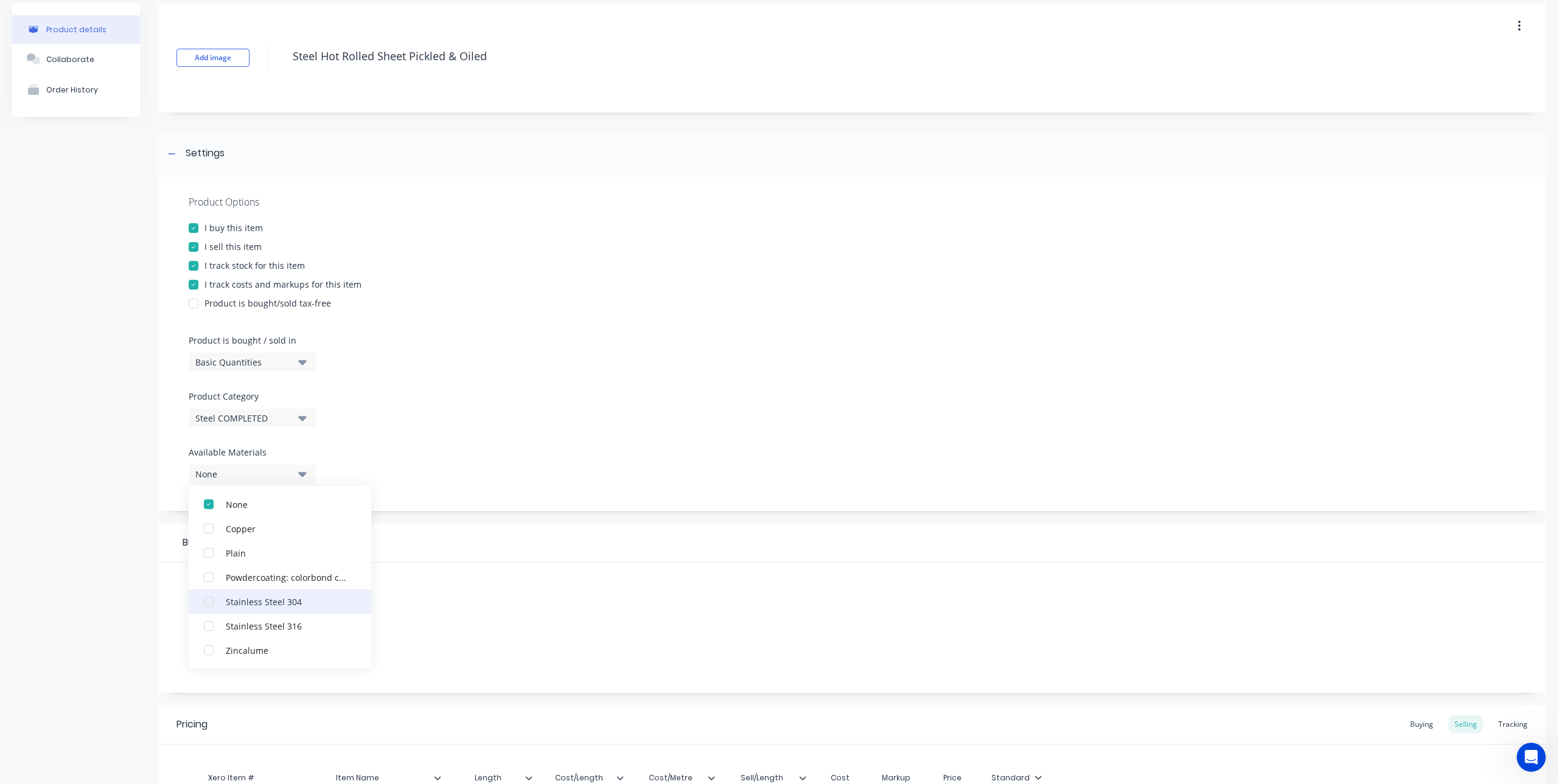
scroll to position [122, 0]
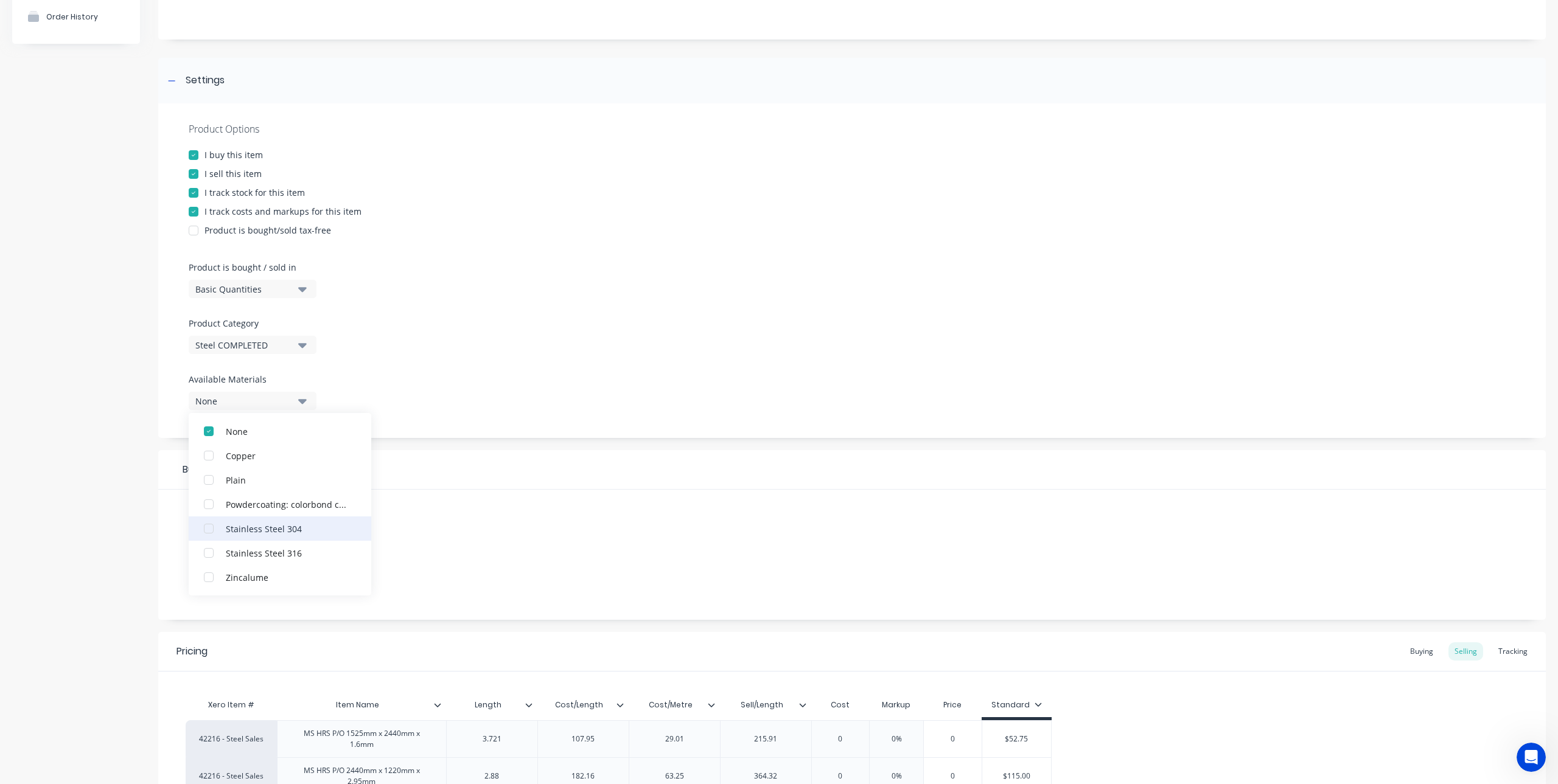
click at [210, 527] on div "button" at bounding box center [208, 529] width 24 height 24
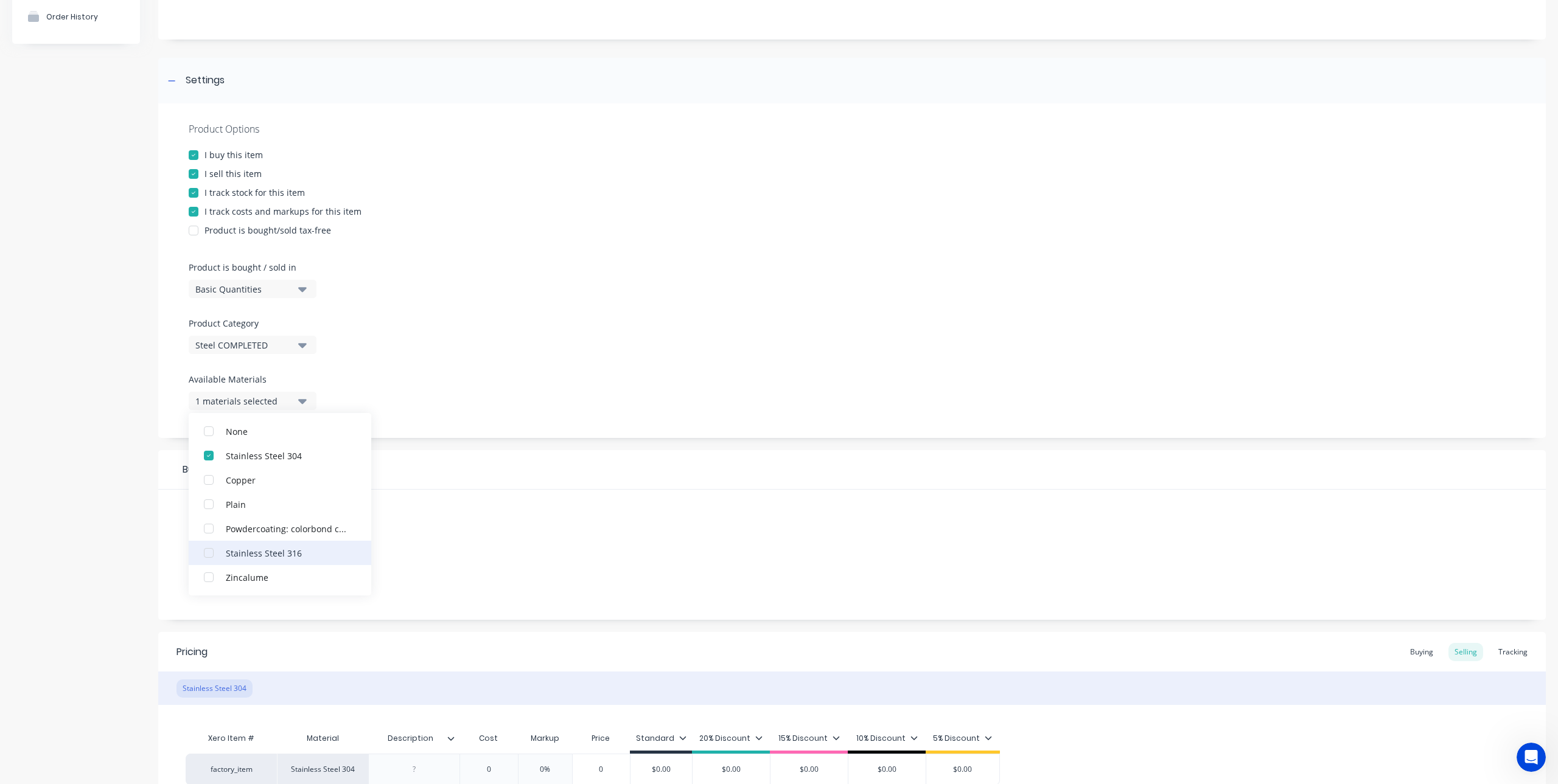
click at [210, 553] on div "button" at bounding box center [208, 553] width 24 height 24
click at [554, 297] on div "Product Options I buy this item I sell this item I track stock for this item I …" at bounding box center [852, 271] width 1388 height 335
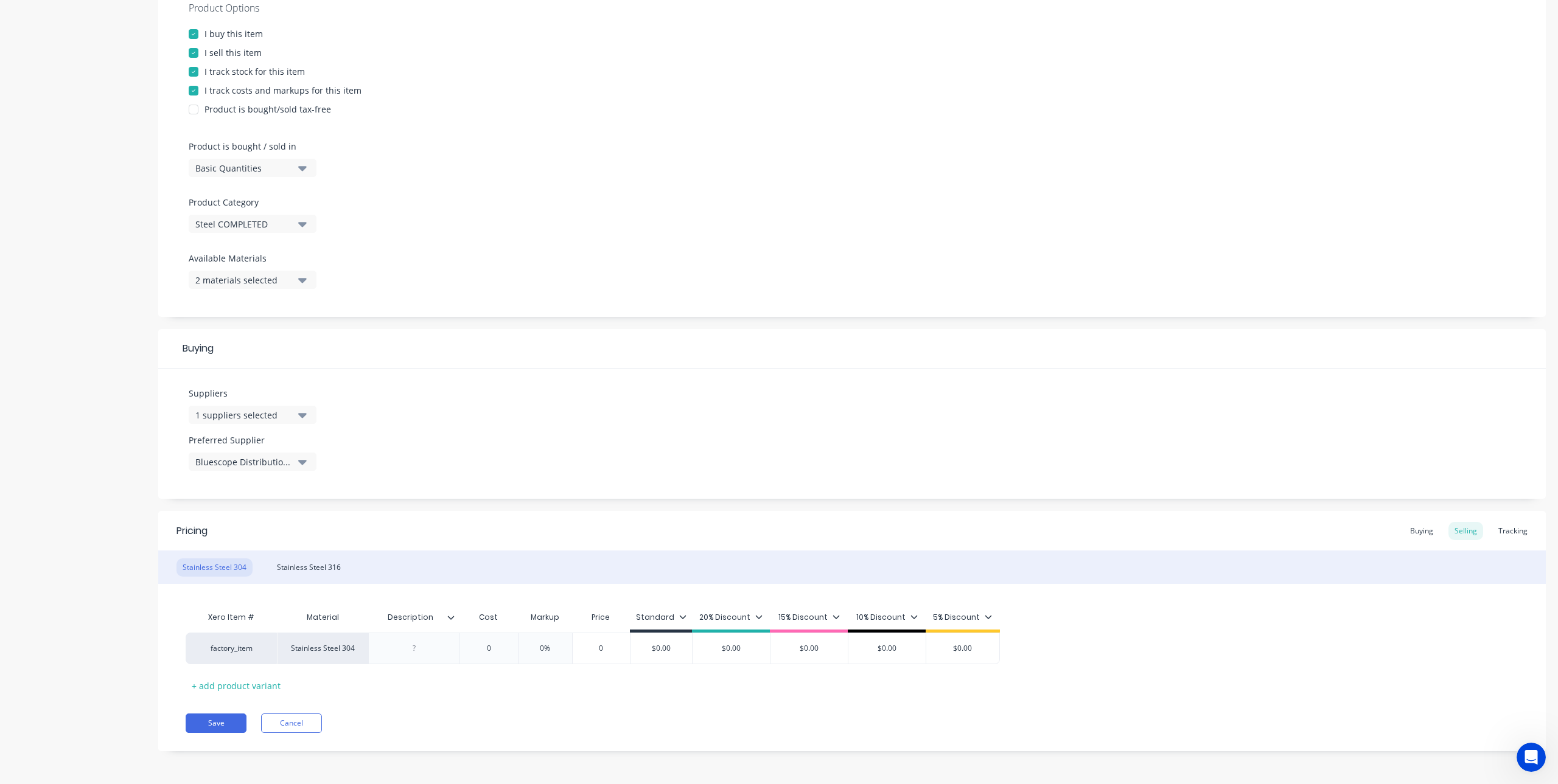
scroll to position [244, 0]
click at [287, 565] on div "Stainless Steel 316" at bounding box center [309, 567] width 76 height 19
click at [220, 564] on div "Stainless Steel 304" at bounding box center [215, 567] width 76 height 19
click at [311, 727] on button "Cancel" at bounding box center [291, 723] width 60 height 20
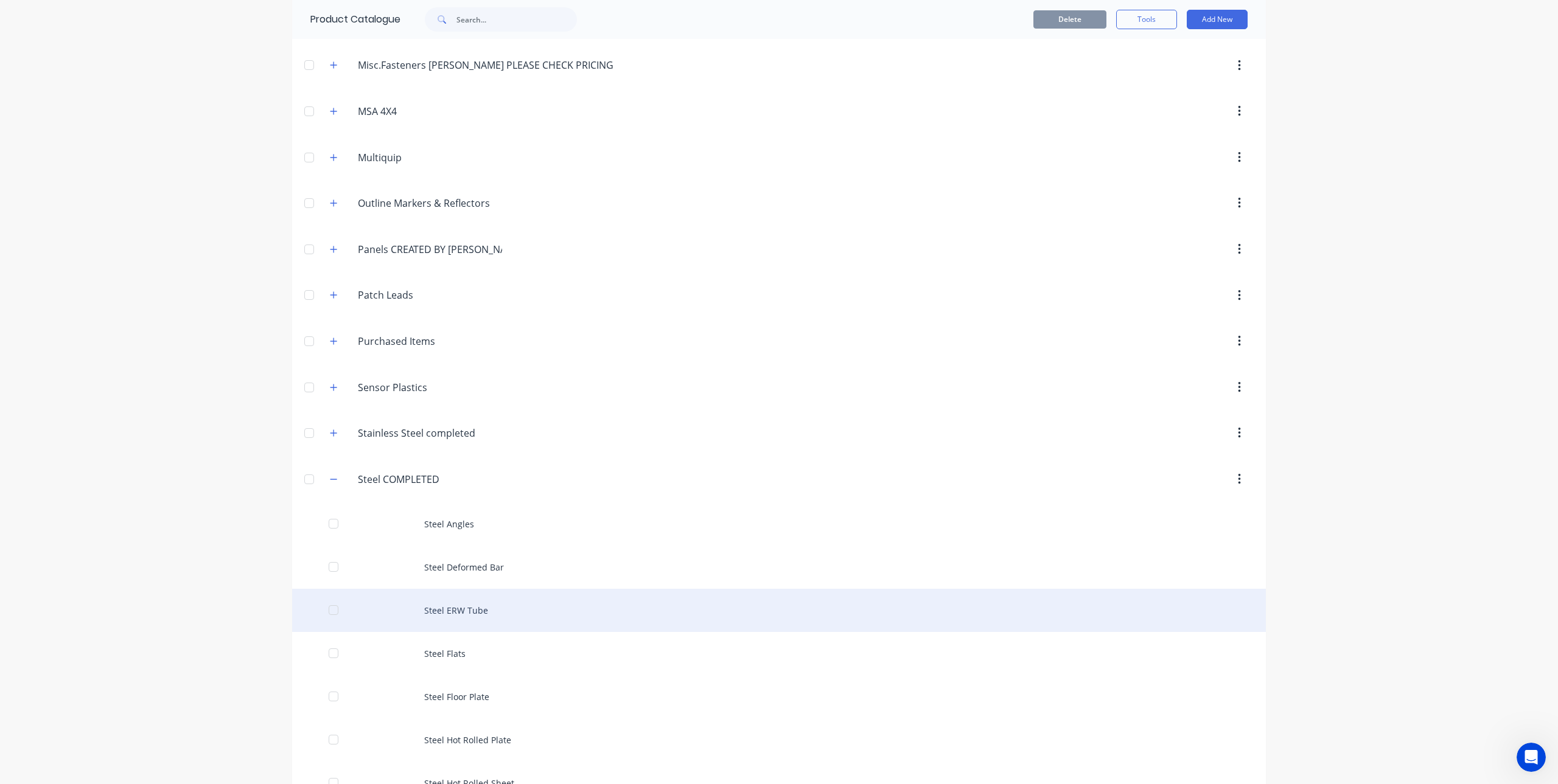
scroll to position [1034, 0]
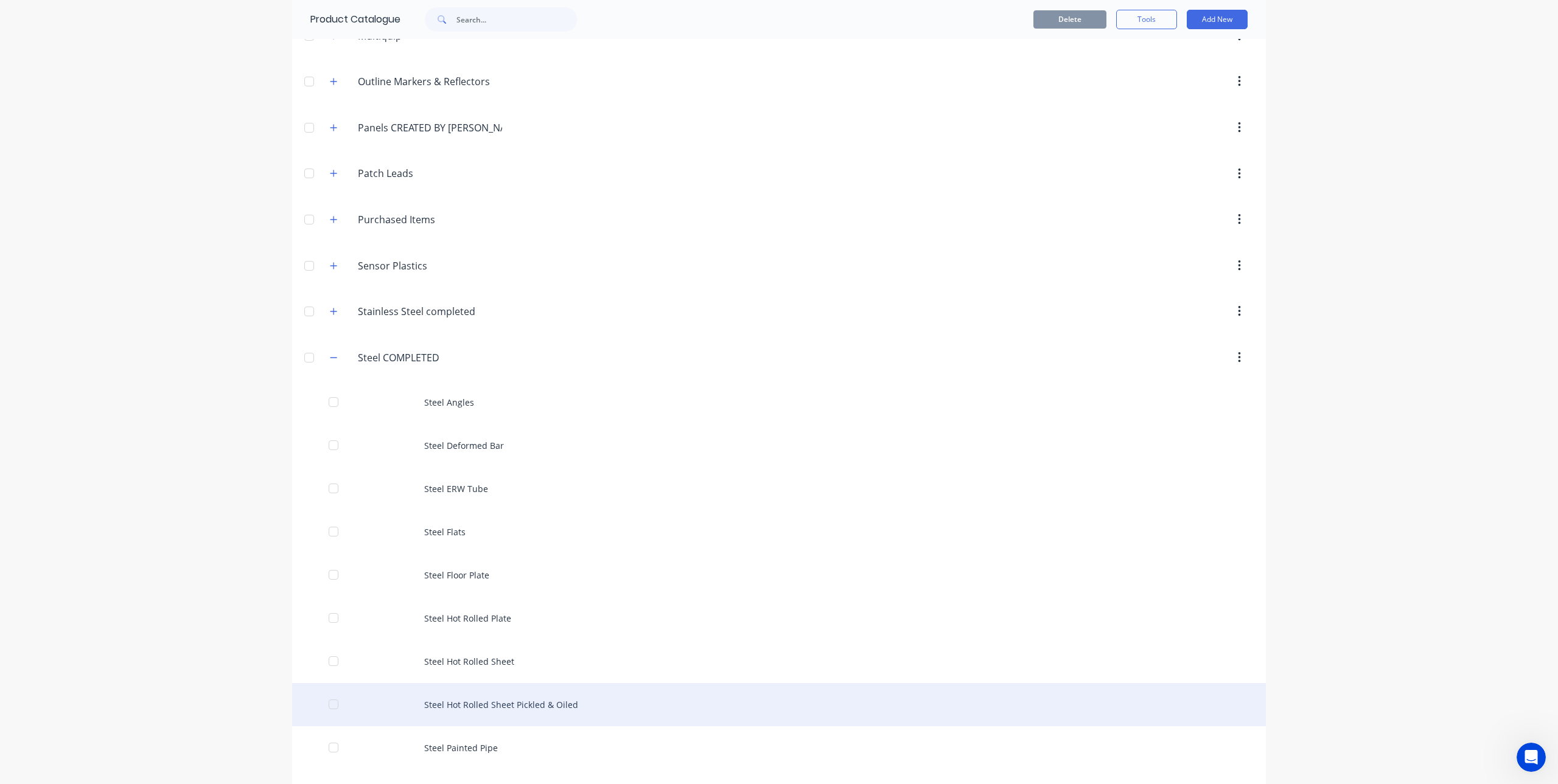
click at [471, 713] on div "Steel Hot Rolled Sheet Pickled & Oiled" at bounding box center [779, 705] width 974 height 43
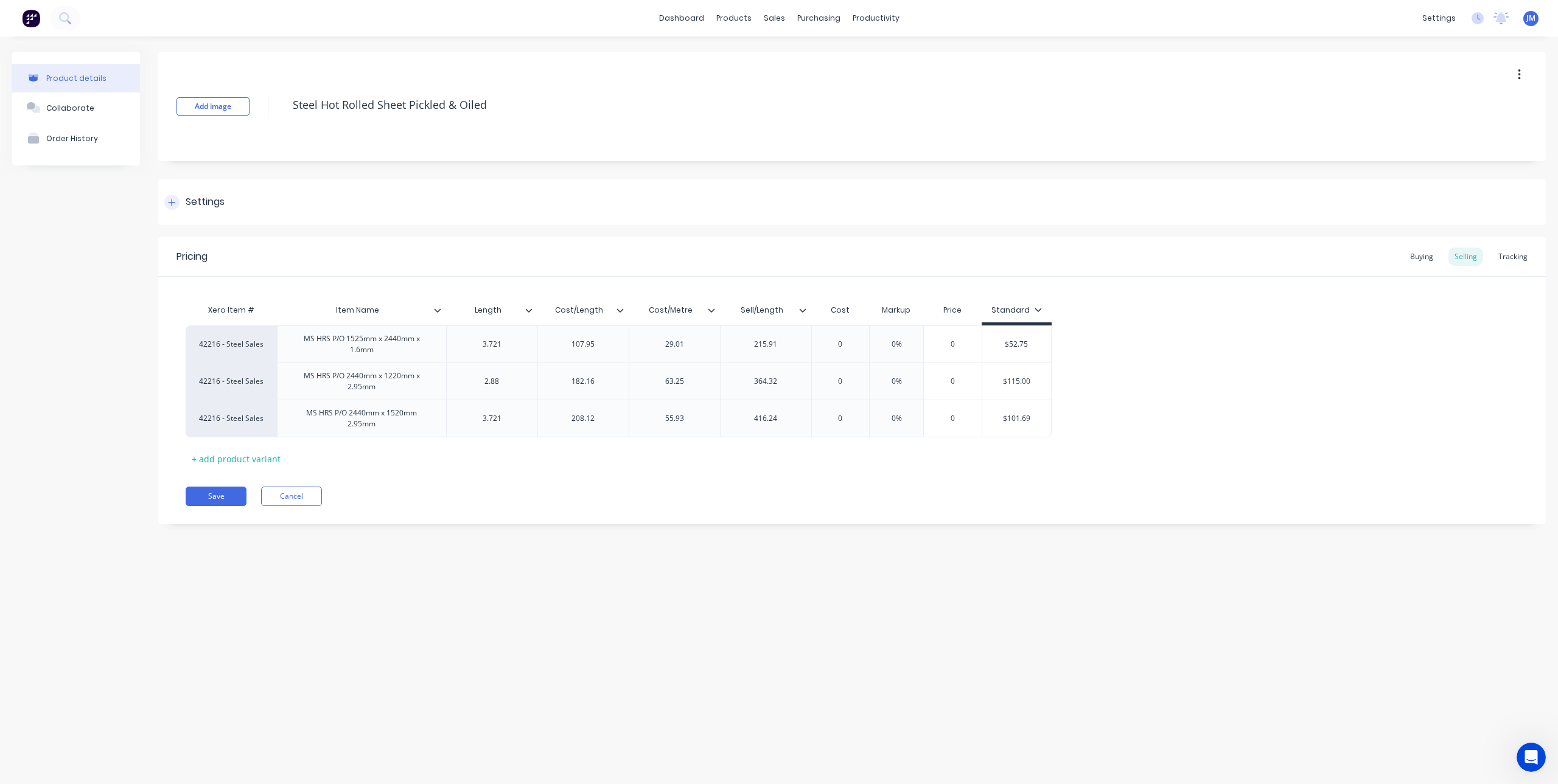
click at [179, 203] on div at bounding box center [172, 202] width 15 height 15
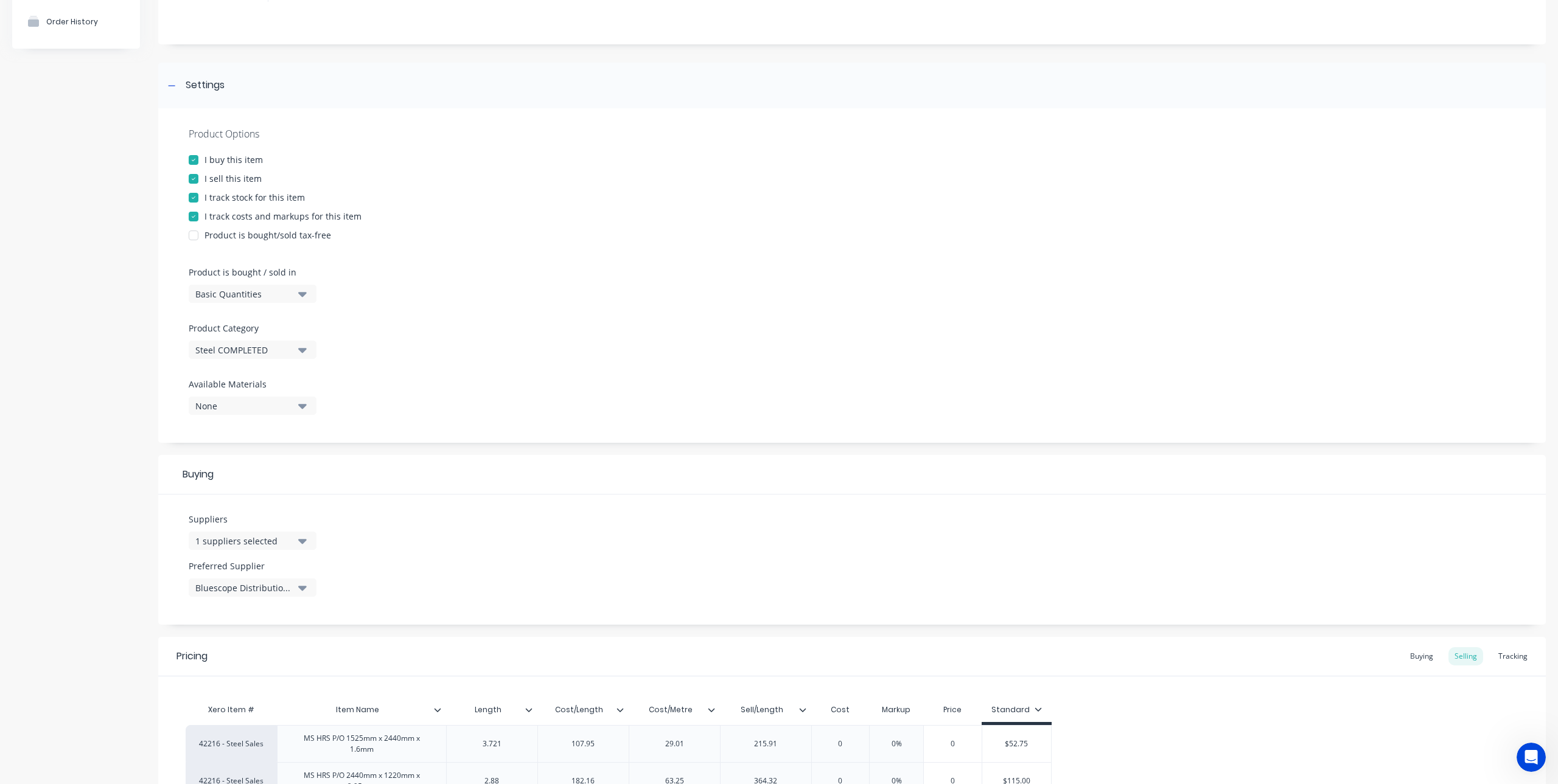
scroll to position [122, 0]
click at [305, 288] on icon "button" at bounding box center [302, 289] width 8 height 5
click at [233, 369] on div "Custom Formula" at bounding box center [280, 368] width 182 height 24
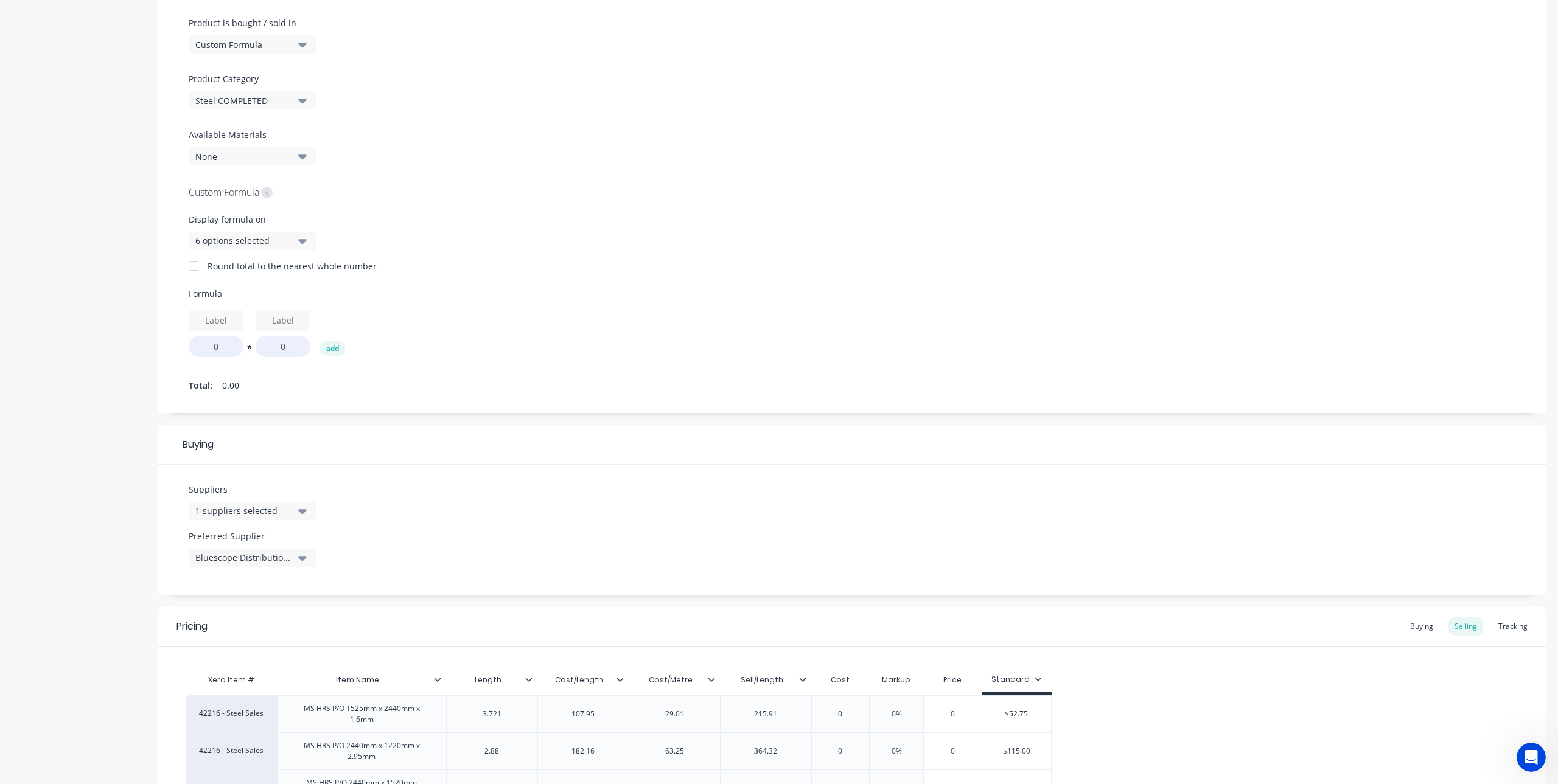
scroll to position [365, 0]
click at [300, 244] on icon "button" at bounding box center [302, 242] width 8 height 5
click at [336, 198] on div "Custom Formula" at bounding box center [852, 194] width 1326 height 17
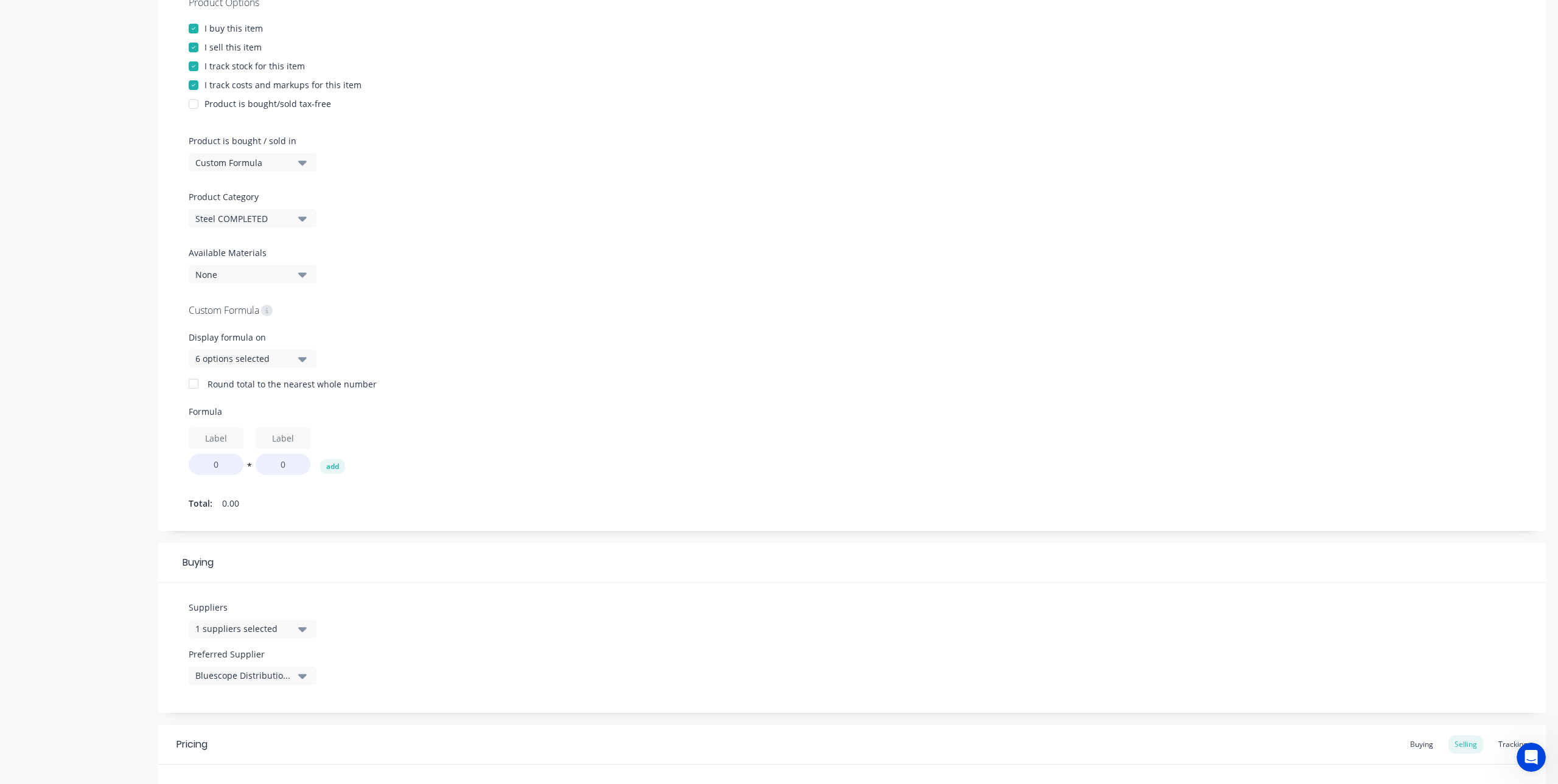
scroll to position [244, 0]
click at [287, 168] on div "Custom Formula" at bounding box center [244, 167] width 98 height 13
click at [251, 269] on div "Square Metres" at bounding box center [280, 271] width 182 height 24
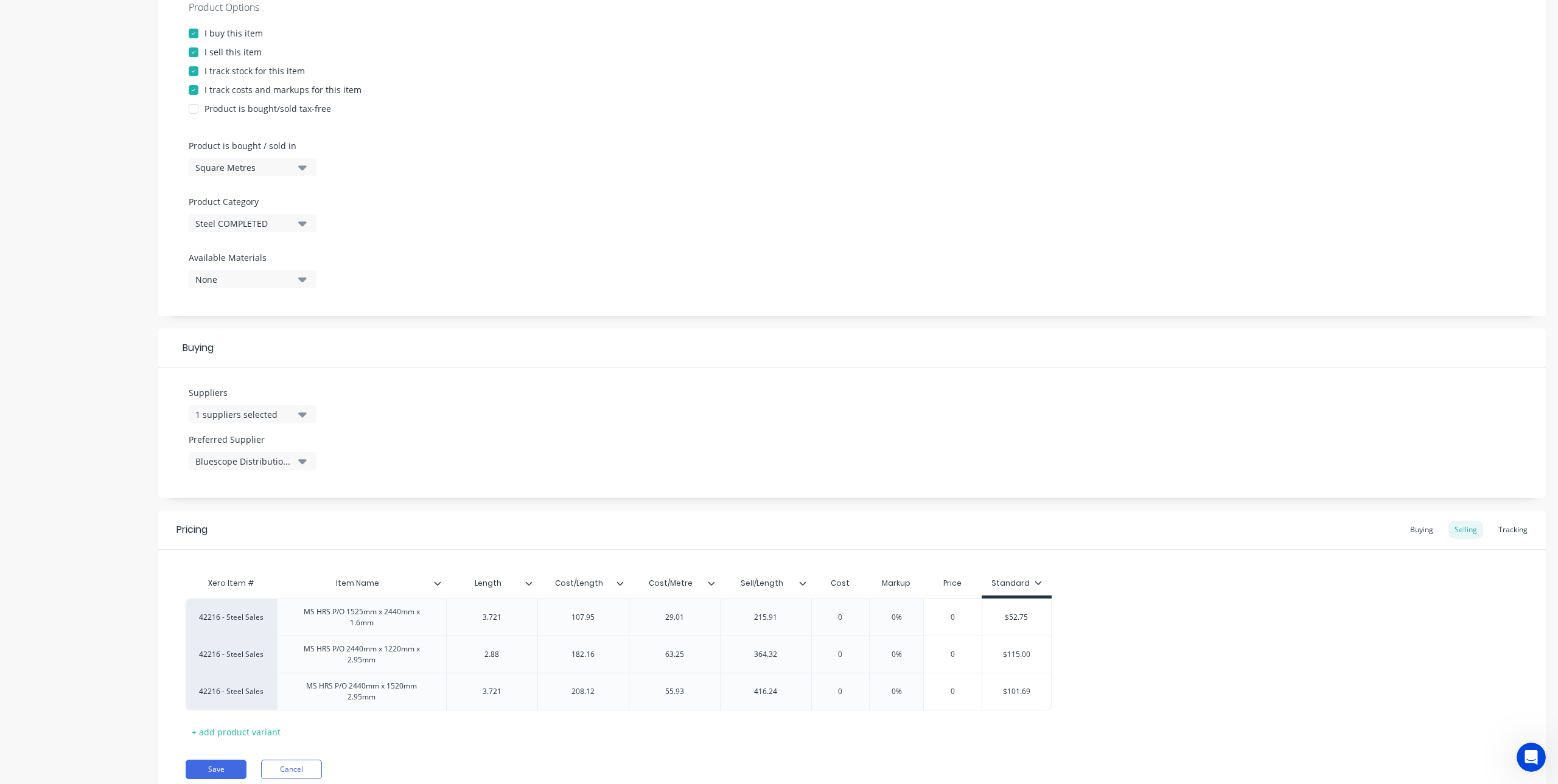
click at [547, 283] on div "Product Options I buy this item I sell this item I track stock for this item I …" at bounding box center [852, 149] width 1388 height 335
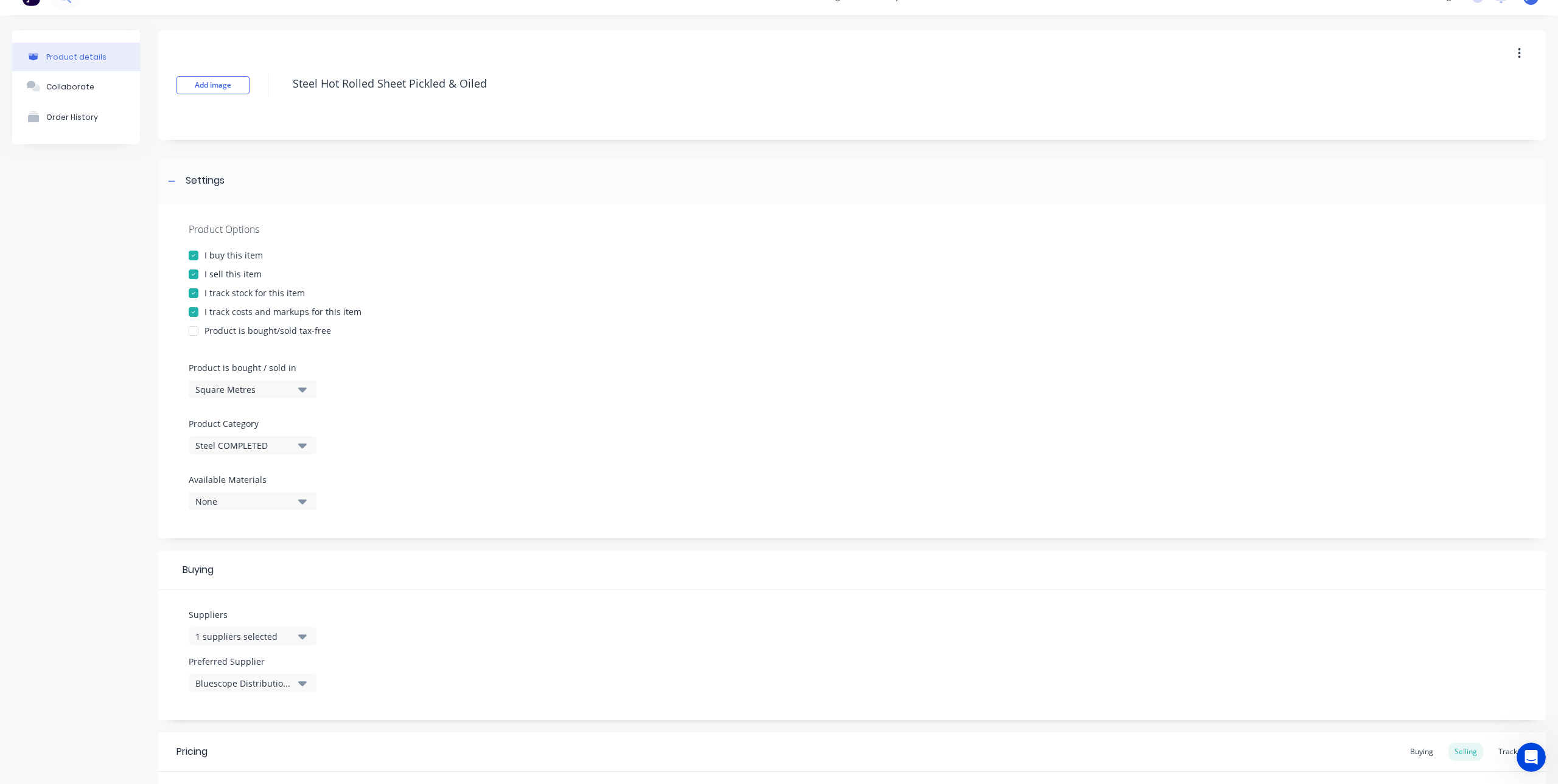
scroll to position [0, 0]
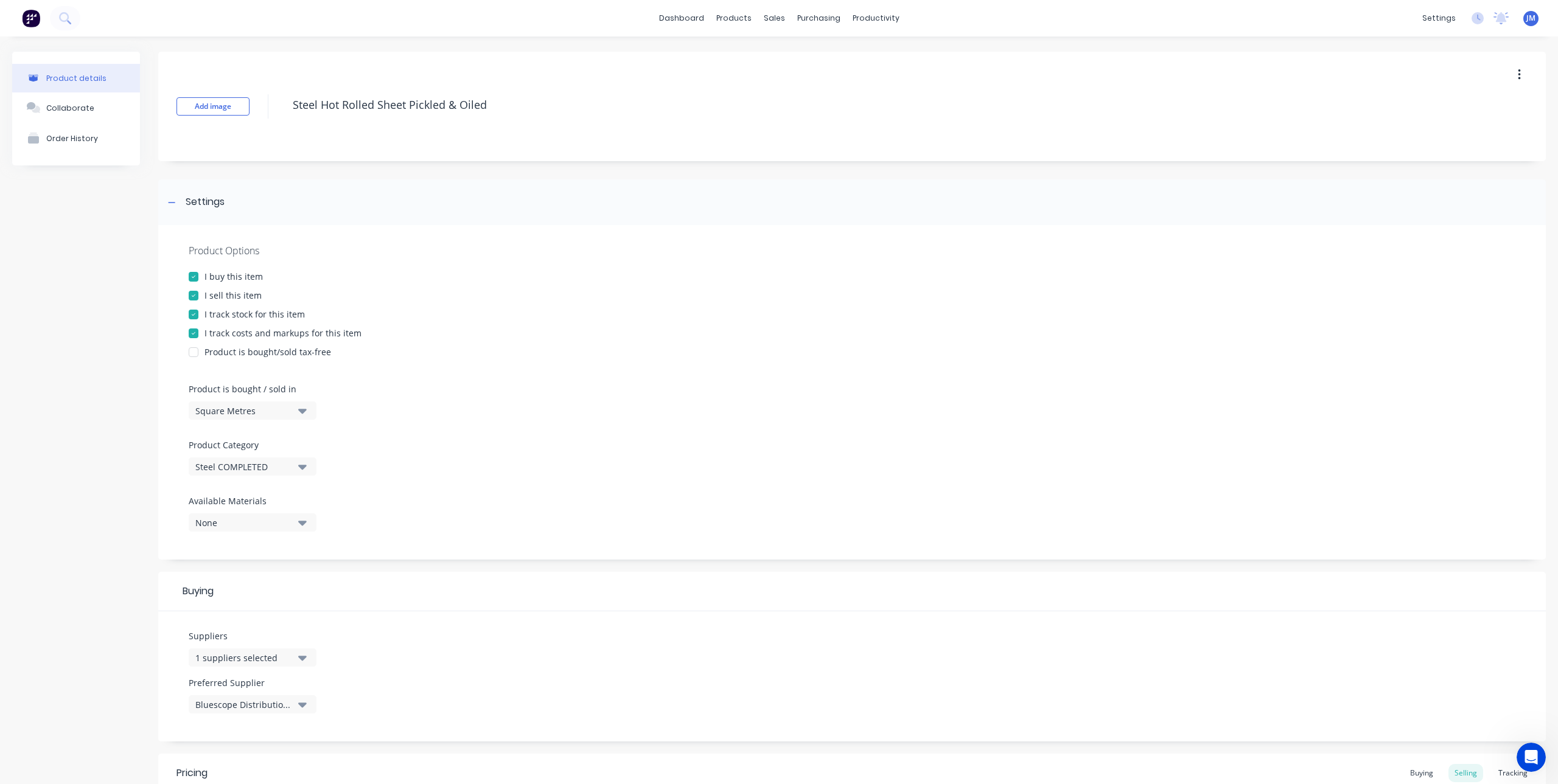
click at [242, 410] on div "Square Metres" at bounding box center [244, 411] width 98 height 13
click at [599, 352] on div "Product is bought/sold tax-free" at bounding box center [852, 352] width 1326 height 13
type textarea "x"
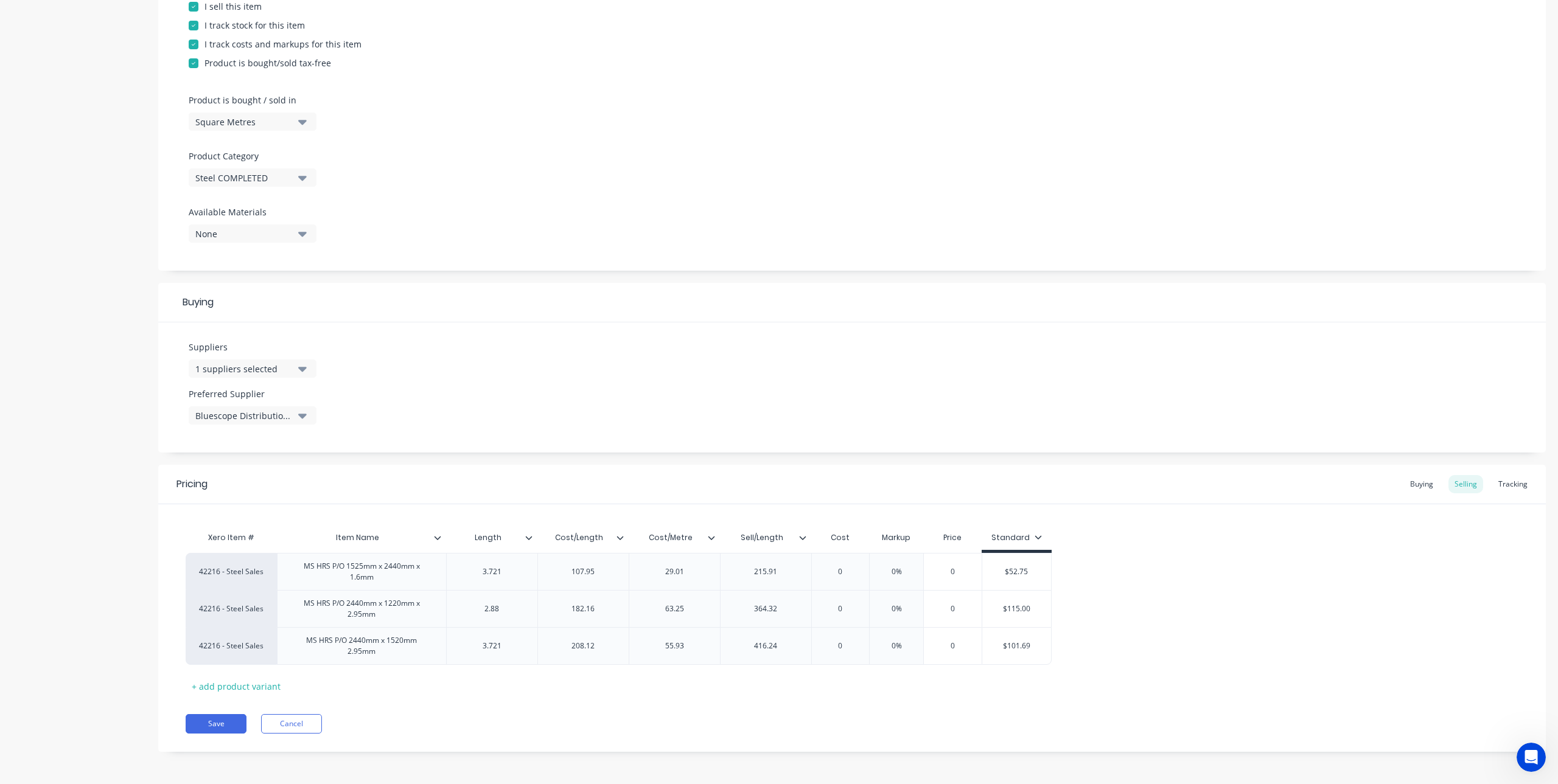
scroll to position [290, 0]
type input "Length"
click at [482, 539] on input "Length" at bounding box center [488, 537] width 84 height 11
type textarea "x"
type input "Length"
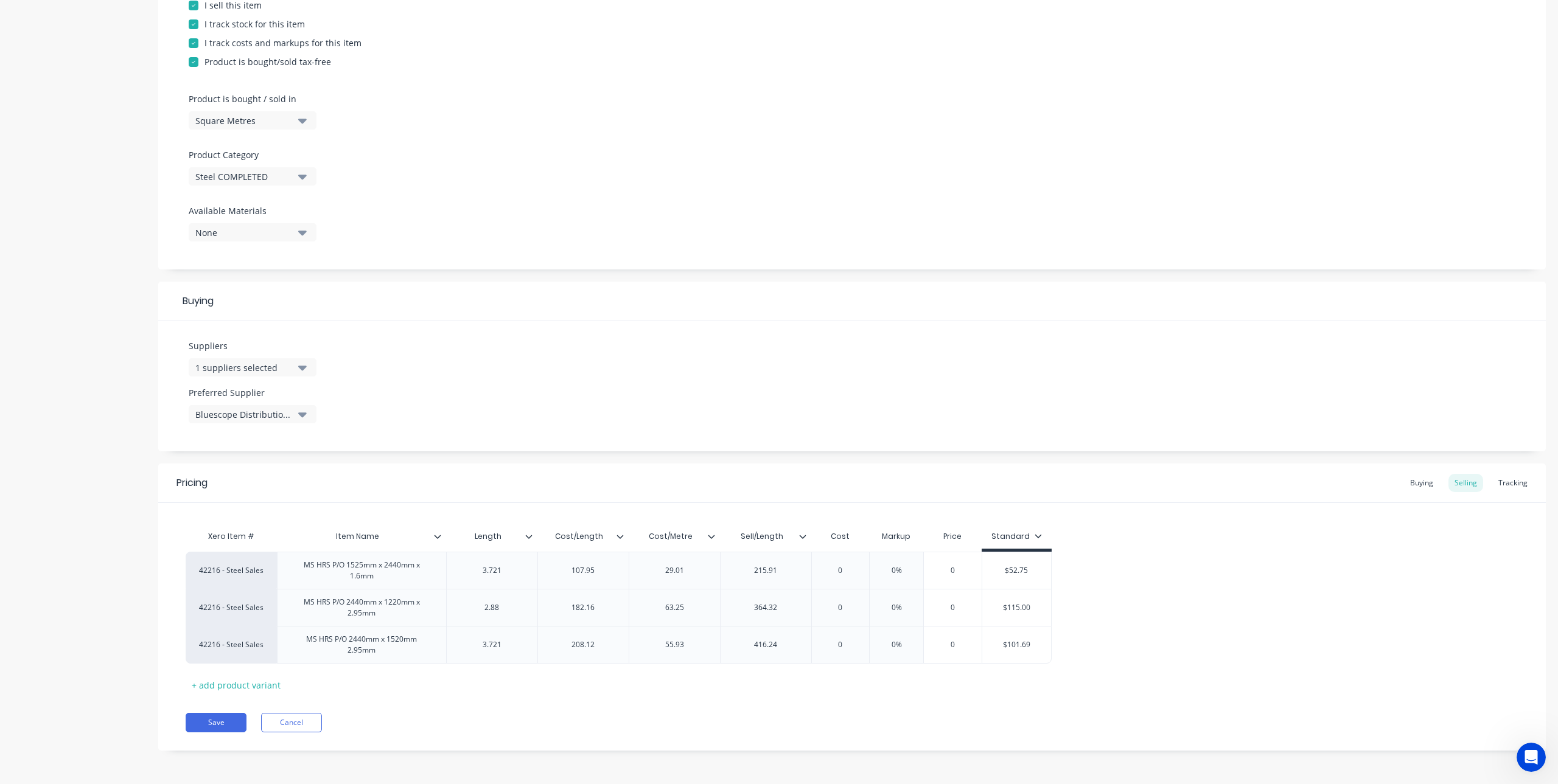
click at [494, 534] on input "Length" at bounding box center [488, 537] width 84 height 11
click at [534, 538] on div at bounding box center [534, 537] width 7 height 11
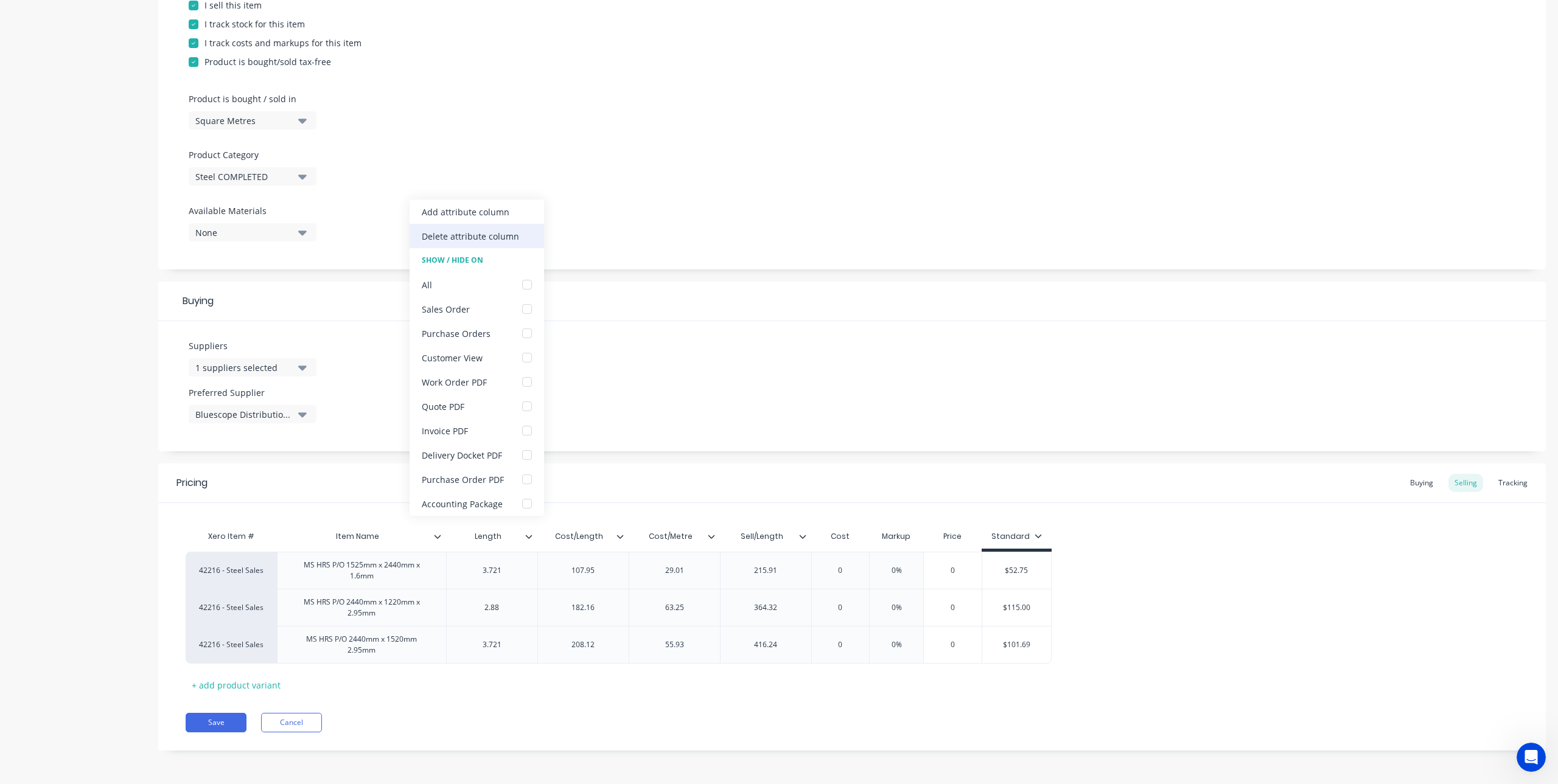
click at [478, 229] on div "Delete attribute column" at bounding box center [476, 236] width 135 height 24
type textarea "x"
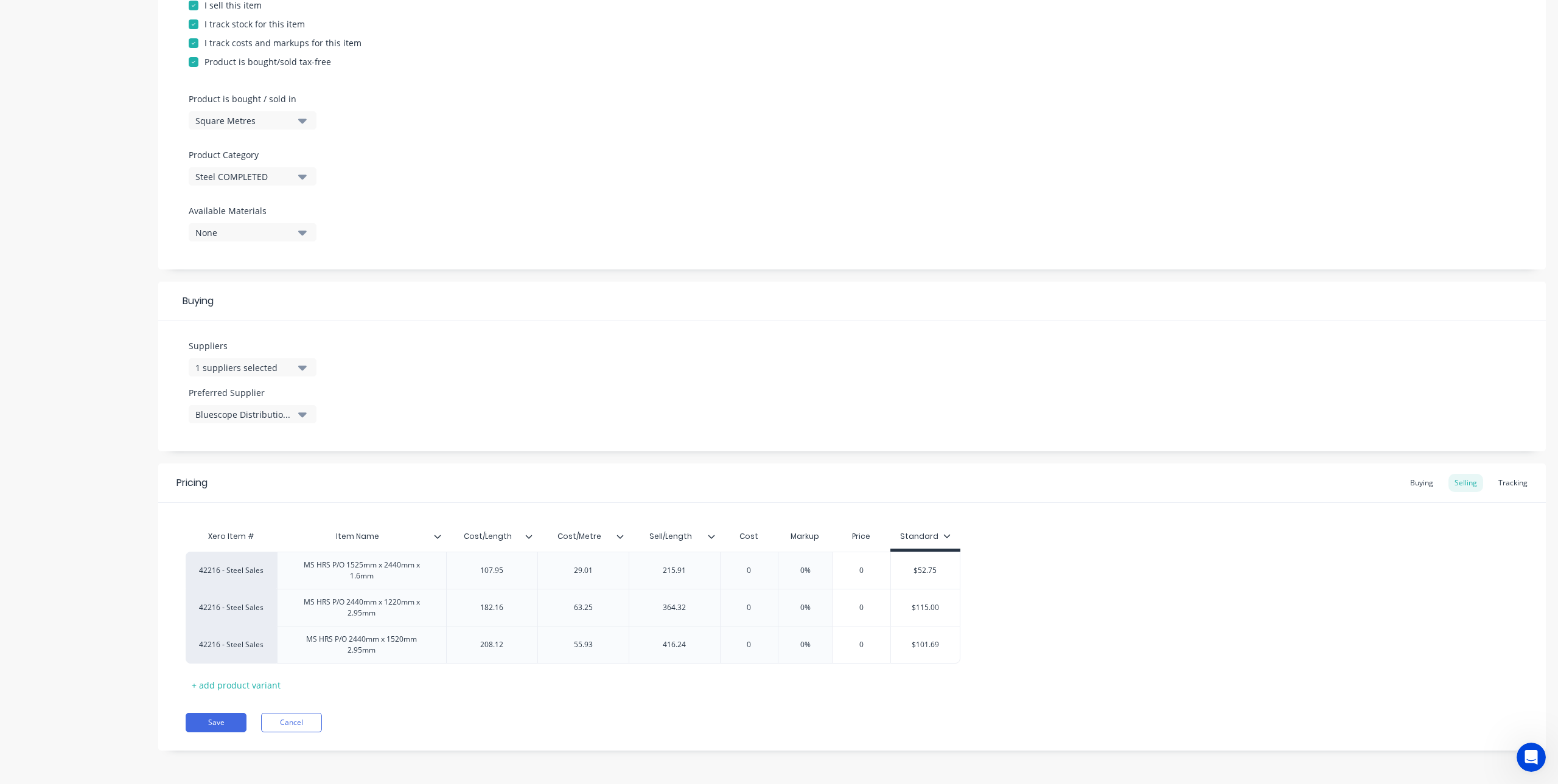
click at [495, 546] on div "Cost/Length" at bounding box center [488, 537] width 84 height 31
type input "Cost/Length"
click at [533, 539] on div at bounding box center [534, 537] width 7 height 11
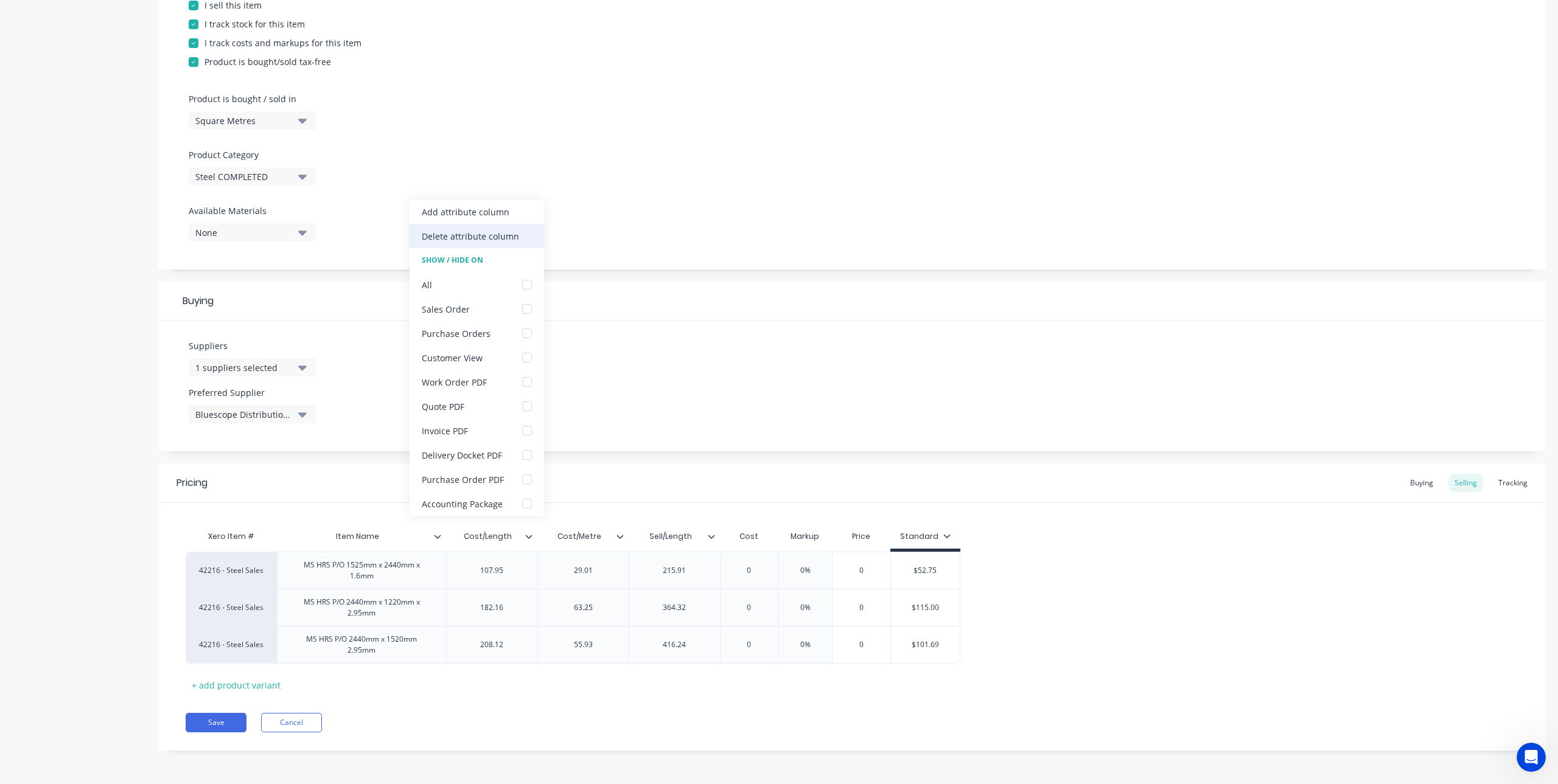
click at [470, 234] on div "Delete attribute column" at bounding box center [470, 236] width 98 height 13
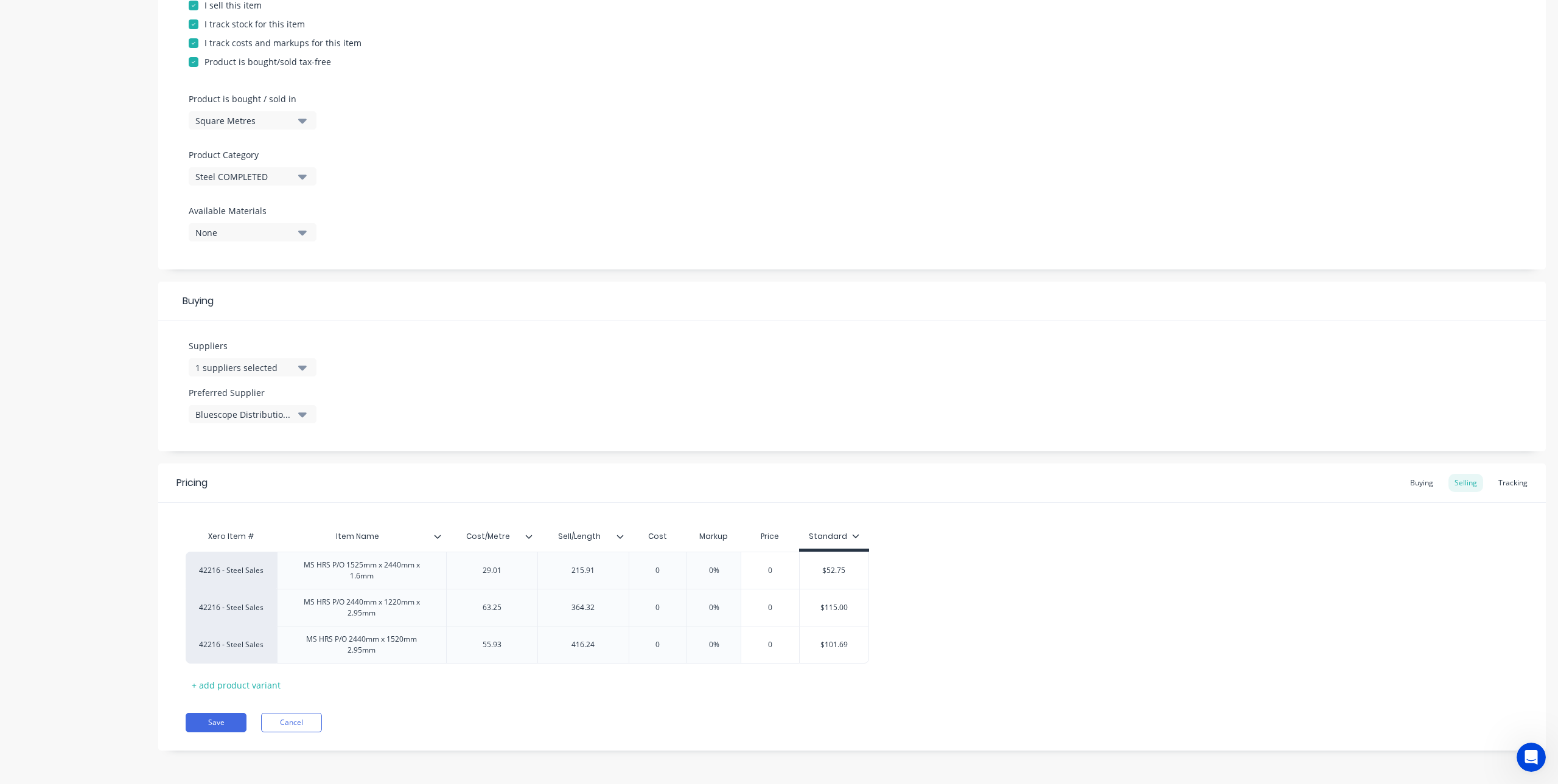
click at [529, 537] on icon at bounding box center [528, 537] width 7 height 4
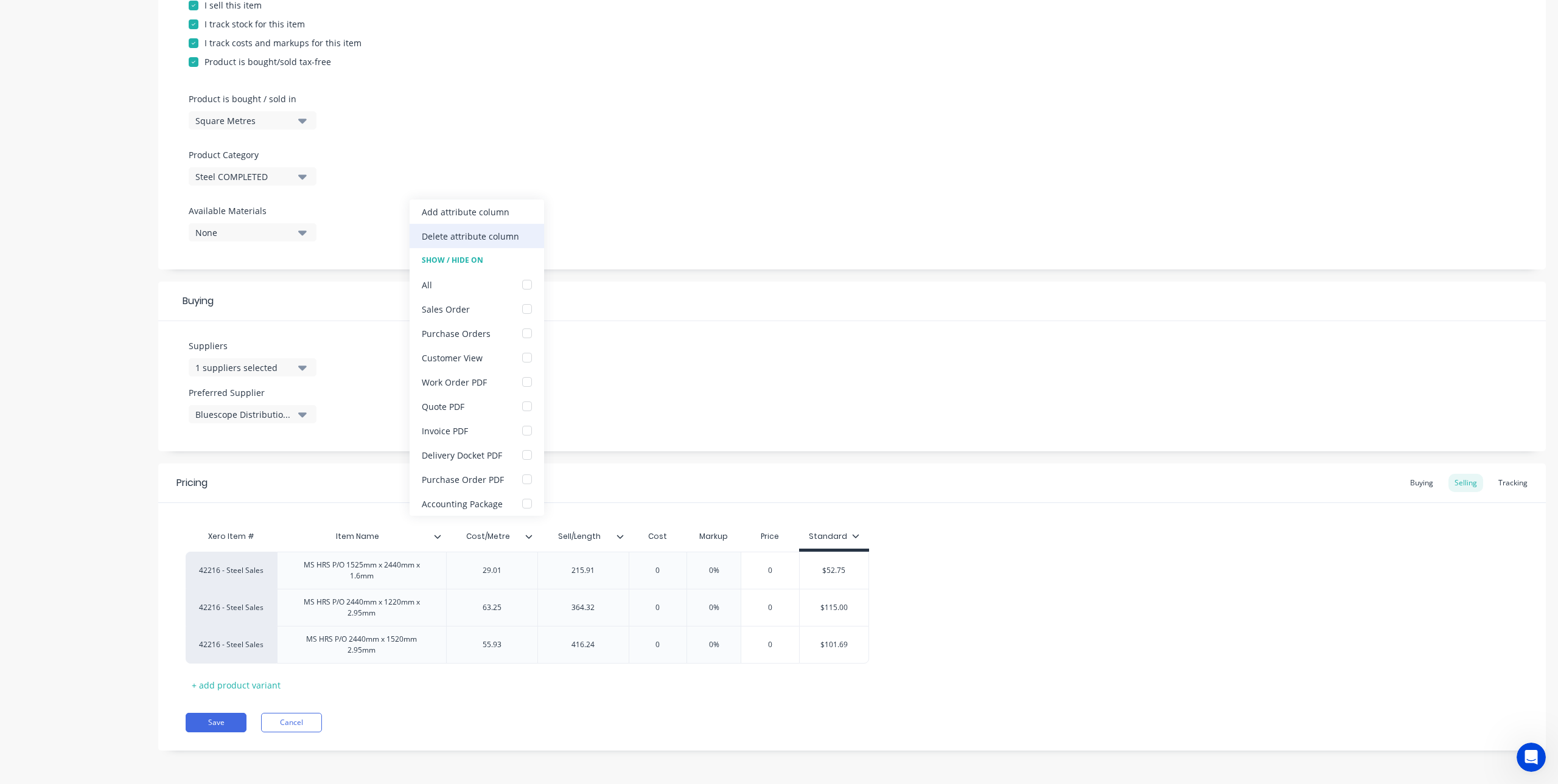
click at [468, 233] on div "Delete attribute column" at bounding box center [470, 236] width 98 height 13
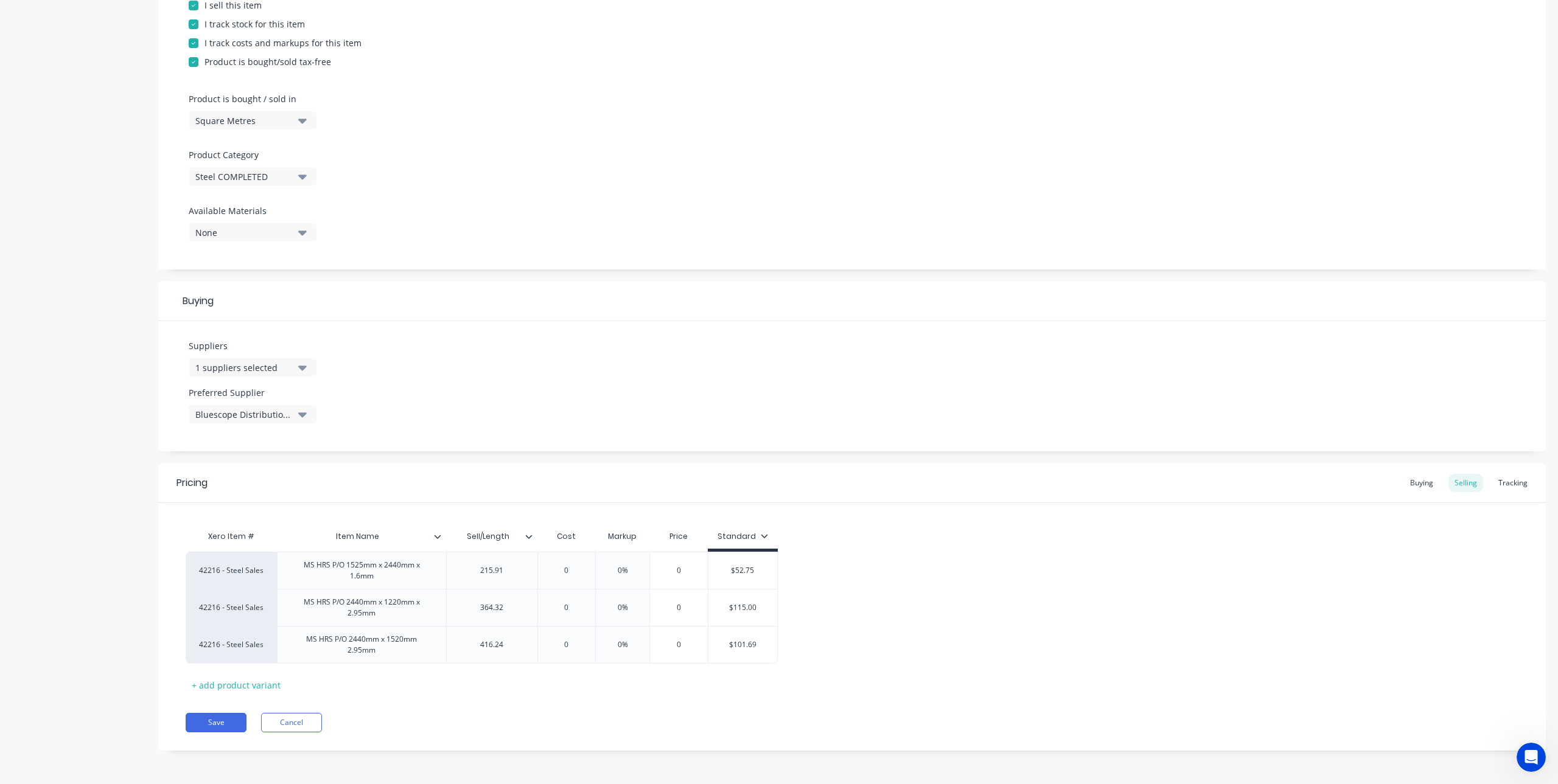
click at [526, 538] on icon at bounding box center [529, 537] width 7 height 7
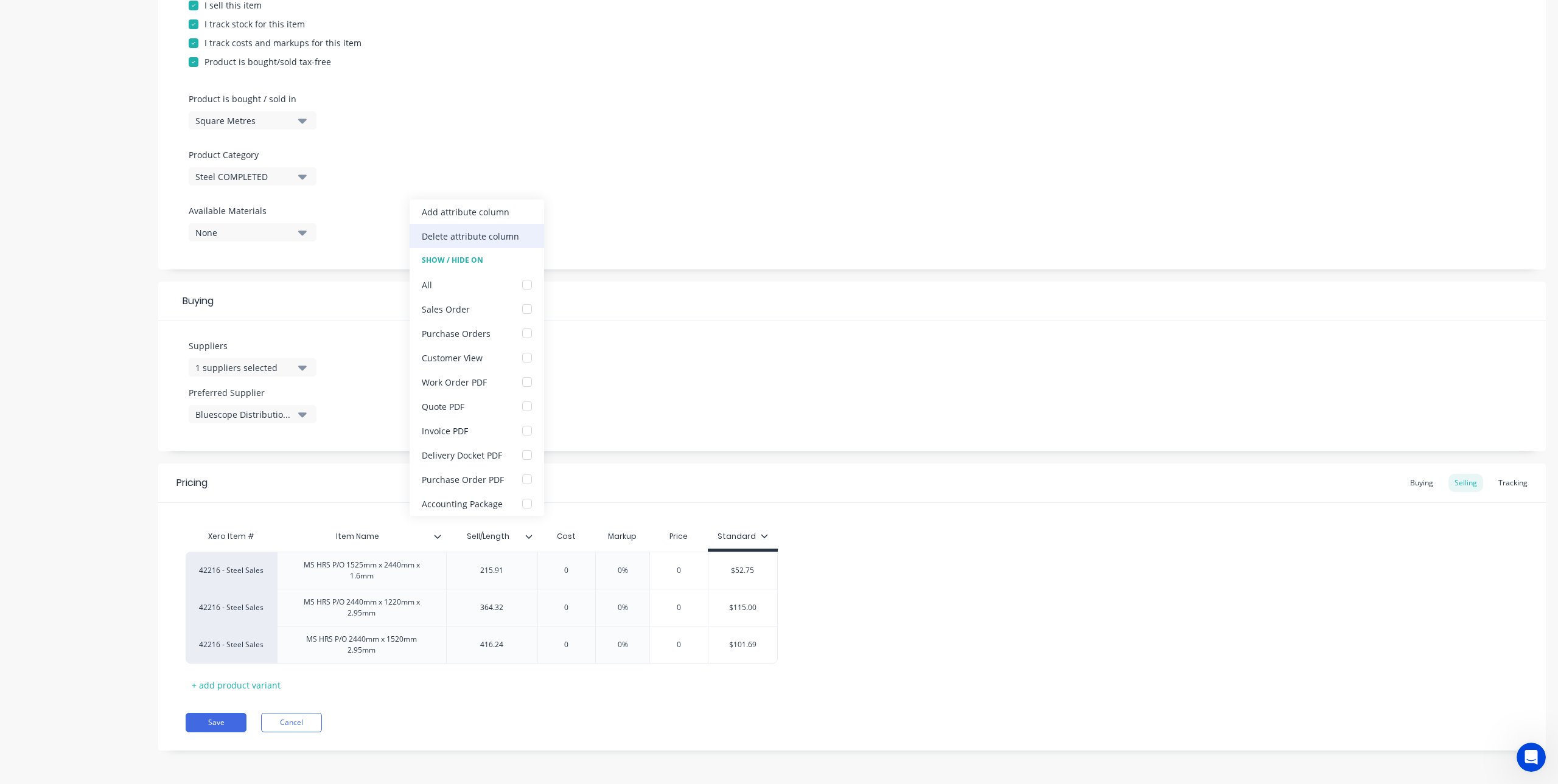
click at [466, 238] on div "Delete attribute column" at bounding box center [470, 236] width 98 height 13
type textarea "x"
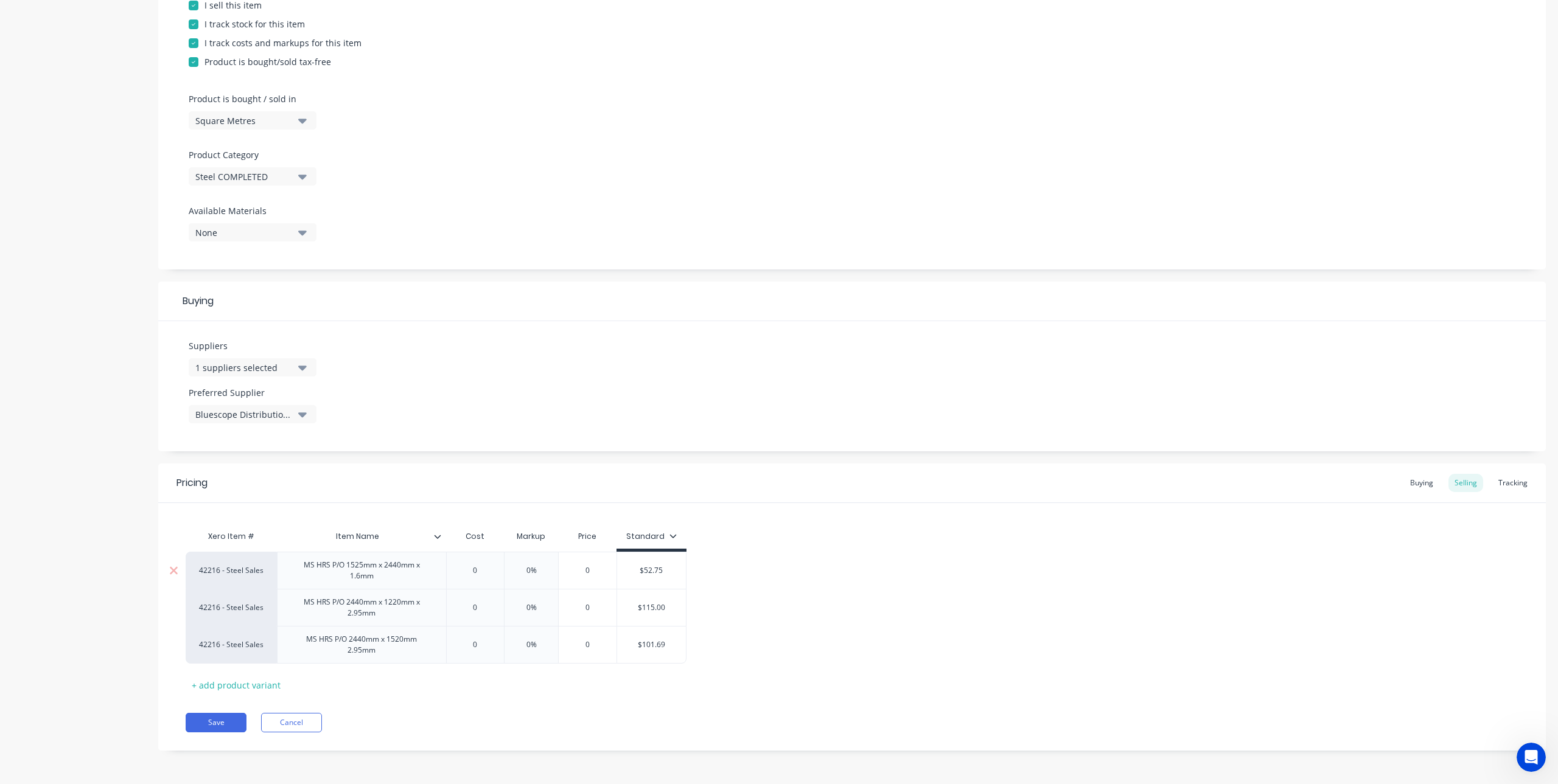
type input "0"
click at [480, 567] on input "0" at bounding box center [474, 571] width 60 height 11
drag, startPoint x: 380, startPoint y: 648, endPoint x: 434, endPoint y: 652, distance: 54.1
click at [380, 648] on div "MS HRS P/O 2440mm x 1520mm 2.95mm" at bounding box center [362, 644] width 159 height 27
type textarea "x"
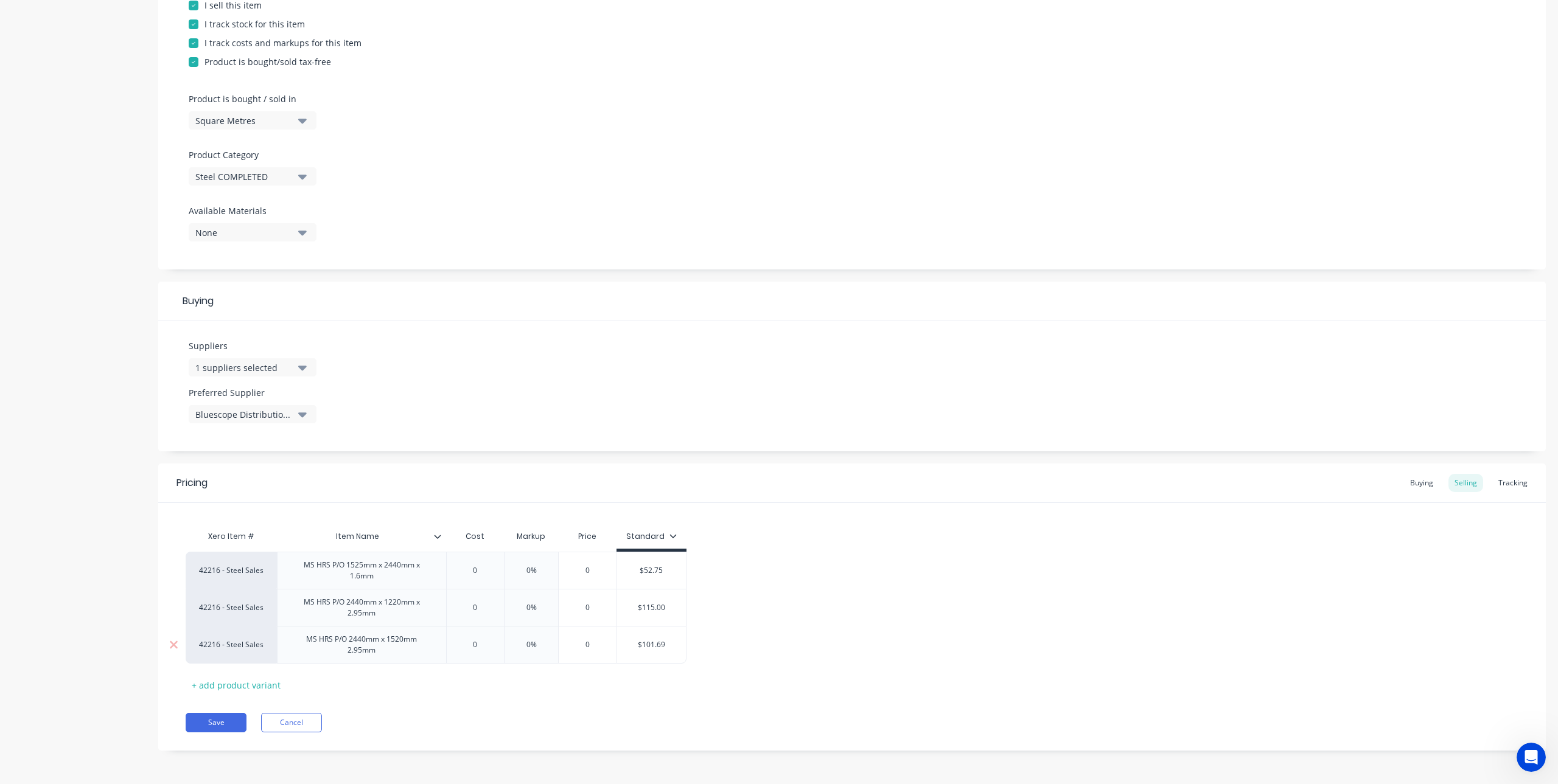
type input "0"
click at [483, 650] on input "0" at bounding box center [474, 645] width 60 height 11
click at [405, 618] on div "MS HRS P/O 2440mm x 1220mm x 2.95mm" at bounding box center [362, 607] width 159 height 27
click at [374, 607] on div "MS HRS P/O 2440mm x 1220mm x 2.95mm" at bounding box center [362, 607] width 159 height 27
type textarea "x"
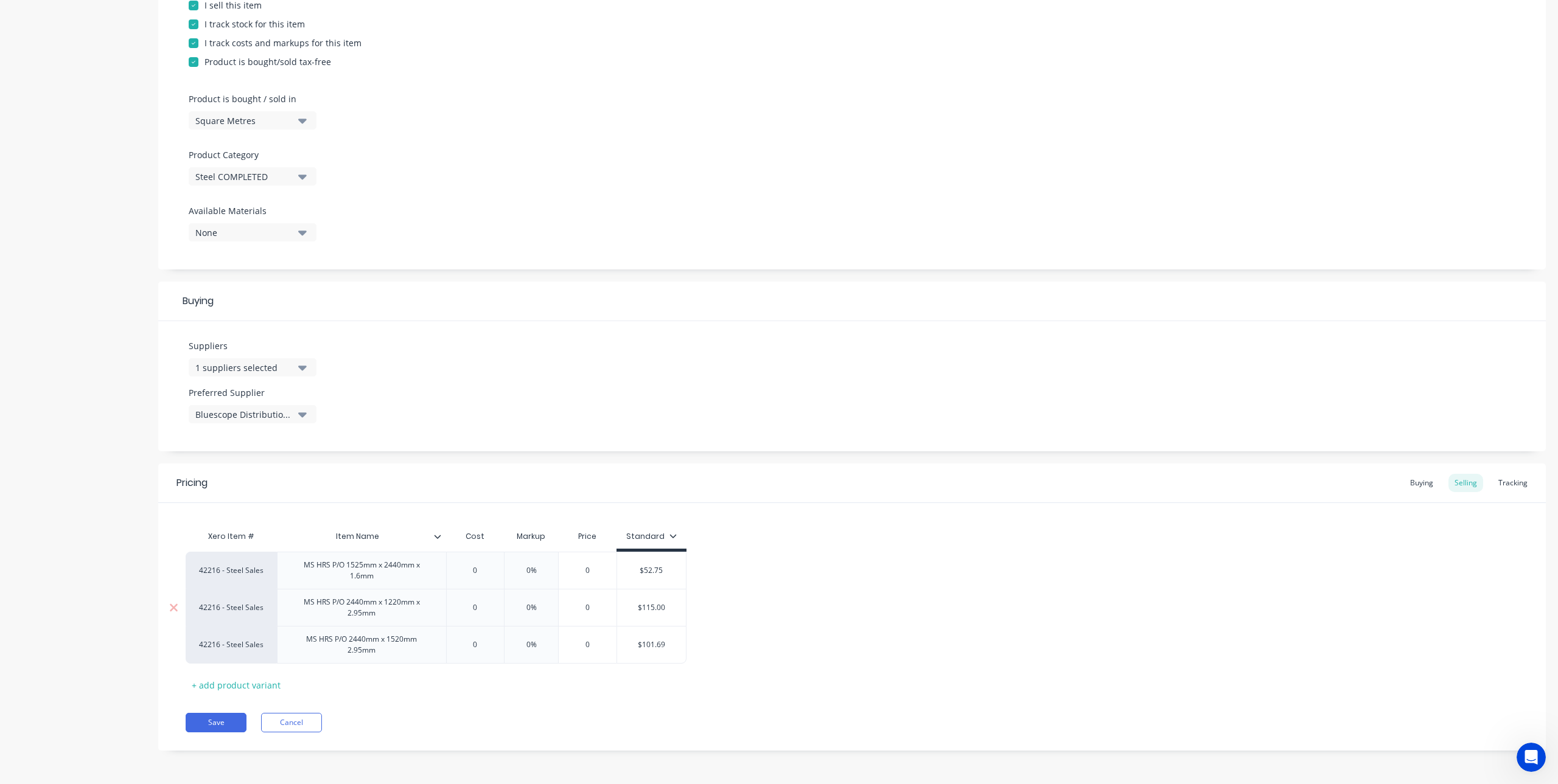
type input "0"
click at [466, 609] on input "0" at bounding box center [474, 608] width 60 height 11
type textarea "x"
type input "10"
type textarea "x"
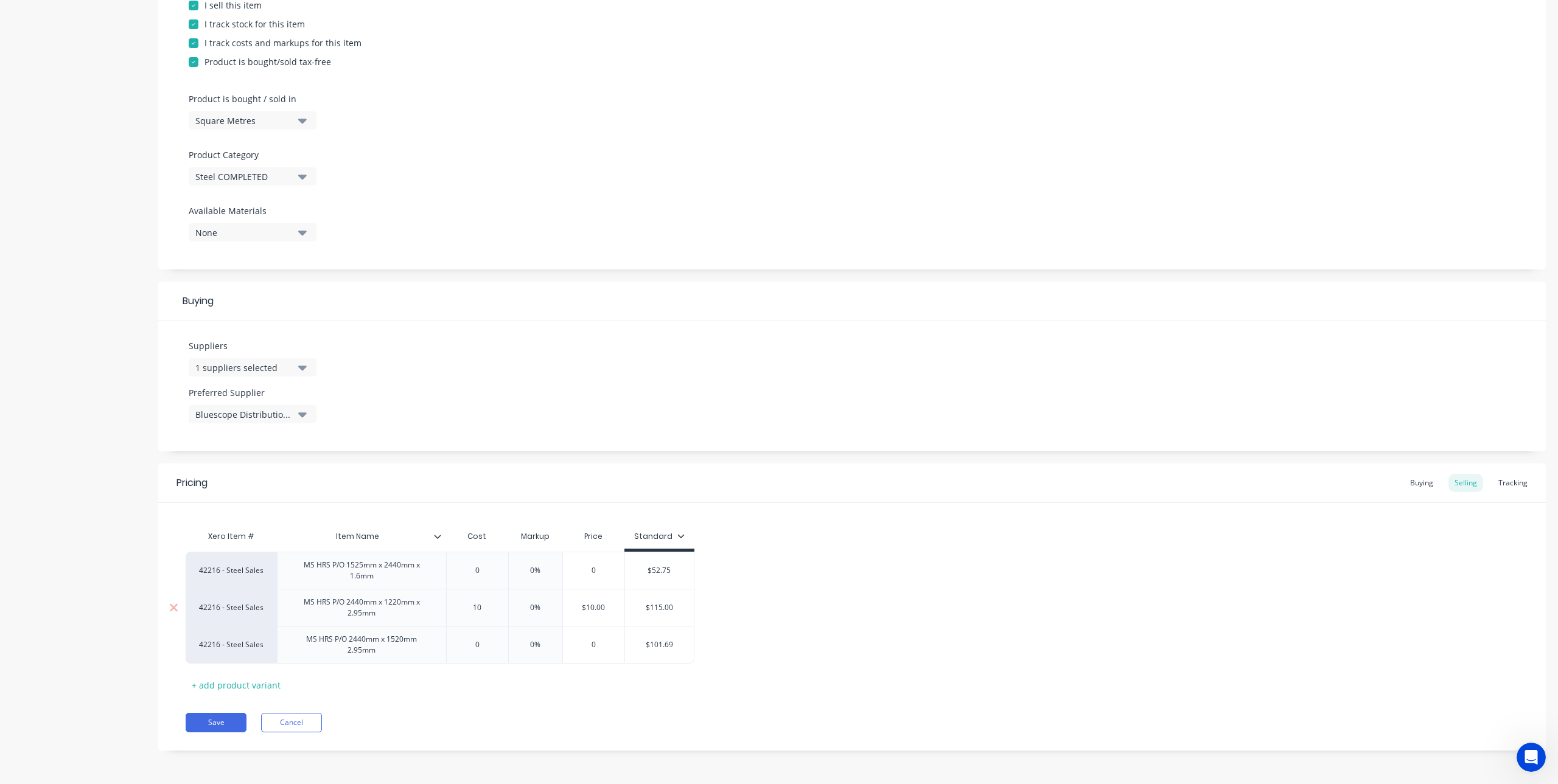
type input "150"
drag, startPoint x: 471, startPoint y: 603, endPoint x: 504, endPoint y: 606, distance: 33.1
click at [504, 606] on input "150" at bounding box center [479, 608] width 66 height 11
type textarea "x"
type input "4"
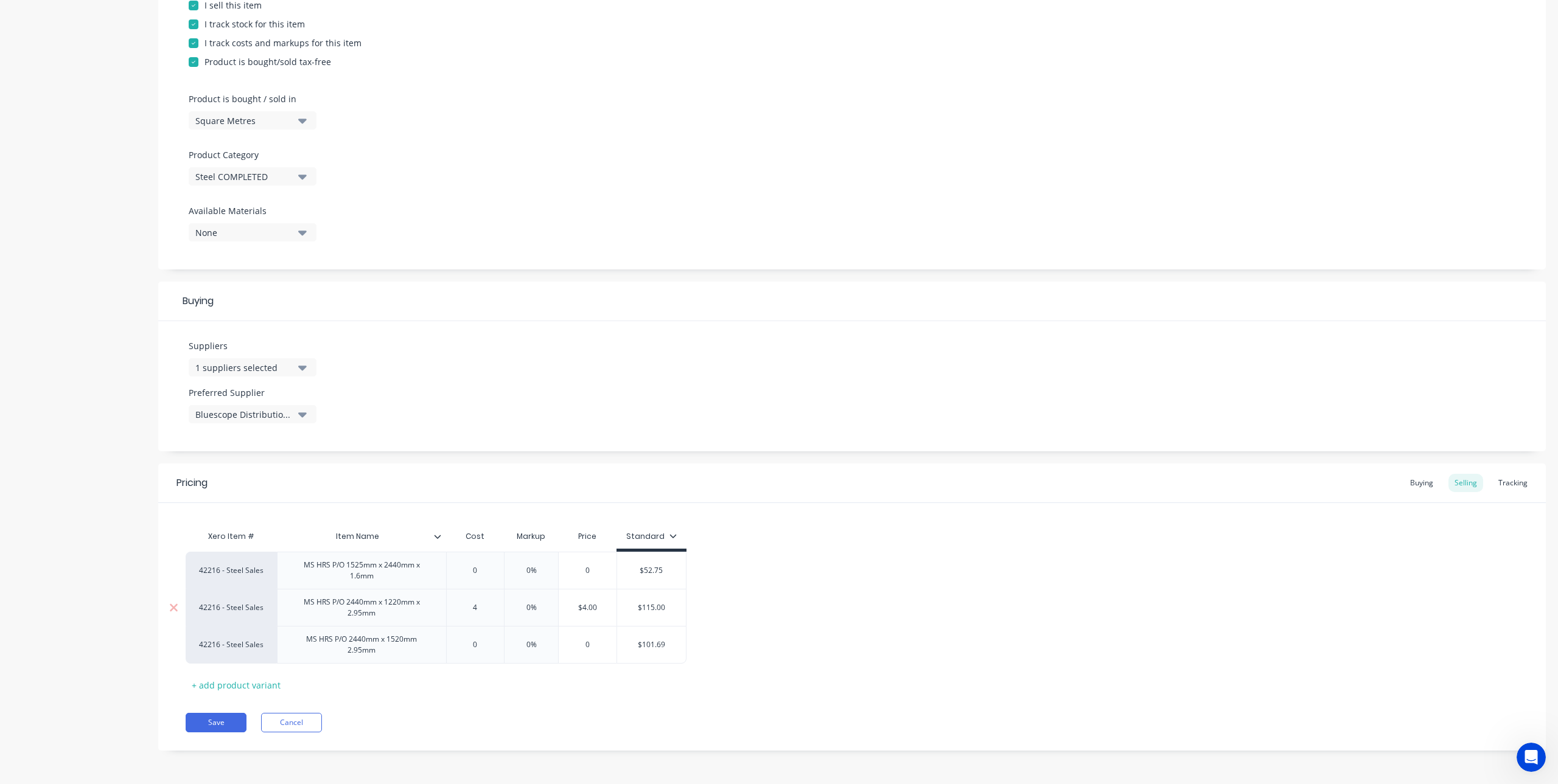
type textarea "x"
type input "44."
type textarea "x"
type input "44.1"
type textarea "x"
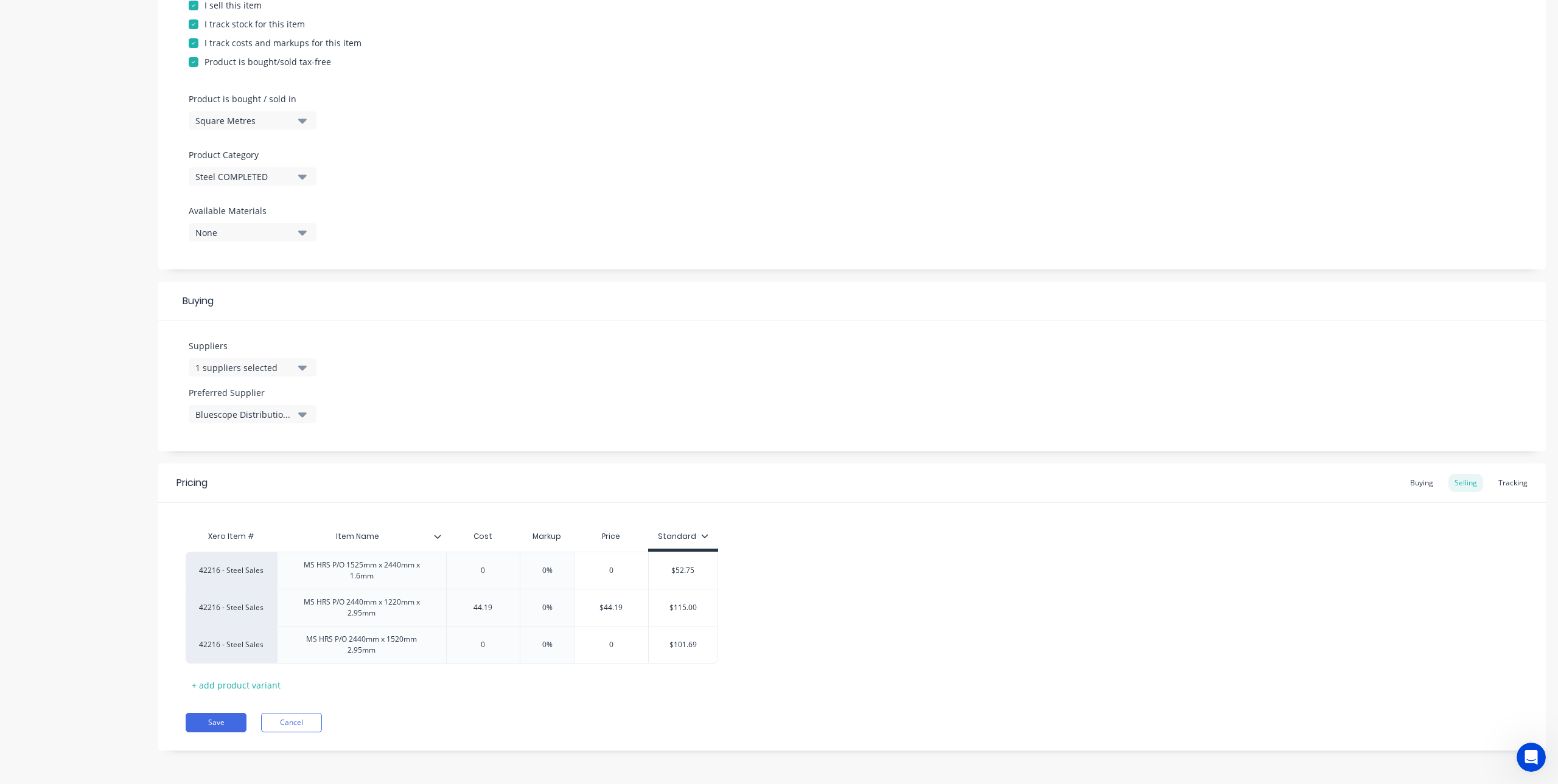
type input "44.19"
click at [525, 691] on div "Xero Item # Item Name Cost Markup Price Standard 42216 - Steel Sales MS HRS P/O…" at bounding box center [852, 609] width 1333 height 170
type input "0%"
click at [539, 606] on input "0%" at bounding box center [547, 608] width 60 height 11
type textarea "x"
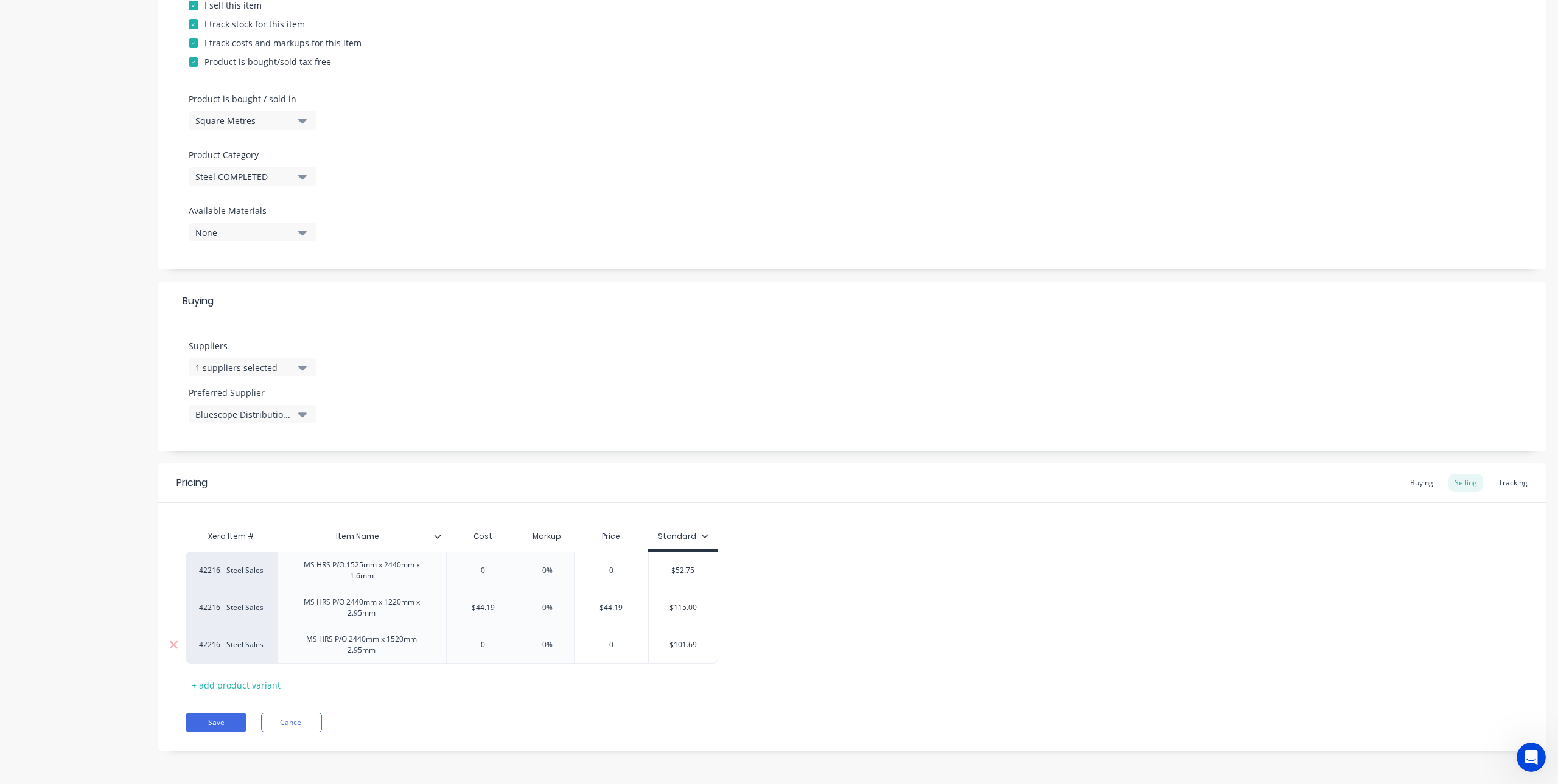
type input "10%"
type textarea "x"
type input "100%"
type textarea "x"
type input "1000%"
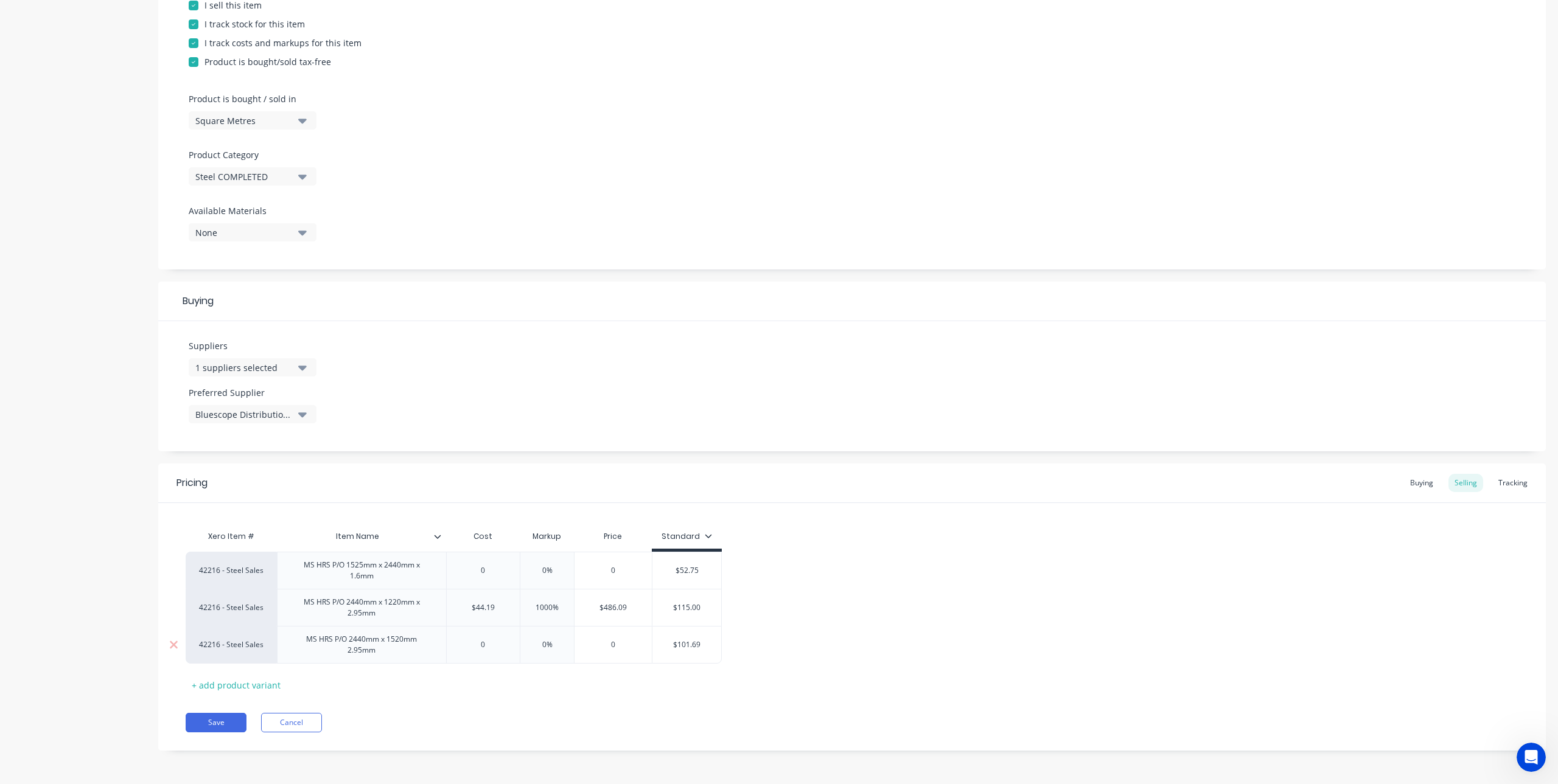
type textarea "x"
type input "100%"
click at [626, 673] on div "Xero Item # Item Name Cost Markup Price Standard 42216 - Steel Sales MS HRS P/O…" at bounding box center [852, 609] width 1333 height 170
click at [702, 536] on icon at bounding box center [705, 537] width 7 height 7
click at [621, 596] on div at bounding box center [621, 595] width 24 height 24
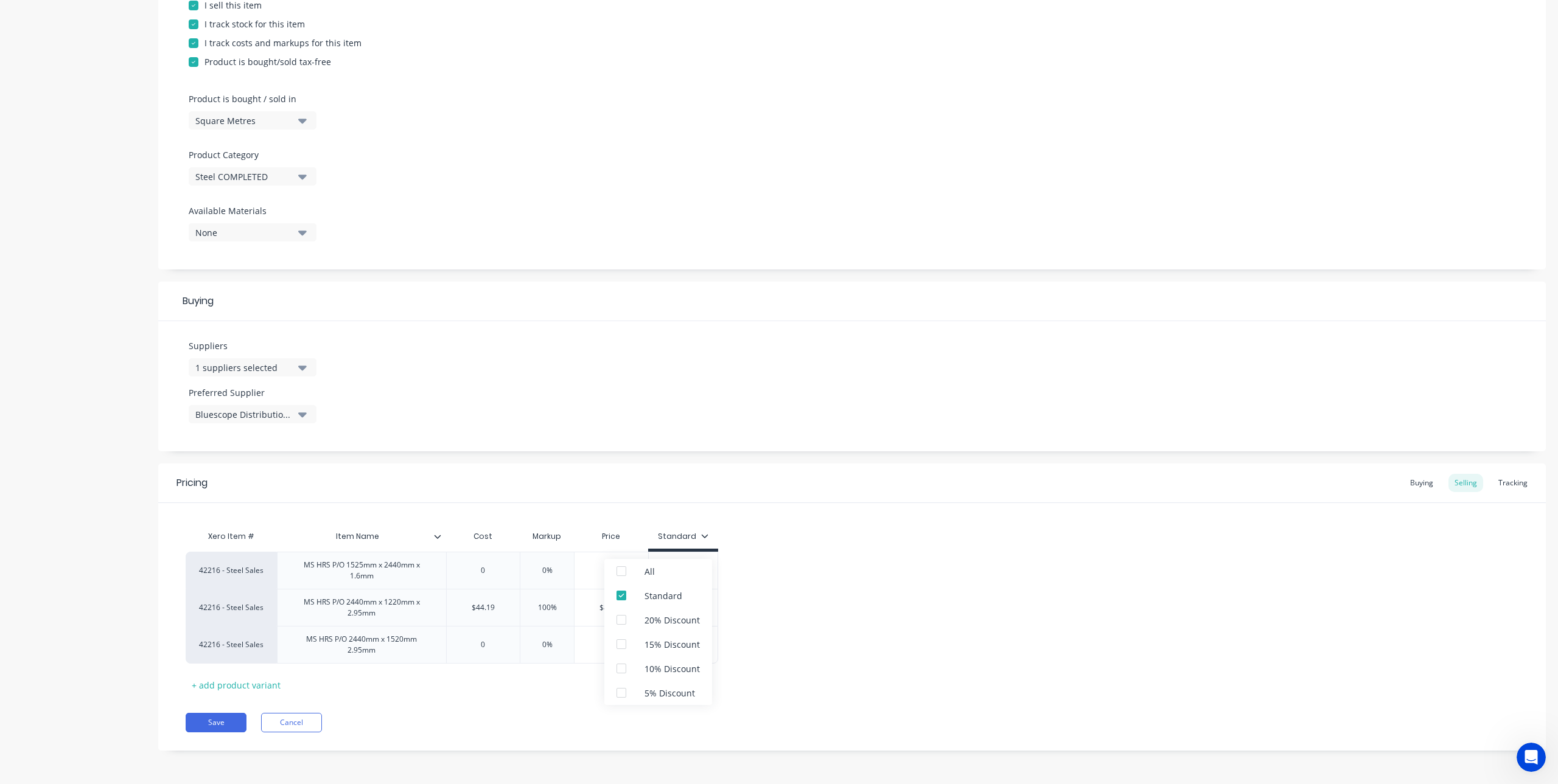
type textarea "x"
click at [798, 561] on div "42216 - Steel Sales MS HRS P/O 1525mm x 2440mm x 1.6mm 0 0 0% 0 $52.75 42216 - …" at bounding box center [852, 607] width 1333 height 112
type input "$115.00"
click at [690, 608] on input "$115.00" at bounding box center [683, 608] width 69 height 11
drag, startPoint x: 707, startPoint y: 610, endPoint x: 667, endPoint y: 610, distance: 40.0
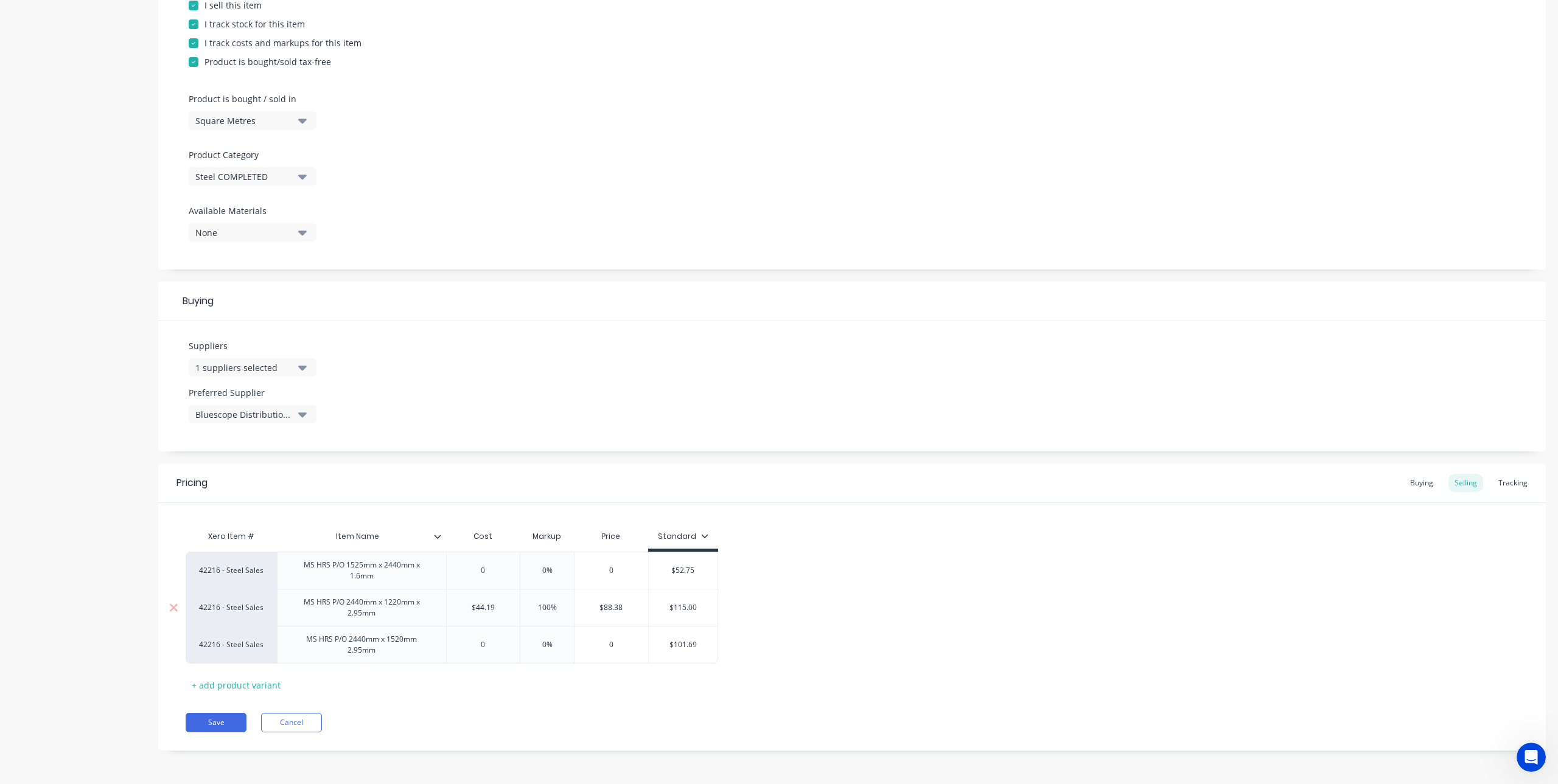
click at [667, 610] on input "$115.00" at bounding box center [683, 608] width 69 height 11
type textarea "x"
click at [759, 590] on div "42216 - Steel Sales MS HRS P/O 1525mm x 2440mm x 1.6mm 0 0 0% 0 $52.75 42216 - …" at bounding box center [852, 607] width 1333 height 112
click at [487, 570] on input "0" at bounding box center [483, 571] width 73 height 11
type textarea "x"
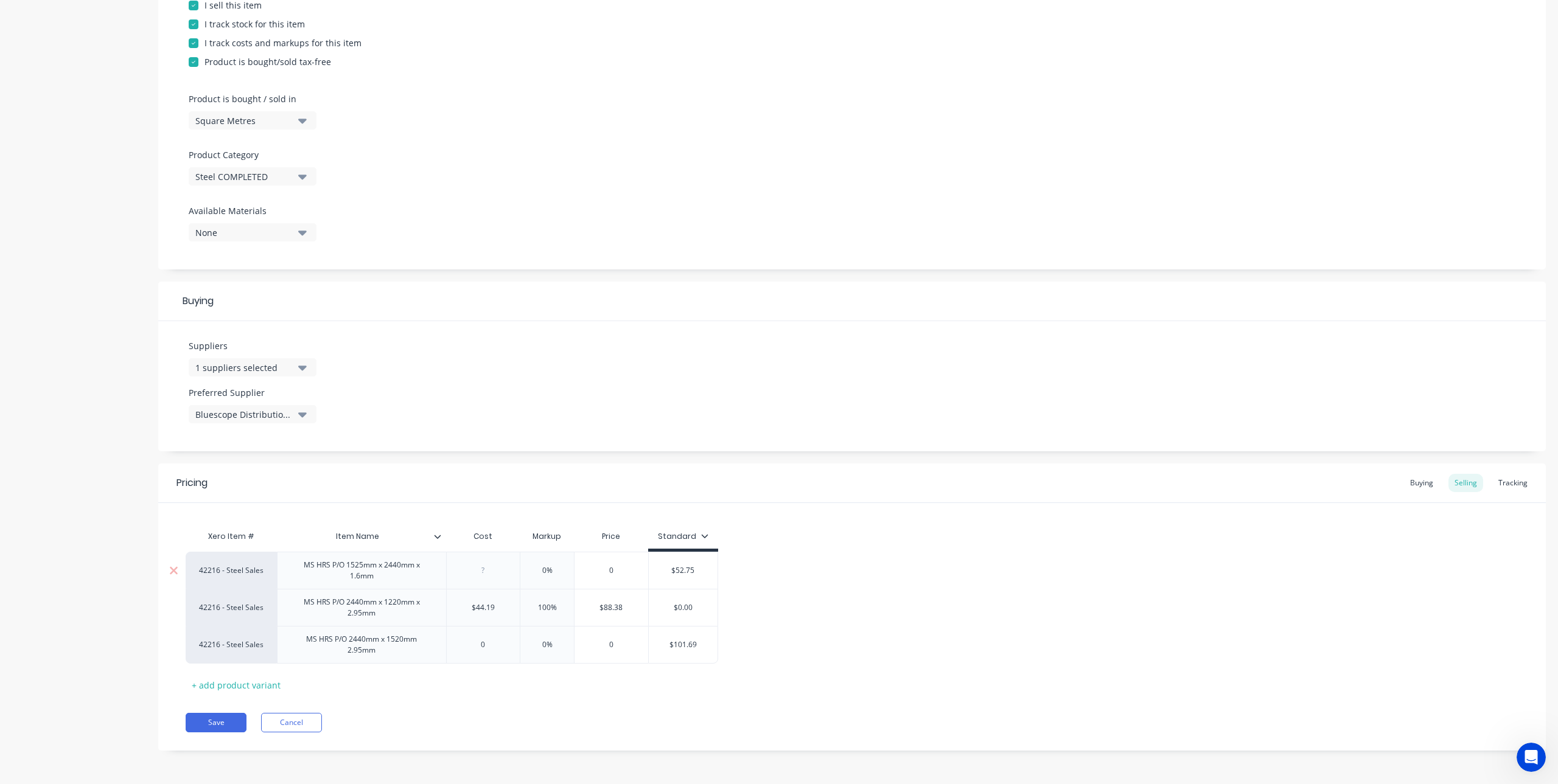
type input "2"
type textarea "x"
type input "23."
type textarea "x"
type input "23.3"
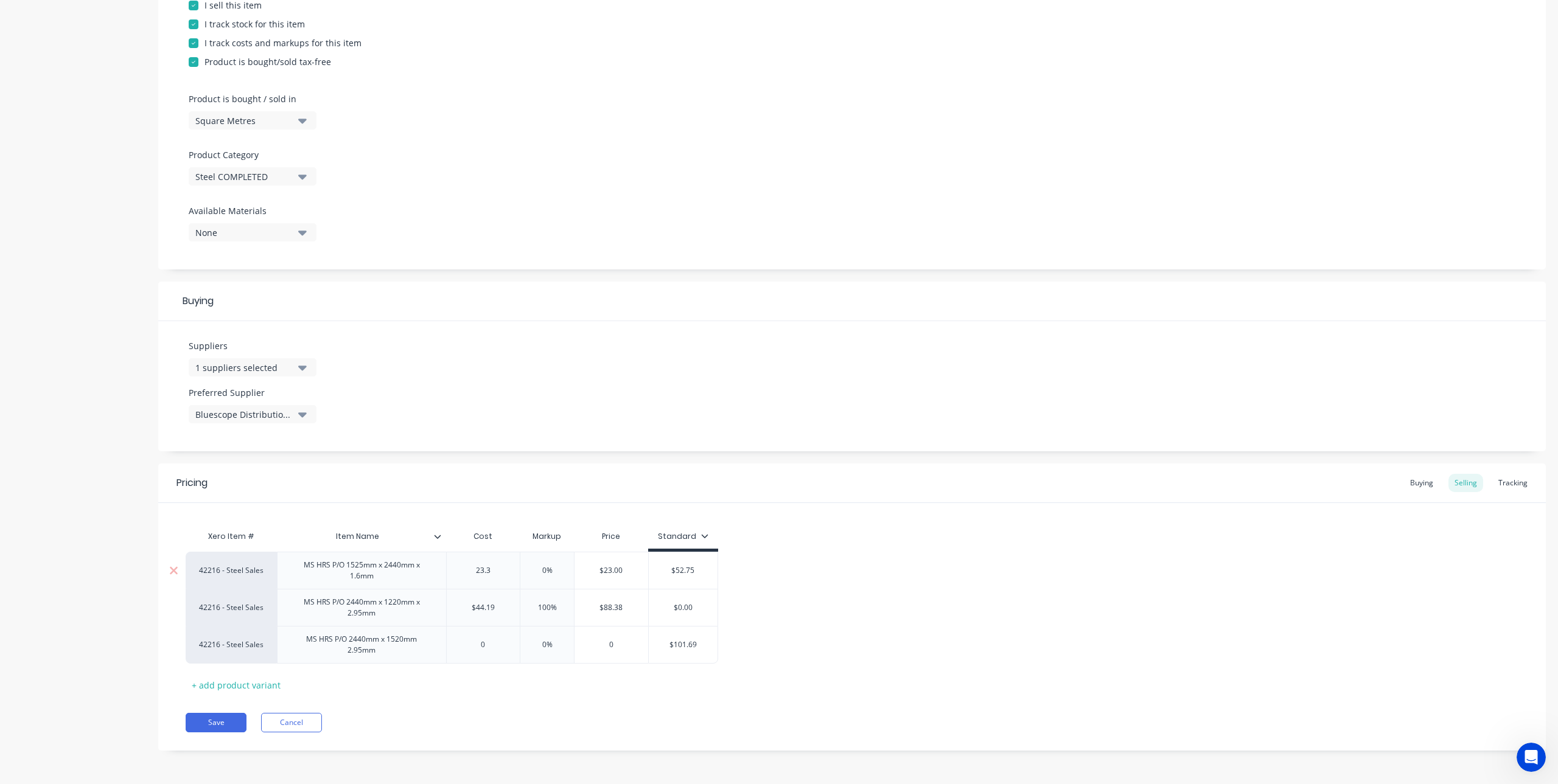
type textarea "x"
click at [554, 560] on div "0%" at bounding box center [547, 570] width 60 height 31
type input "23.35"
type input "0%"
click at [538, 577] on div "42216 - Steel Sales MS HRS P/O 1525mm x 2440mm x 1.6mm $23.35 23.35 0% 0% $23.3…" at bounding box center [852, 607] width 1333 height 112
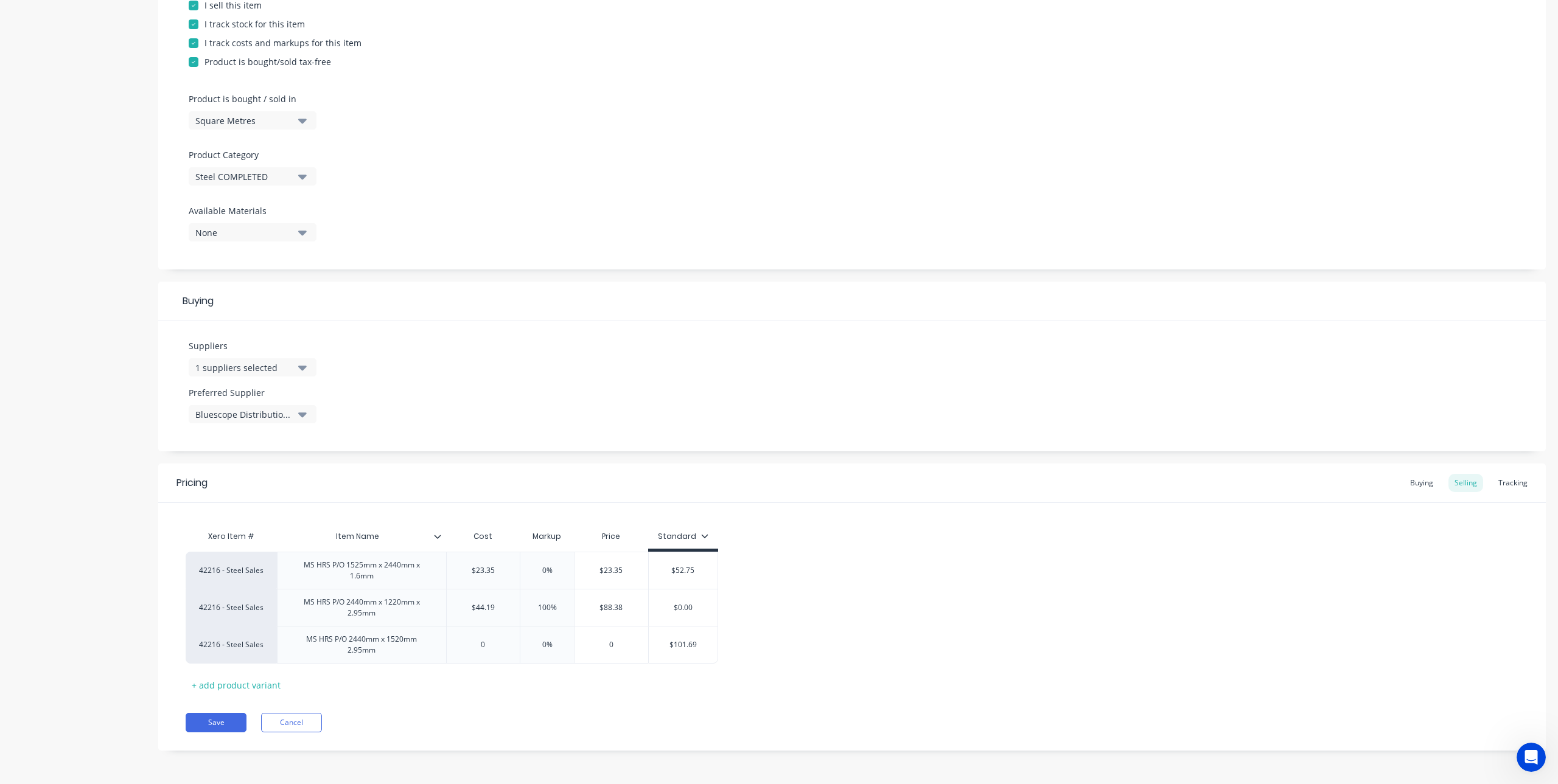
click at [538, 577] on div "0%" at bounding box center [547, 570] width 60 height 31
click at [540, 573] on input "0%" at bounding box center [547, 571] width 60 height 11
click at [547, 571] on input "0%" at bounding box center [547, 571] width 60 height 11
type textarea "x"
type input "01%"
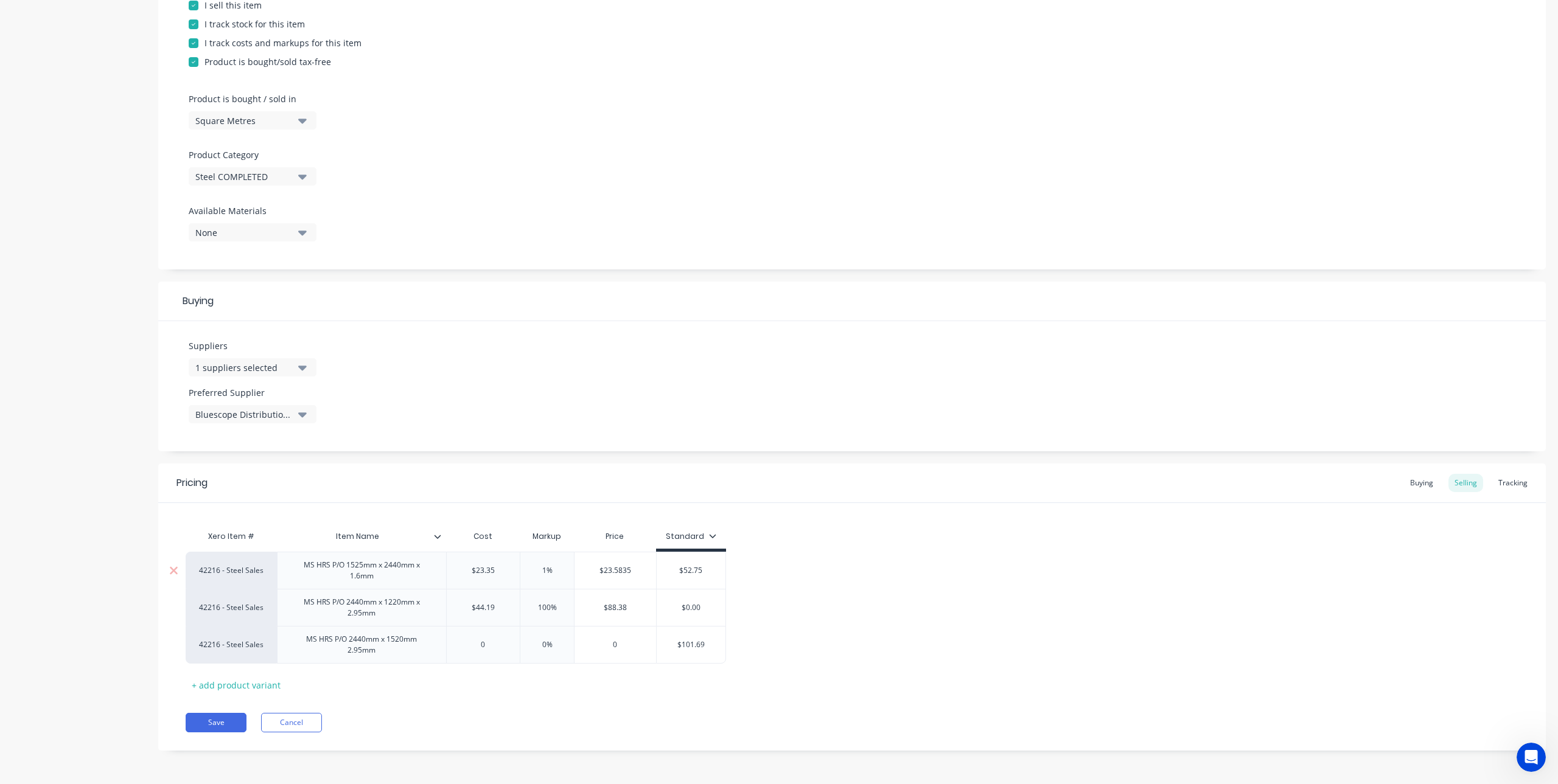
type textarea "x"
type input "010%"
type textarea "x"
click at [704, 577] on div "$52.75" at bounding box center [683, 570] width 69 height 31
type input "0100%"
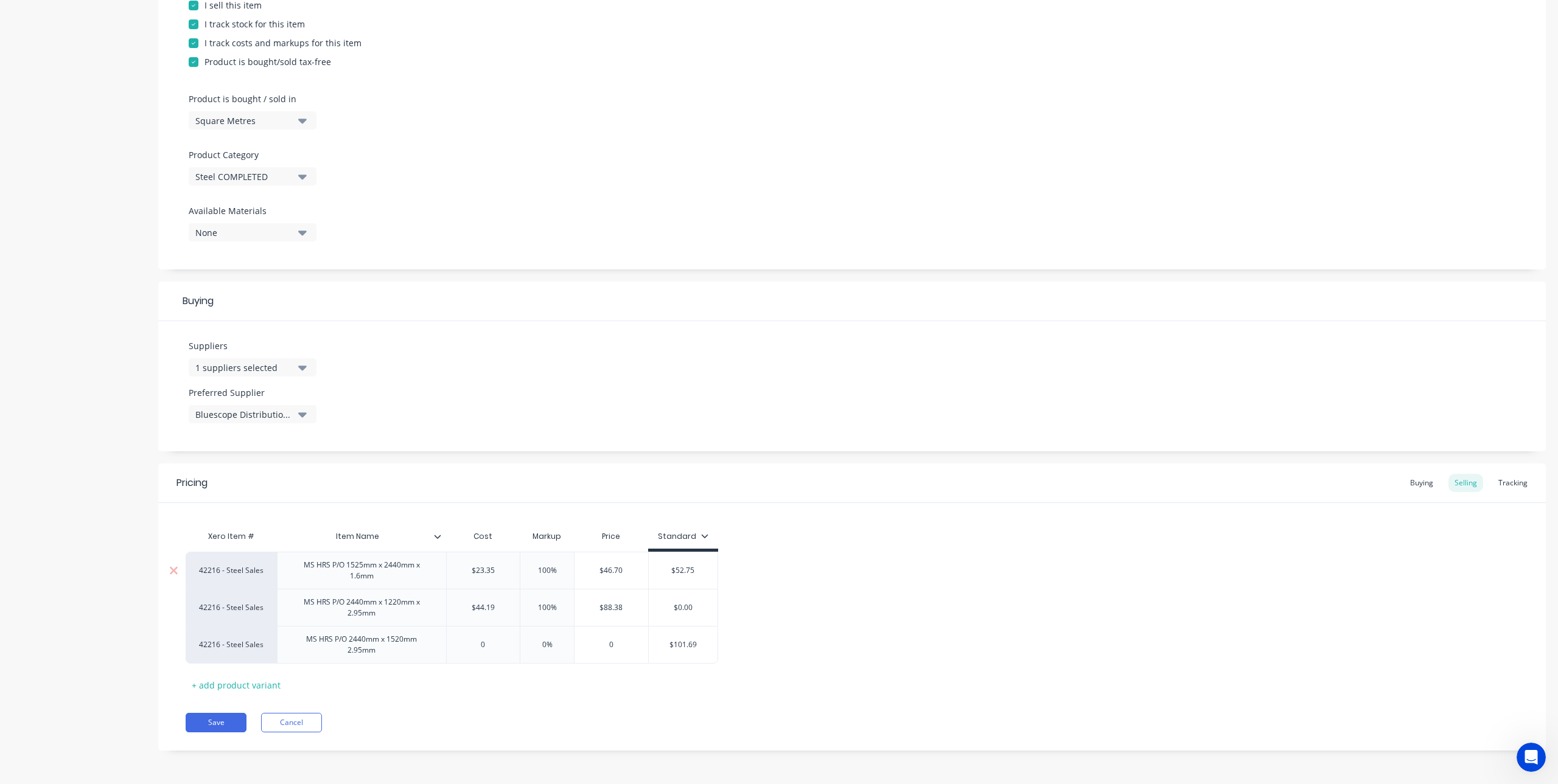
type input "$52.75"
drag, startPoint x: 663, startPoint y: 572, endPoint x: 655, endPoint y: 572, distance: 8.0
click at [655, 572] on input "$52.75" at bounding box center [683, 571] width 69 height 11
type textarea "x"
click at [773, 578] on div "42216 - Steel Sales MS HRS P/O 1525mm x 2440mm x 1.6mm $23.35 23.35 100% 0100% …" at bounding box center [852, 607] width 1333 height 112
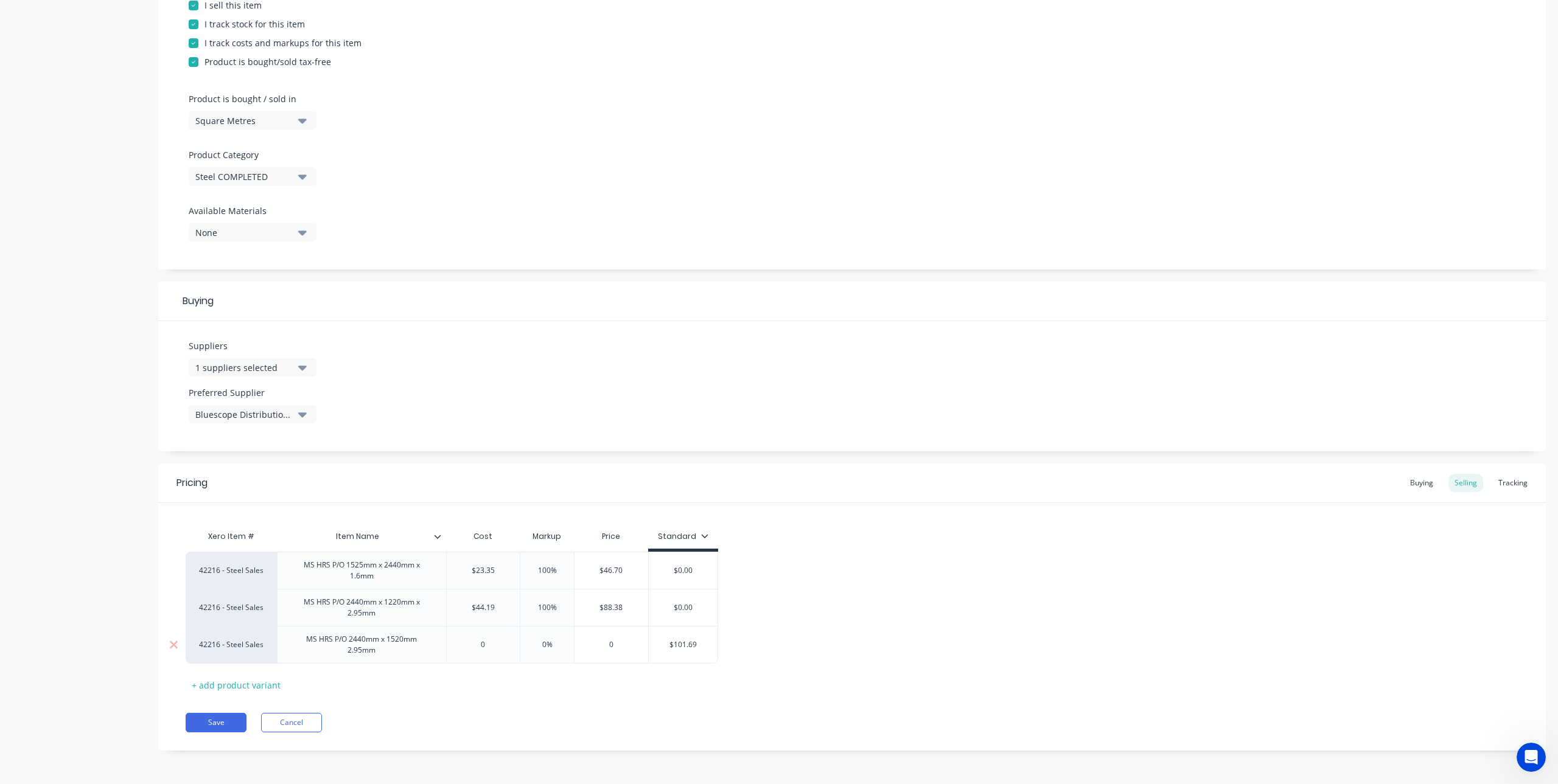
type input "$101.69"
click at [697, 649] on input "$101.69" at bounding box center [683, 645] width 69 height 11
drag, startPoint x: 702, startPoint y: 647, endPoint x: 650, endPoint y: 647, distance: 52.0
click at [650, 647] on input "$101.69" at bounding box center [683, 645] width 69 height 11
type textarea "x"
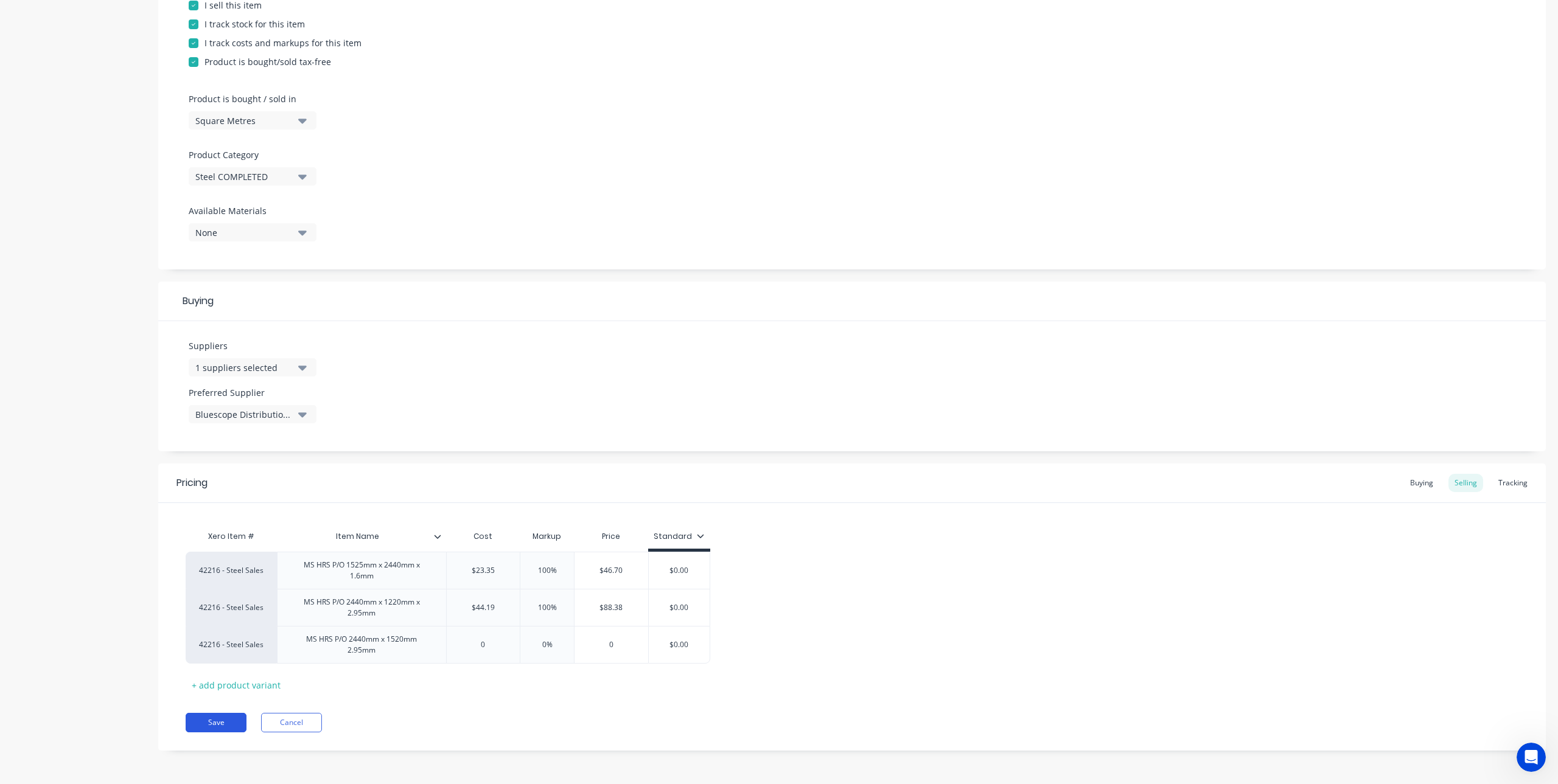
type input "$0.00"
drag, startPoint x: 218, startPoint y: 725, endPoint x: 241, endPoint y: 711, distance: 26.9
click at [218, 725] on button "Save" at bounding box center [216, 723] width 60 height 20
type textarea "x"
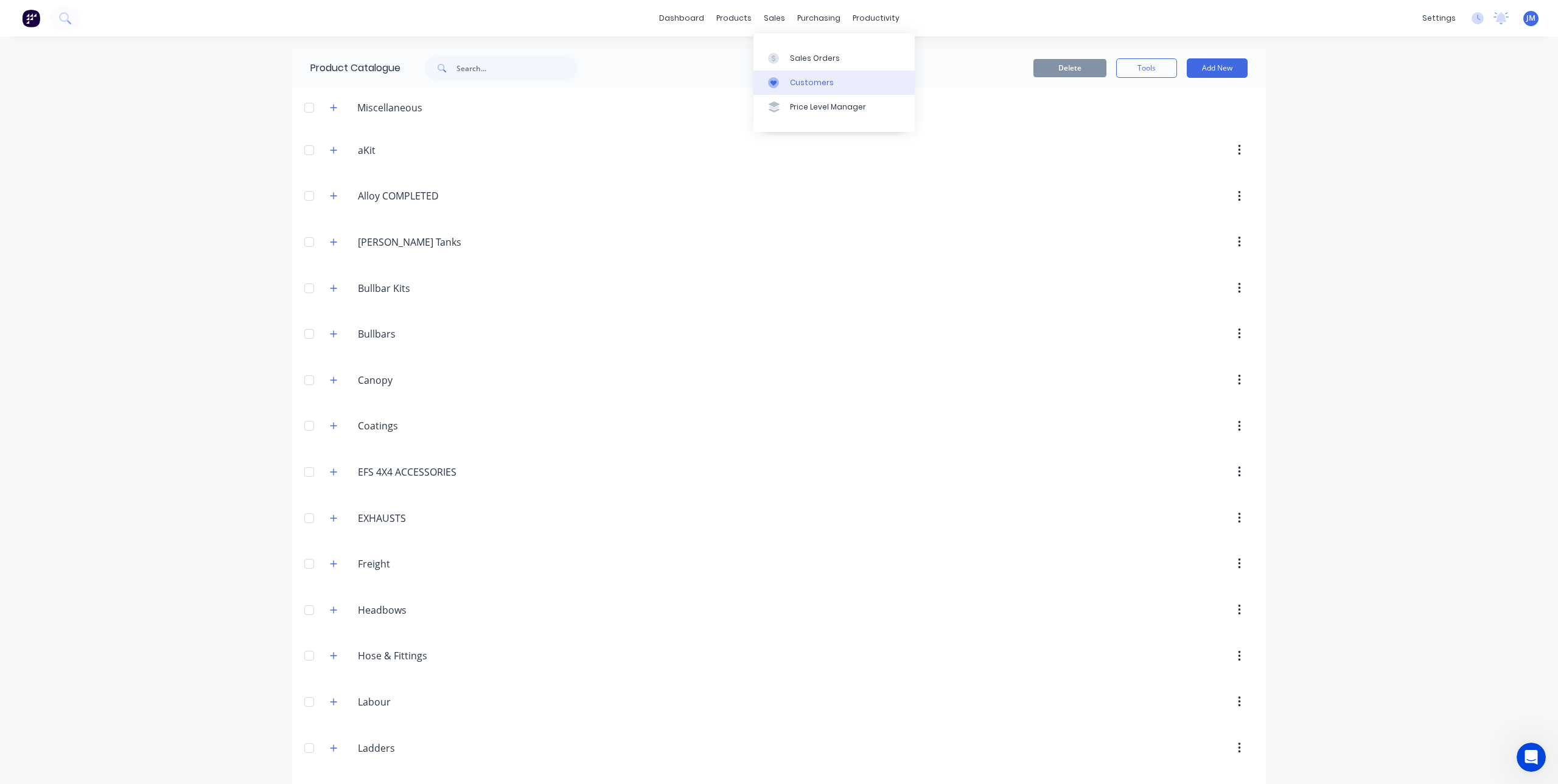
click at [790, 80] on div "Customers" at bounding box center [811, 83] width 44 height 11
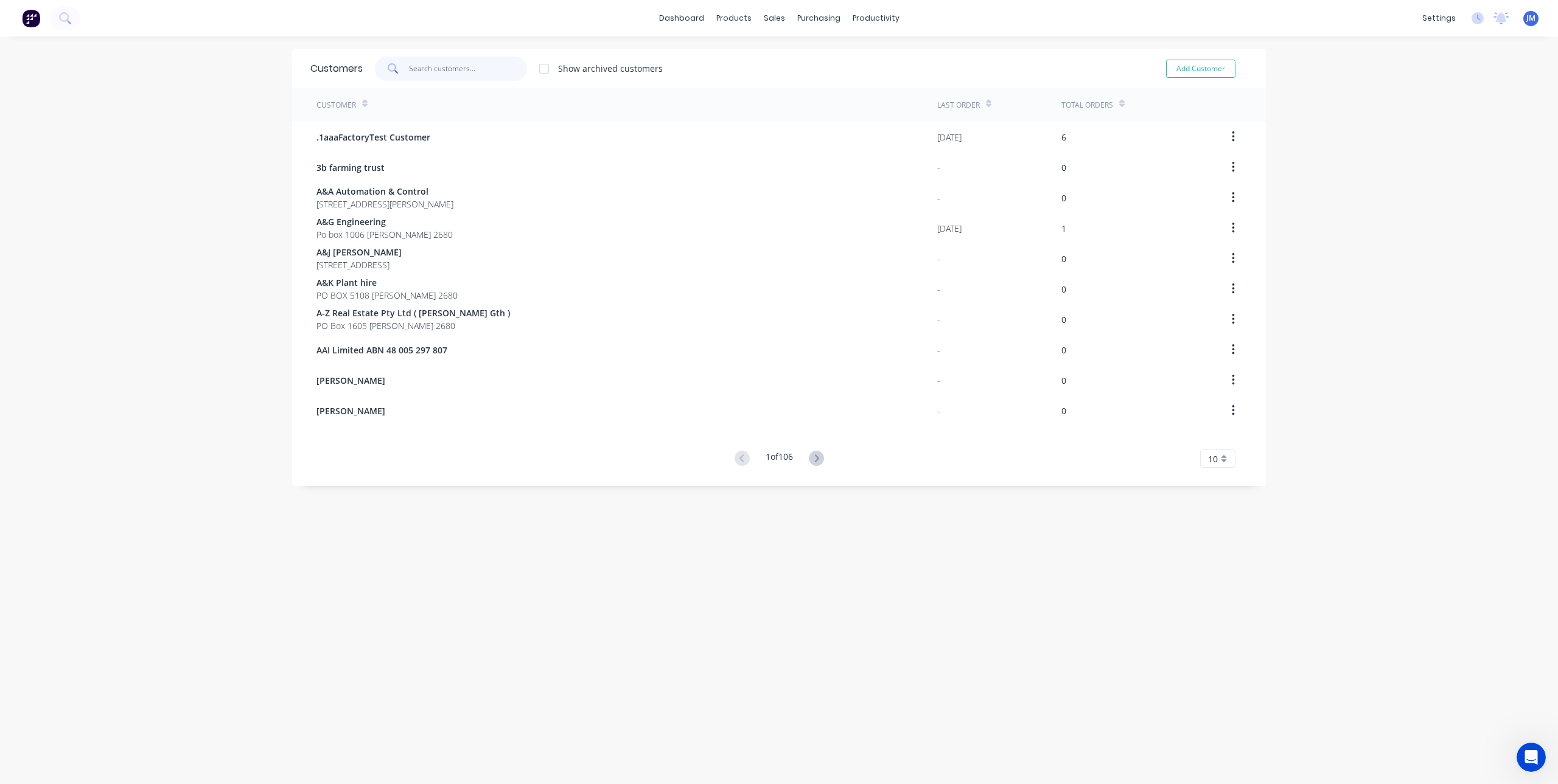
click at [451, 69] on input "text" at bounding box center [469, 69] width 119 height 24
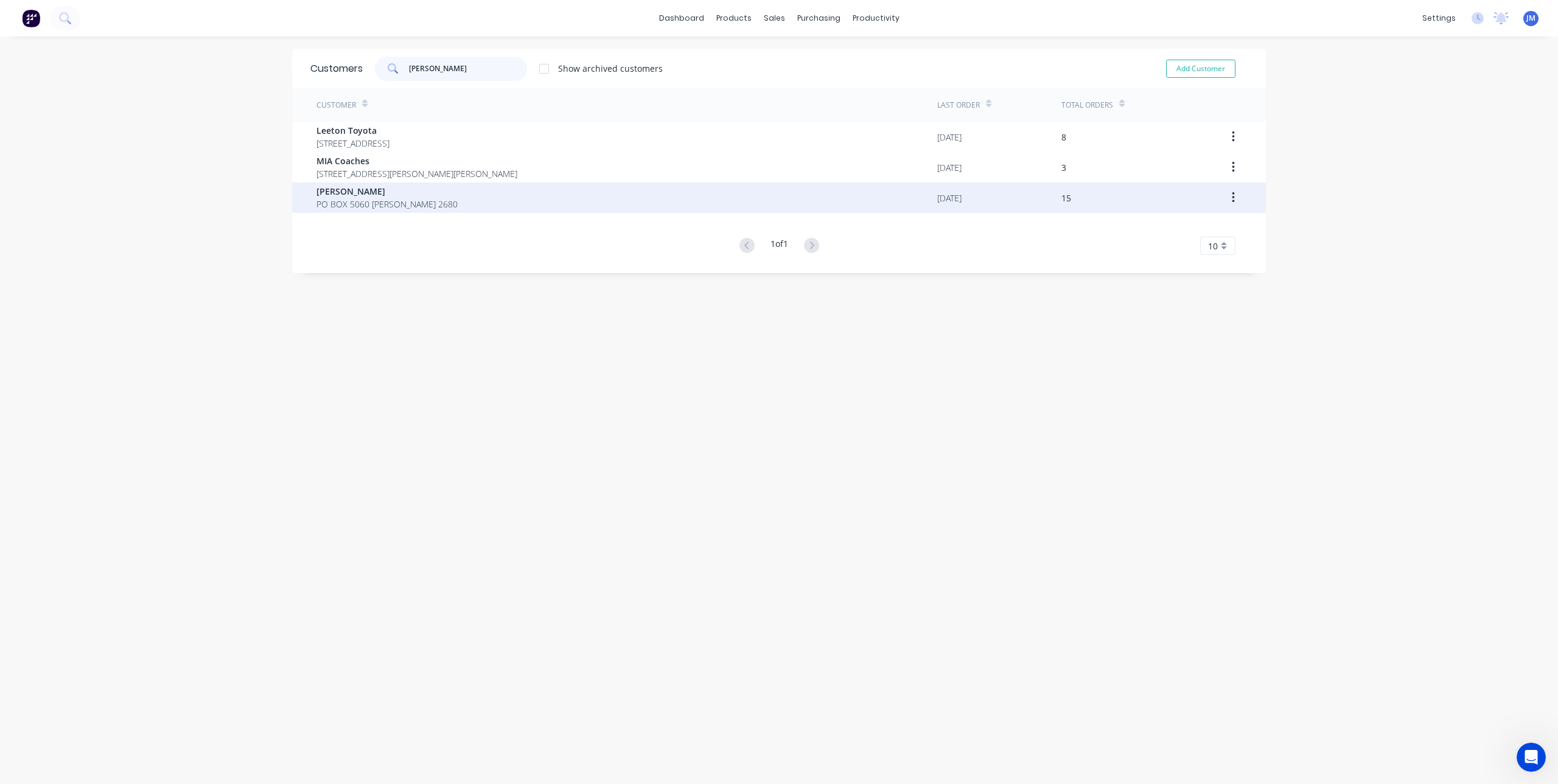
type input "owen"
click at [346, 205] on span "PO BOX 5060 Griffith 2680" at bounding box center [387, 205] width 141 height 13
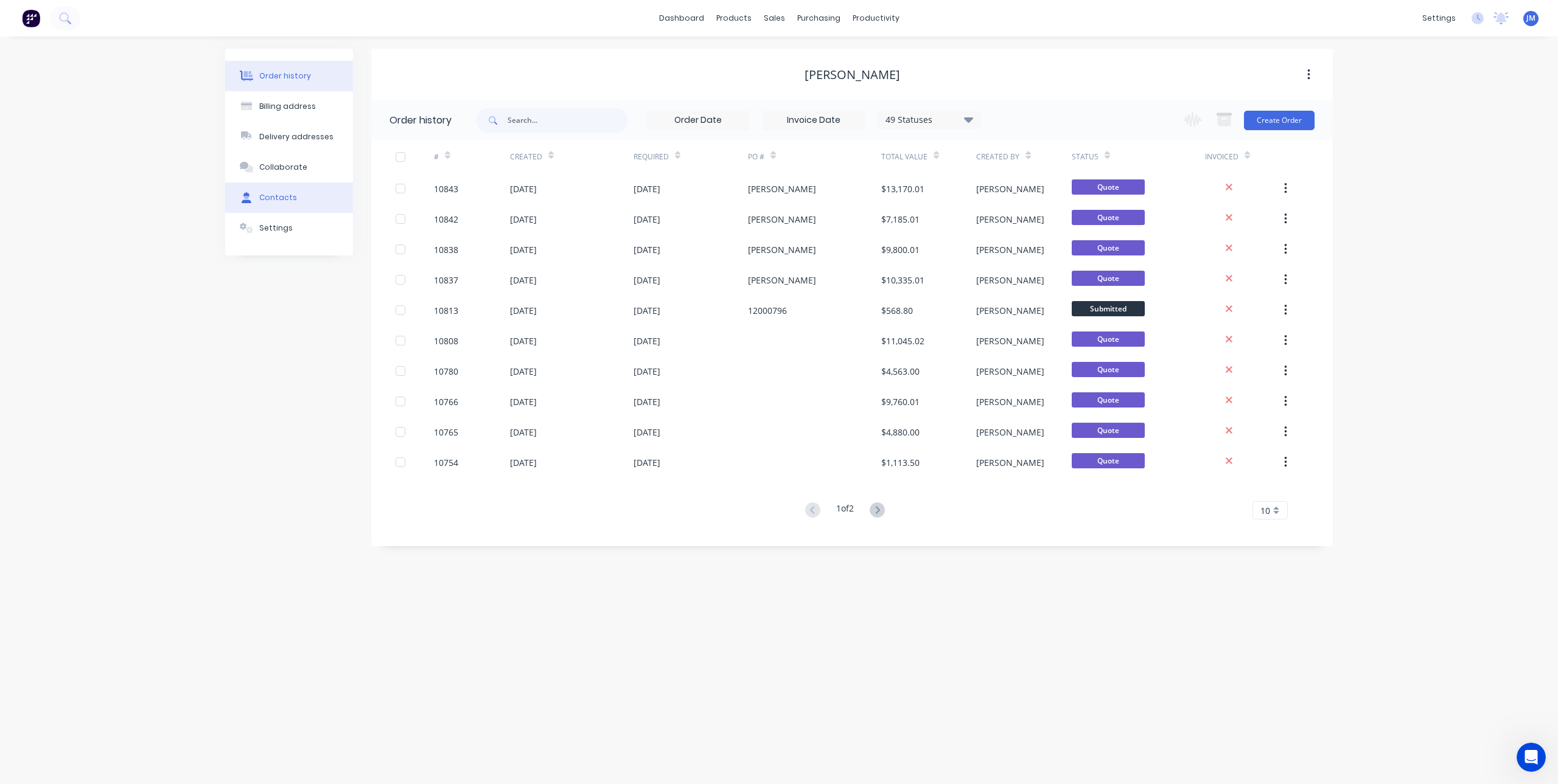
click at [277, 197] on div "Contacts" at bounding box center [278, 198] width 38 height 11
select select "AU"
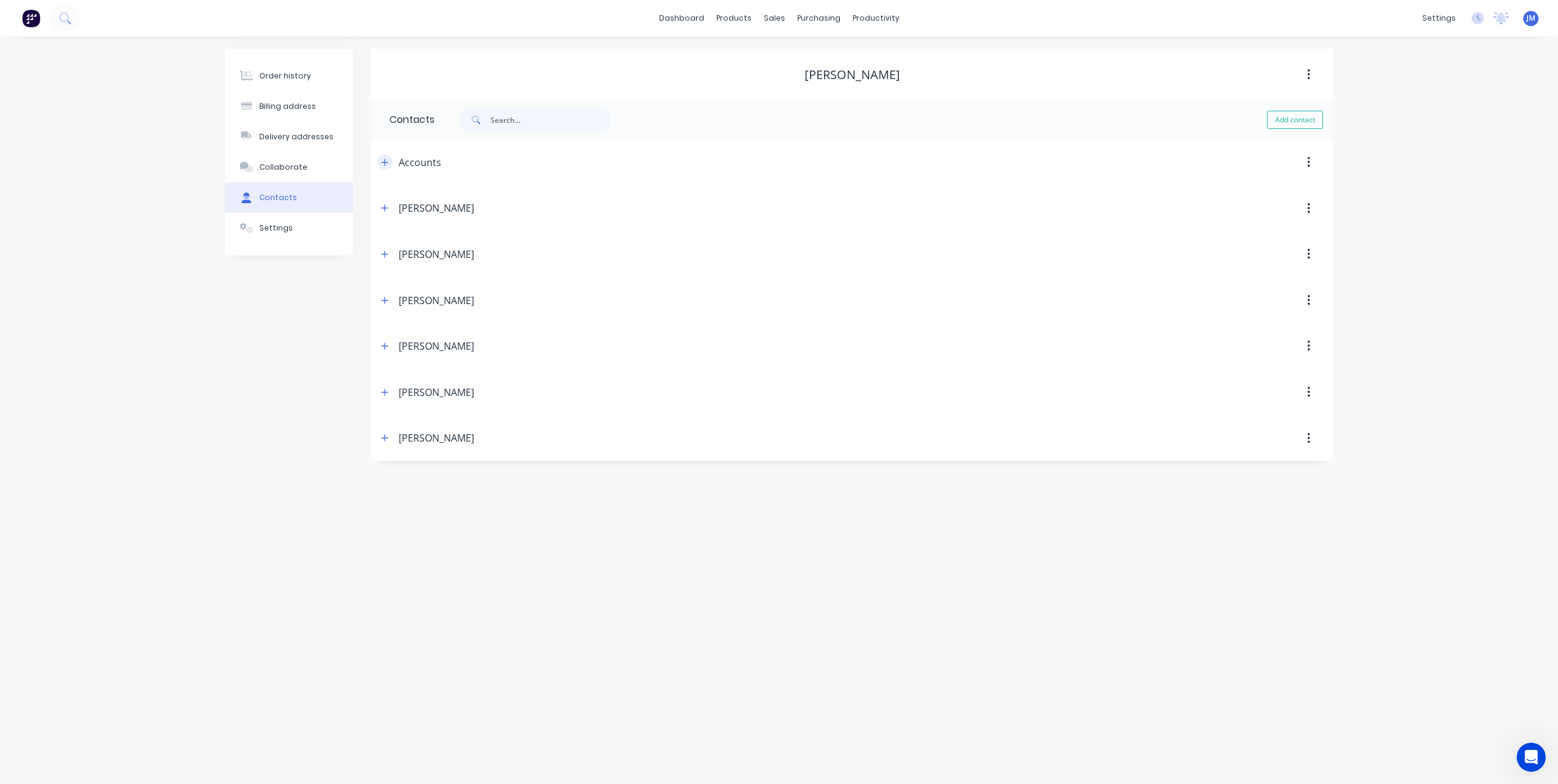
click at [383, 161] on icon "button" at bounding box center [385, 162] width 7 height 8
click at [378, 413] on button "button" at bounding box center [385, 410] width 15 height 15
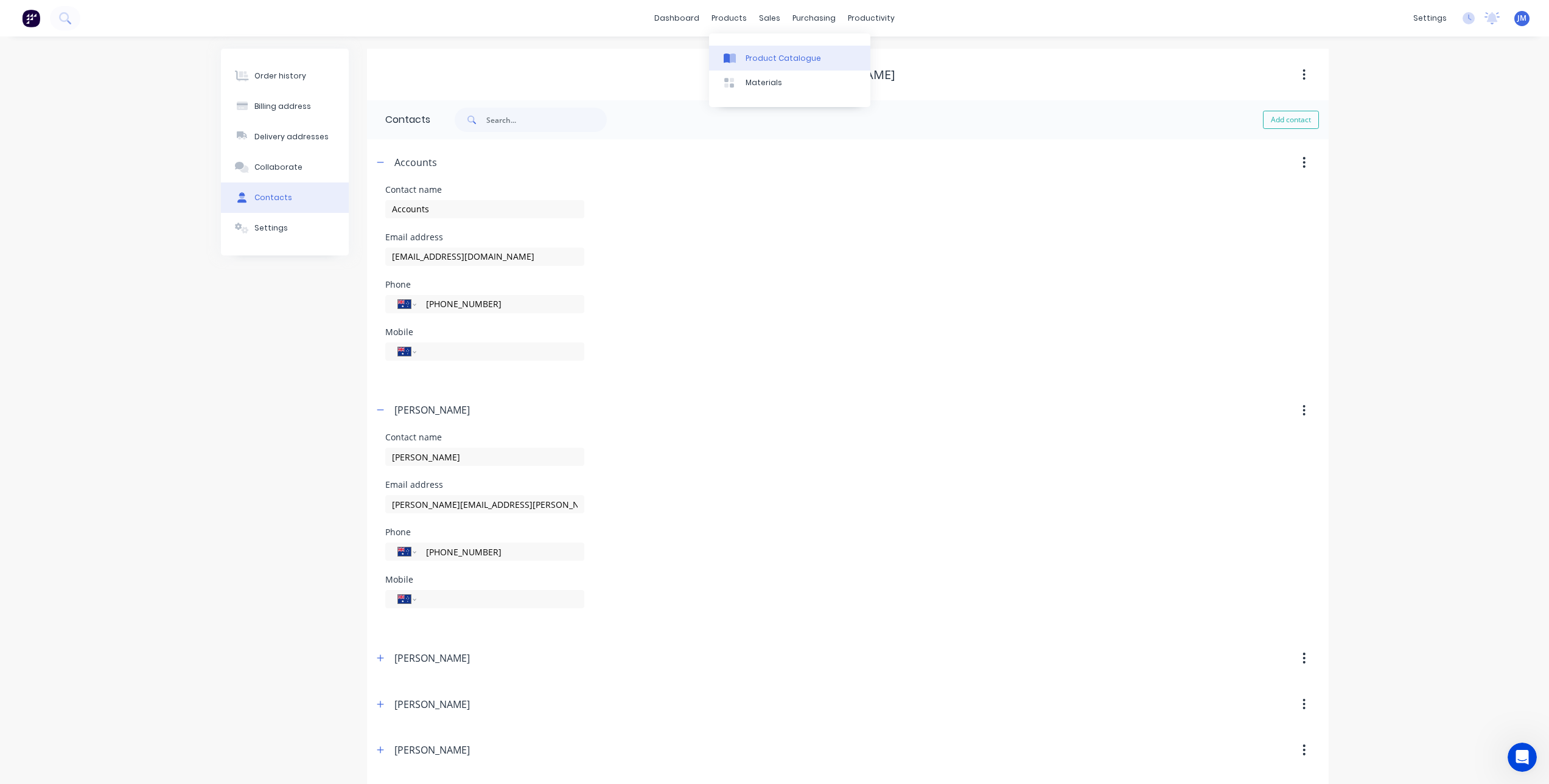
click at [740, 59] on div at bounding box center [733, 59] width 19 height 11
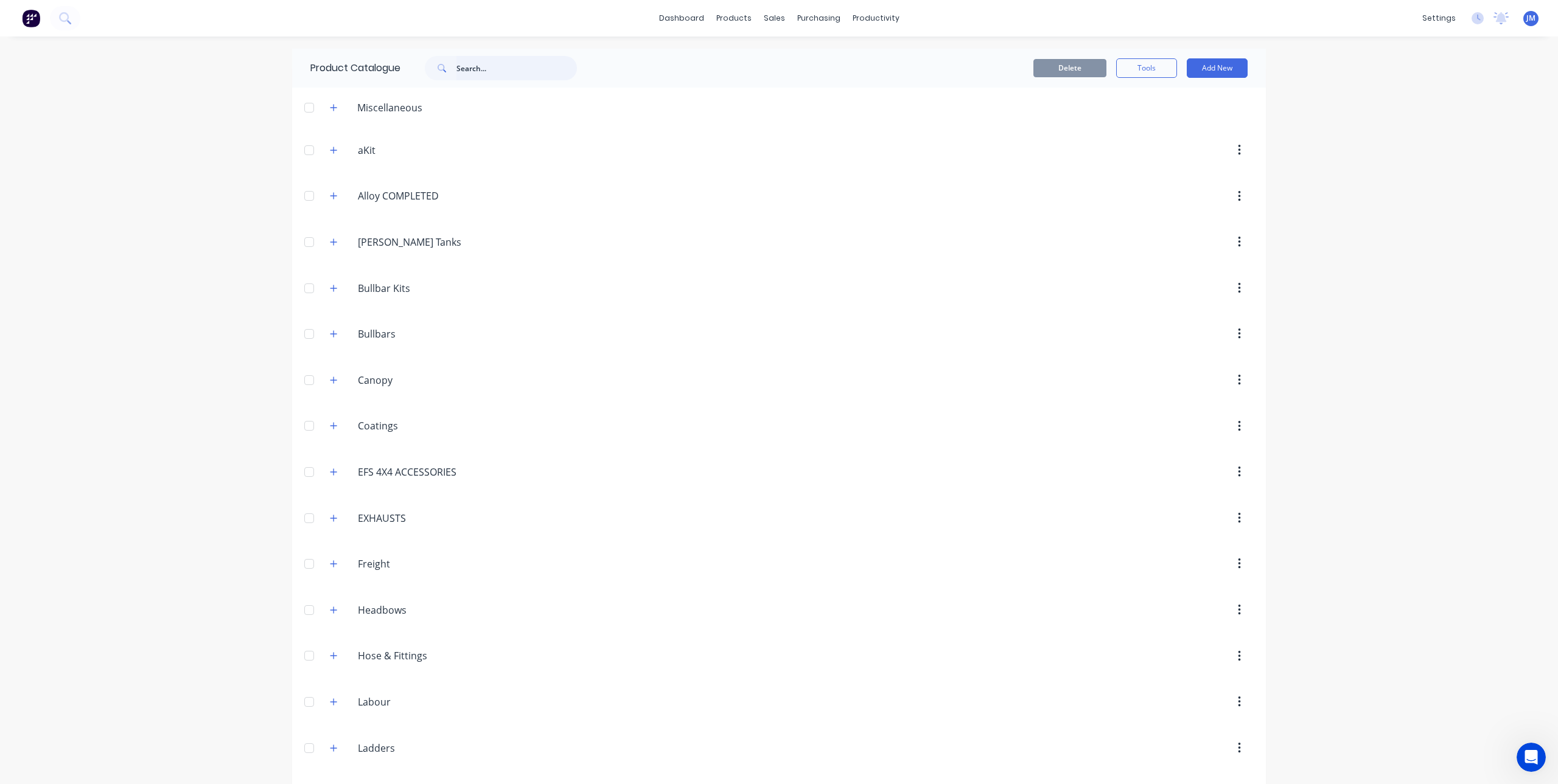
click at [469, 67] on input "text" at bounding box center [517, 68] width 121 height 24
type input "rrp"
drag, startPoint x: 508, startPoint y: 71, endPoint x: 401, endPoint y: 89, distance: 108.5
click at [401, 89] on div "Product Catalogue rrp Delete Tools Add New" at bounding box center [779, 410] width 974 height 724
click at [60, 17] on icon at bounding box center [64, 18] width 11 height 11
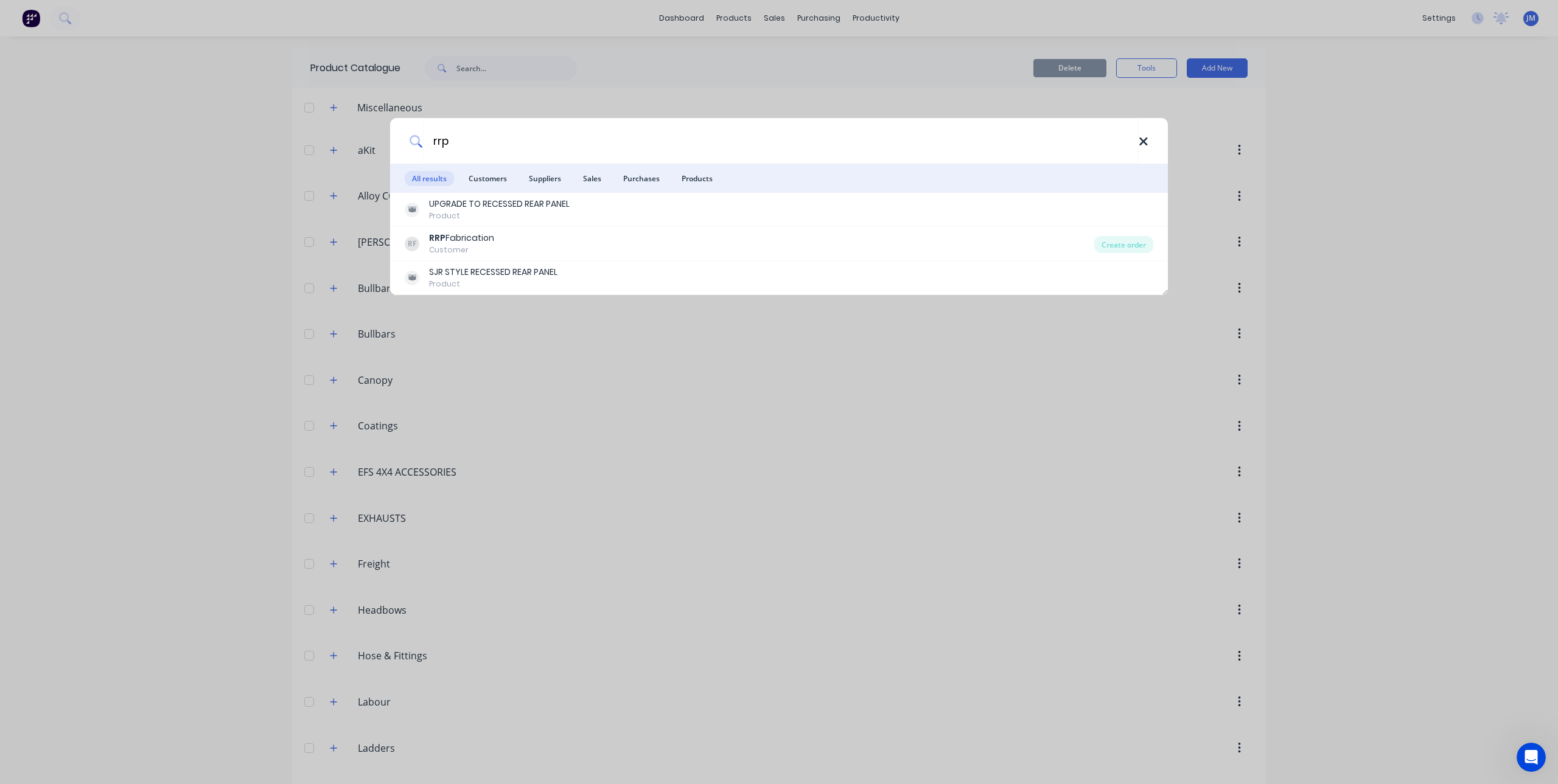
type input "rrp"
drag, startPoint x: 1143, startPoint y: 145, endPoint x: 1213, endPoint y: 302, distance: 171.9
click at [1143, 139] on icon at bounding box center [1143, 141] width 9 height 13
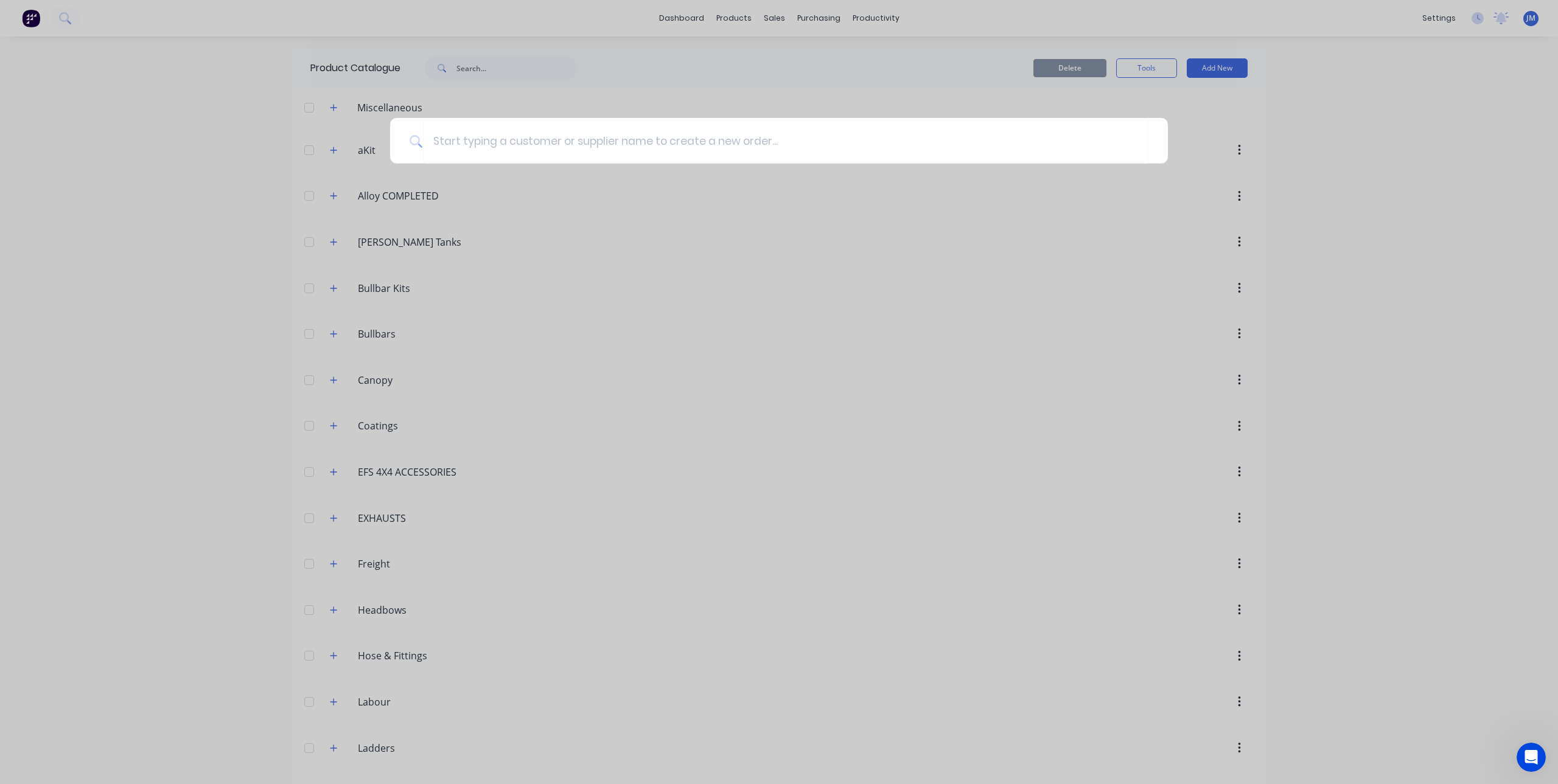
drag, startPoint x: 672, startPoint y: 61, endPoint x: 686, endPoint y: 55, distance: 15.2
click at [672, 61] on div at bounding box center [779, 392] width 1558 height 784
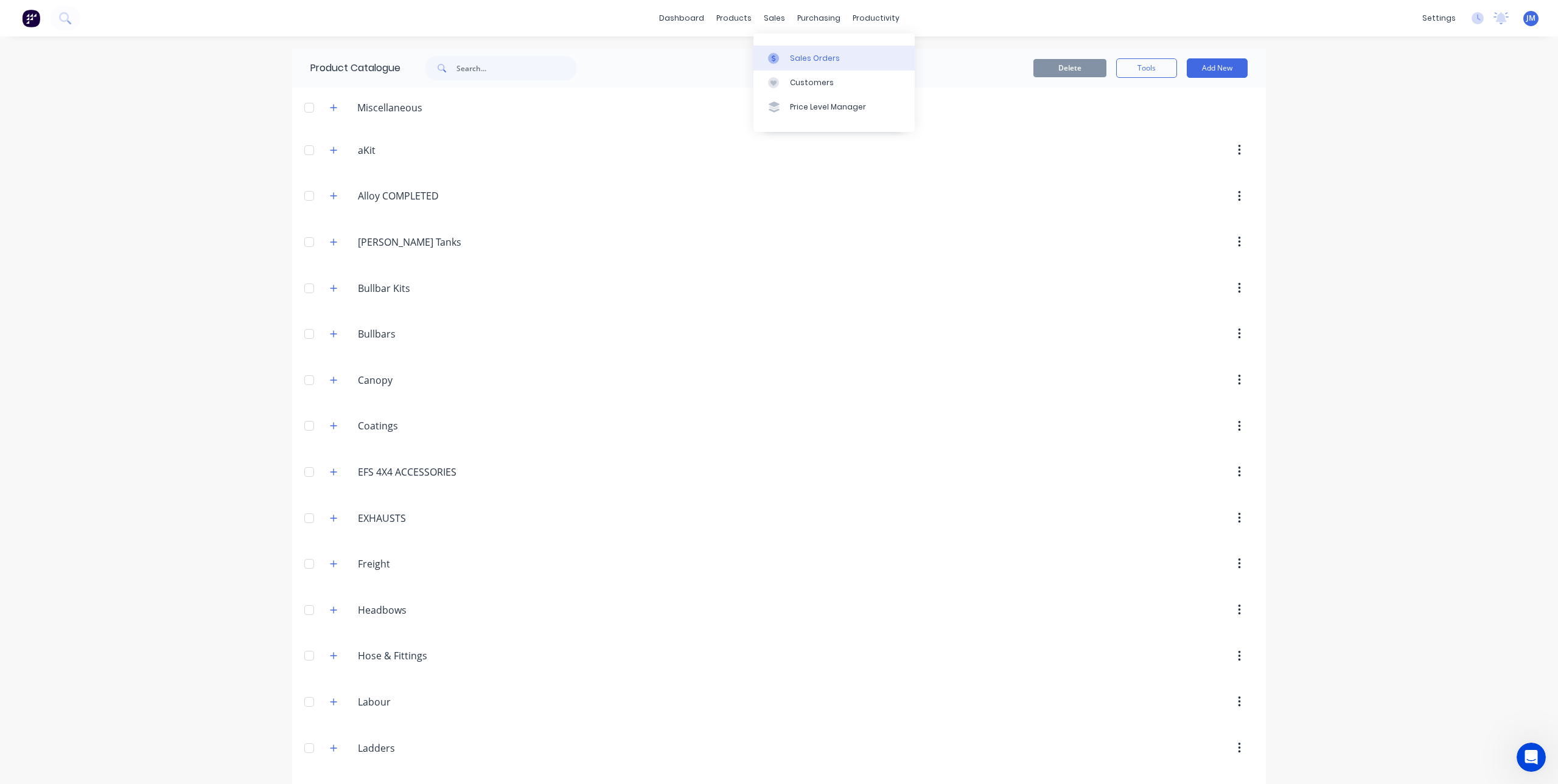
click at [784, 61] on div at bounding box center [778, 59] width 19 height 11
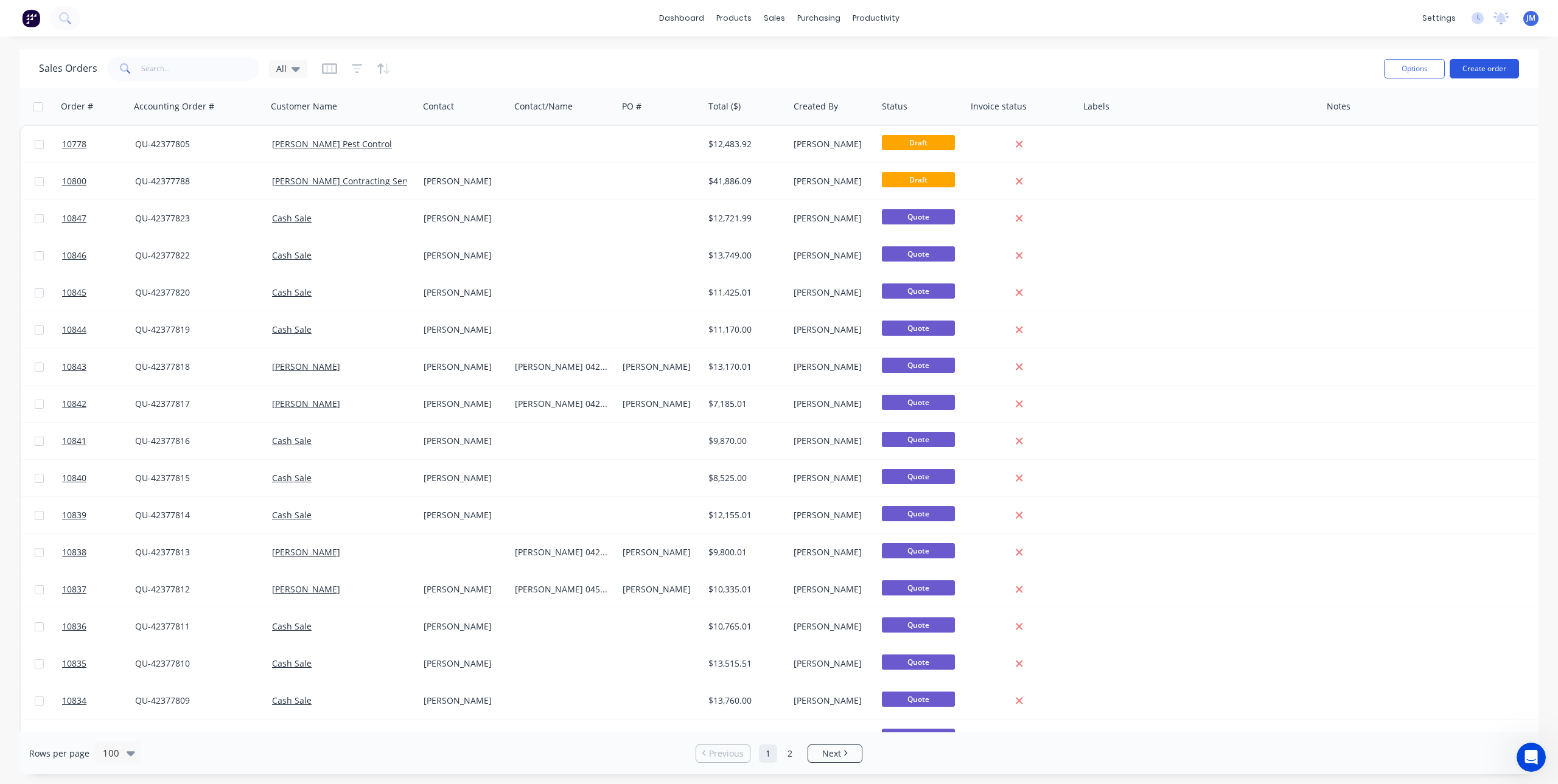
click at [1475, 67] on button "Create order" at bounding box center [1485, 68] width 70 height 20
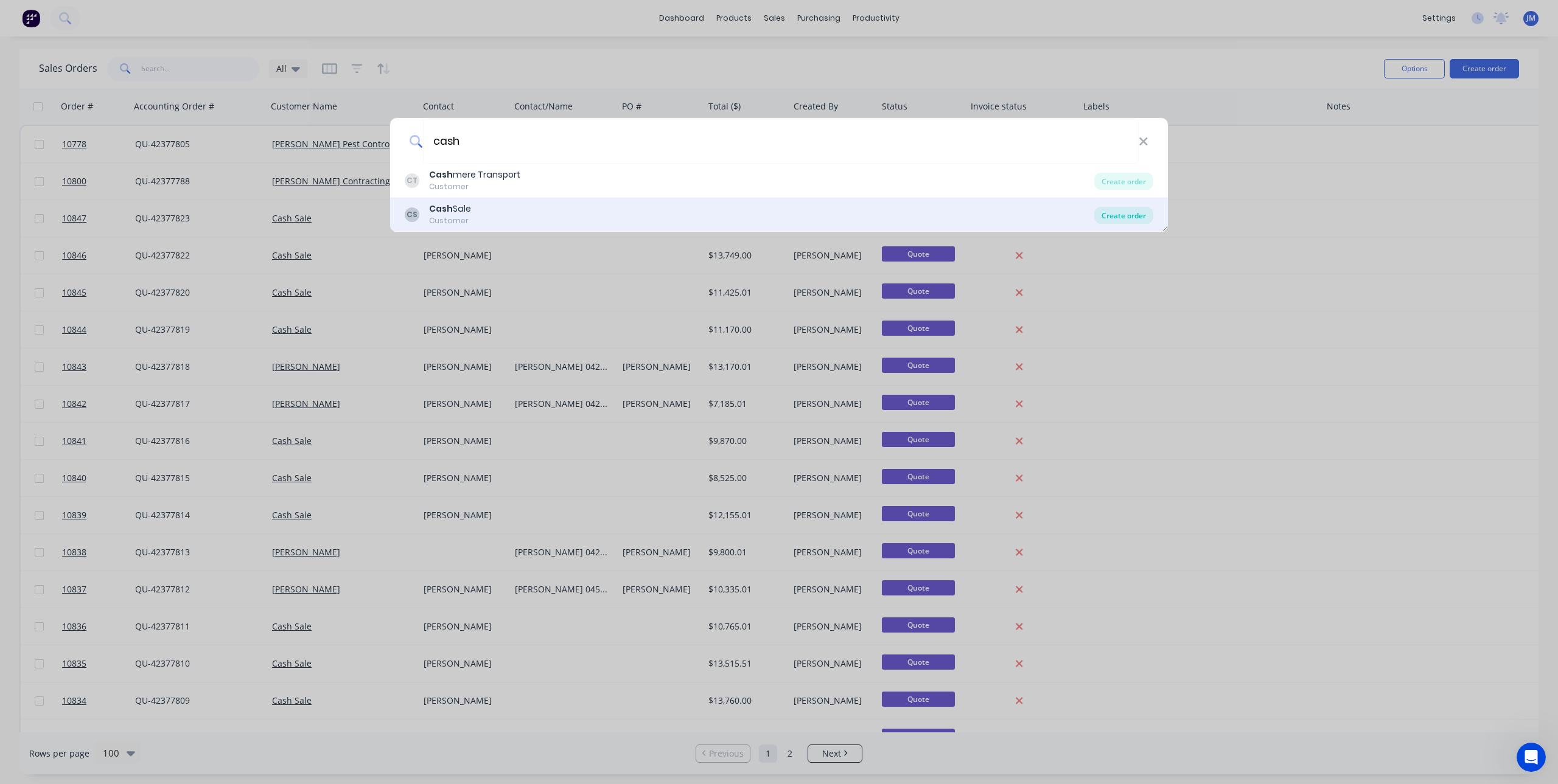
type input "cash"
click at [1121, 216] on div "Create order" at bounding box center [1123, 215] width 59 height 17
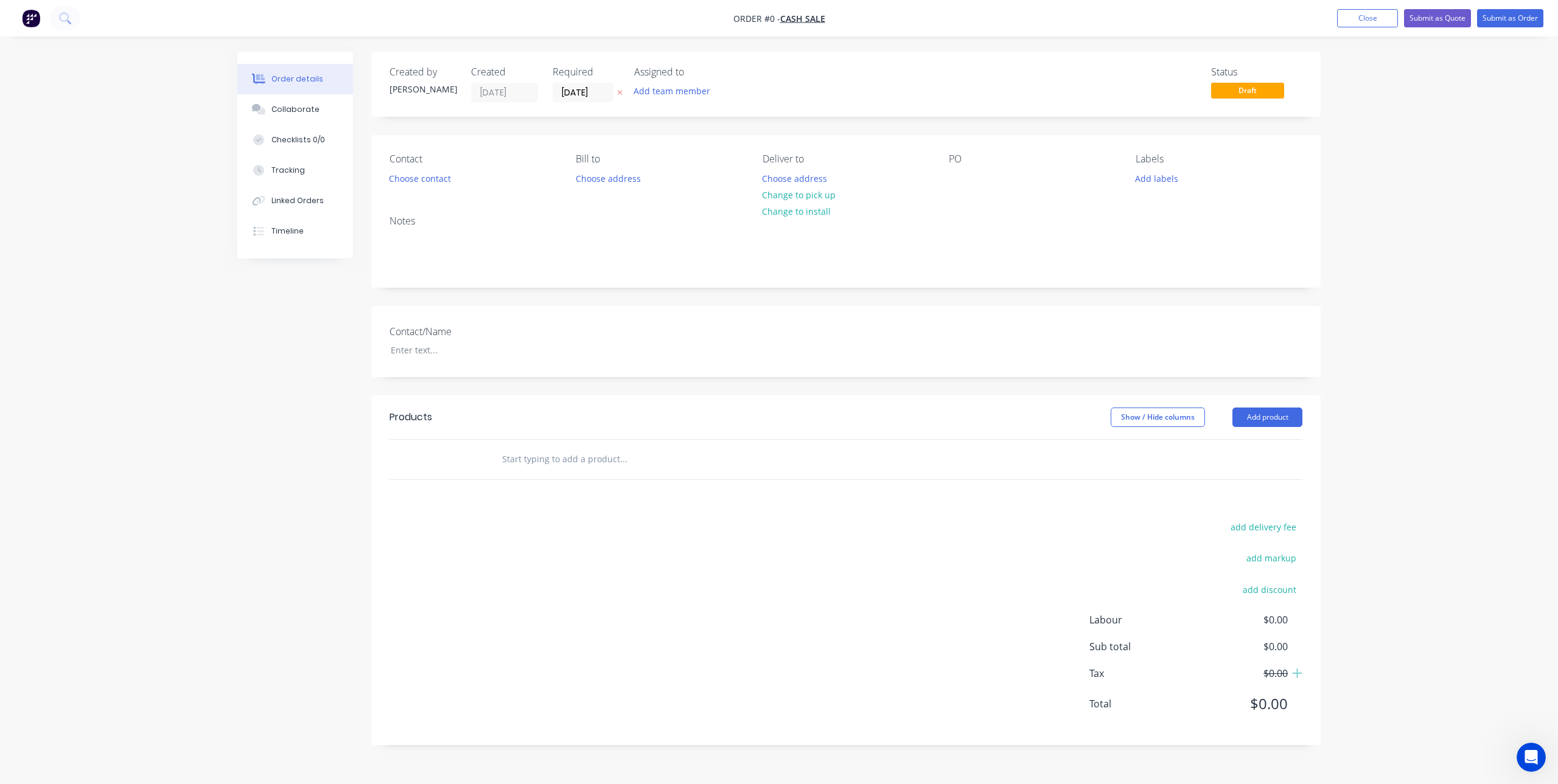
click at [606, 458] on input "text" at bounding box center [623, 459] width 244 height 24
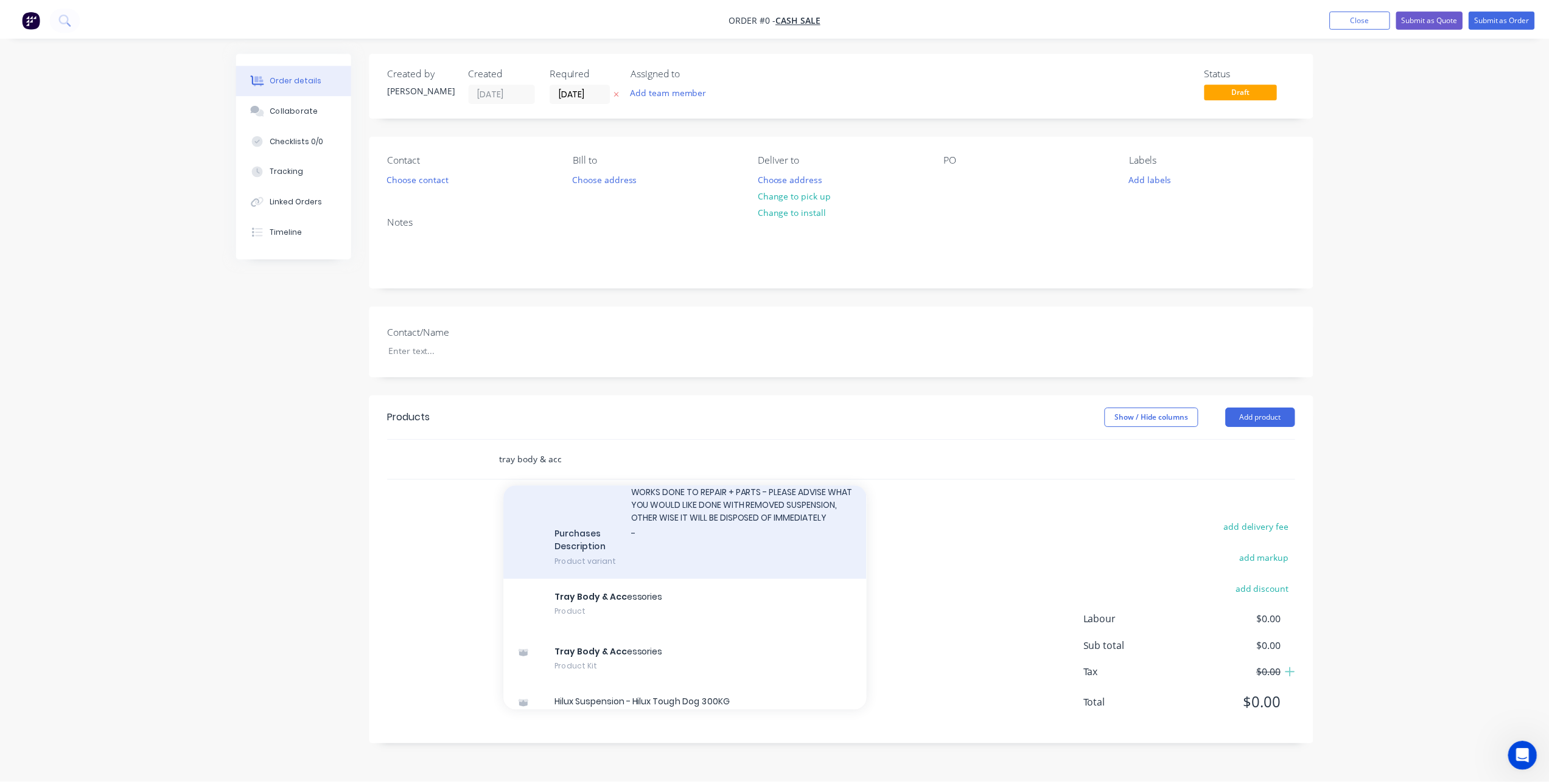
scroll to position [182, 0]
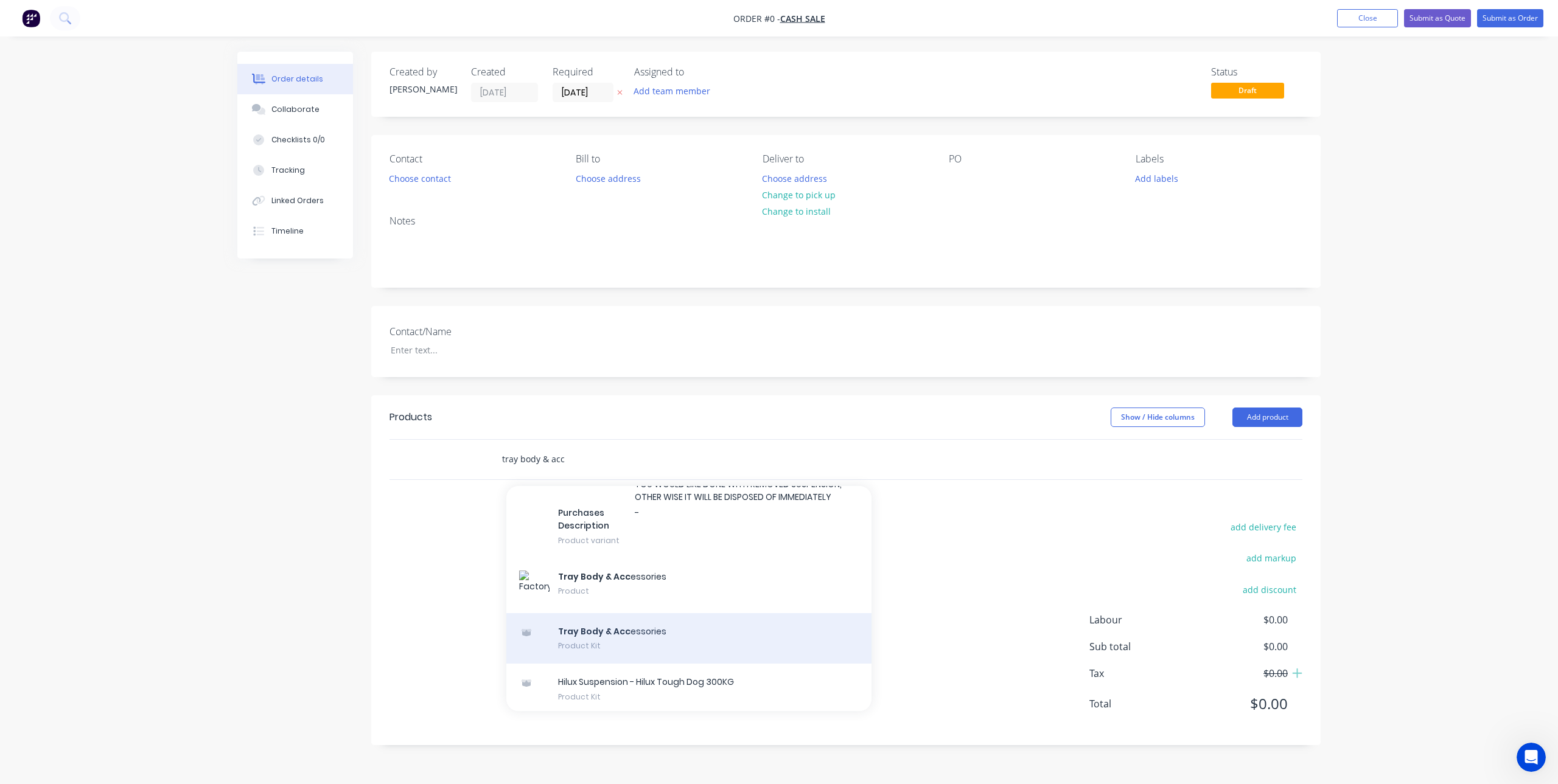
type input "tray body & acc"
click at [606, 649] on div "Tray Body & Acc essories Product Kit" at bounding box center [688, 639] width 366 height 51
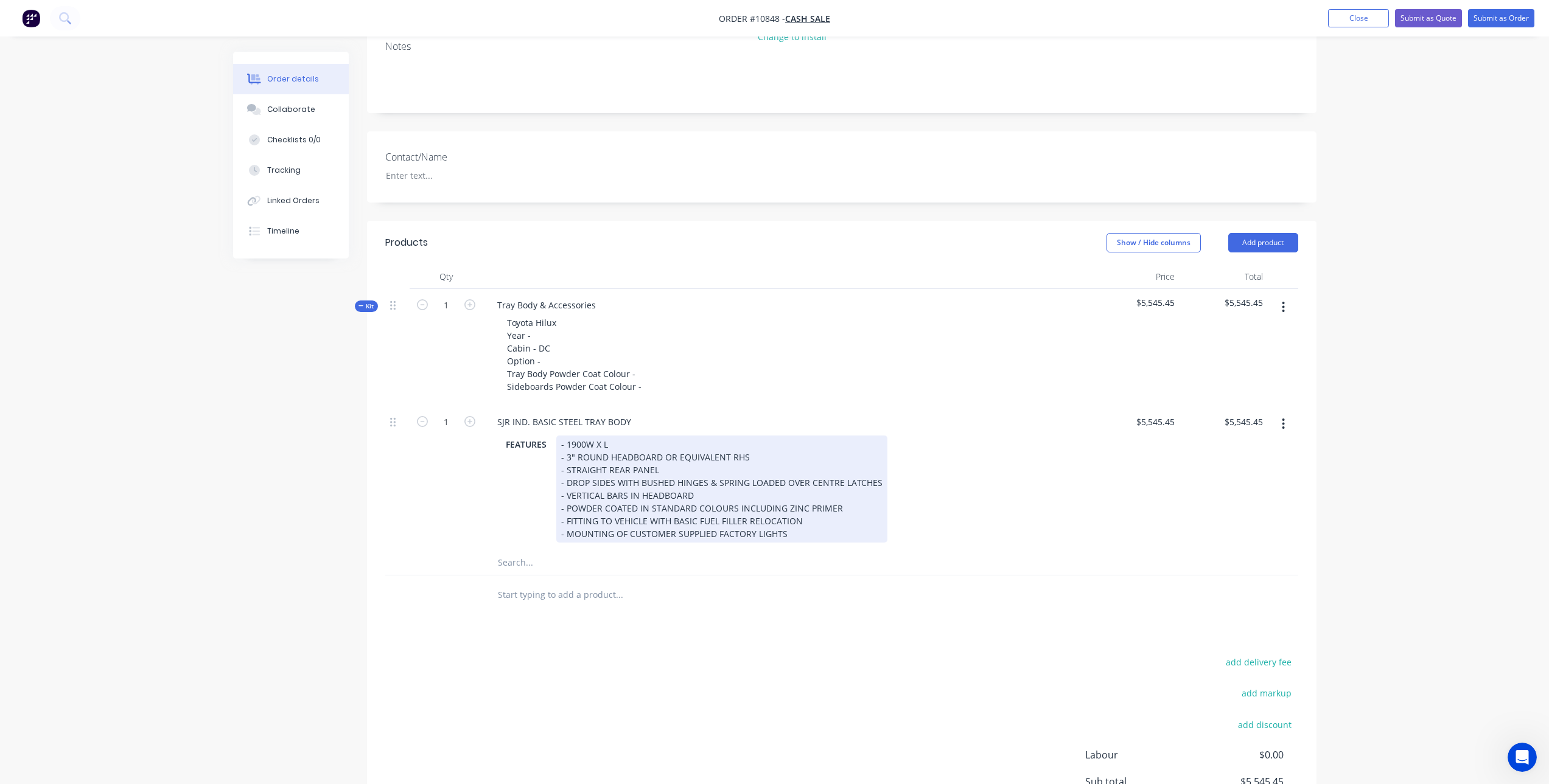
scroll to position [182, 0]
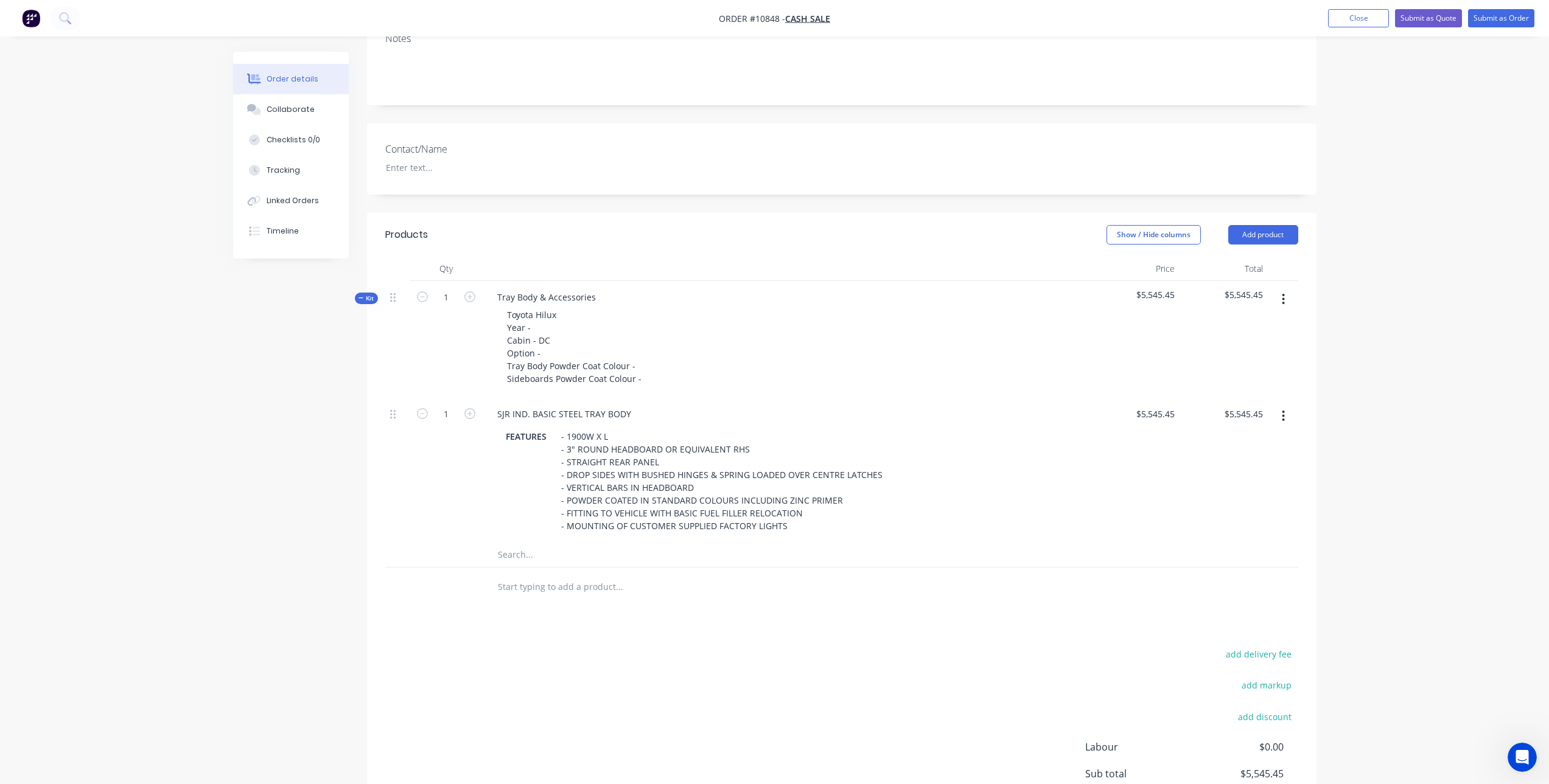
click at [522, 556] on input "text" at bounding box center [620, 555] width 244 height 24
